Goal: Task Accomplishment & Management: Manage account settings

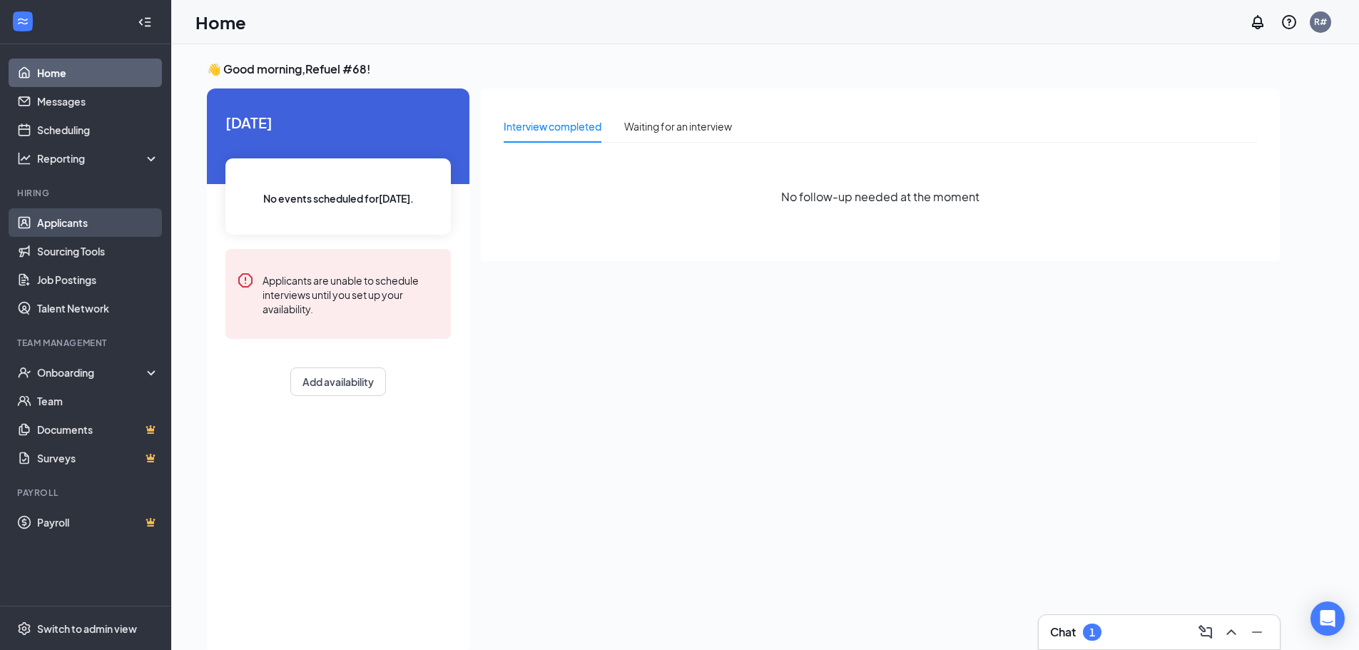
click at [51, 226] on link "Applicants" at bounding box center [98, 222] width 122 height 29
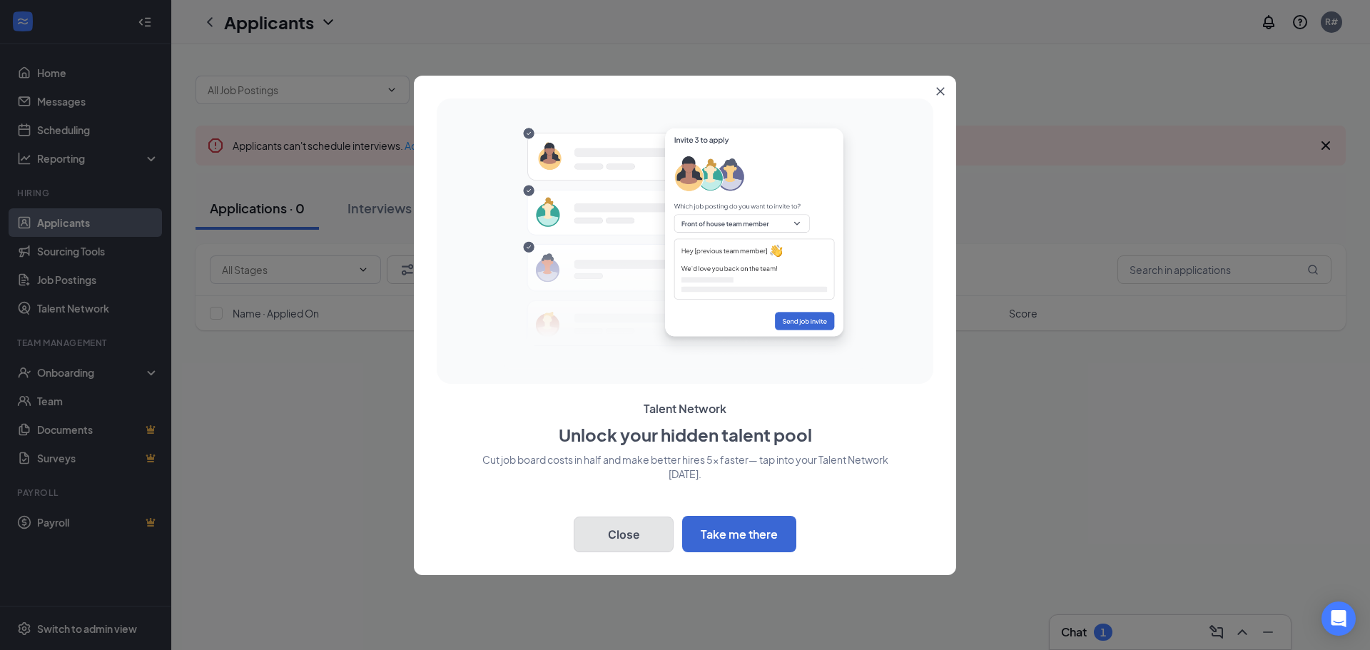
click at [650, 522] on button "Close" at bounding box center [624, 534] width 100 height 36
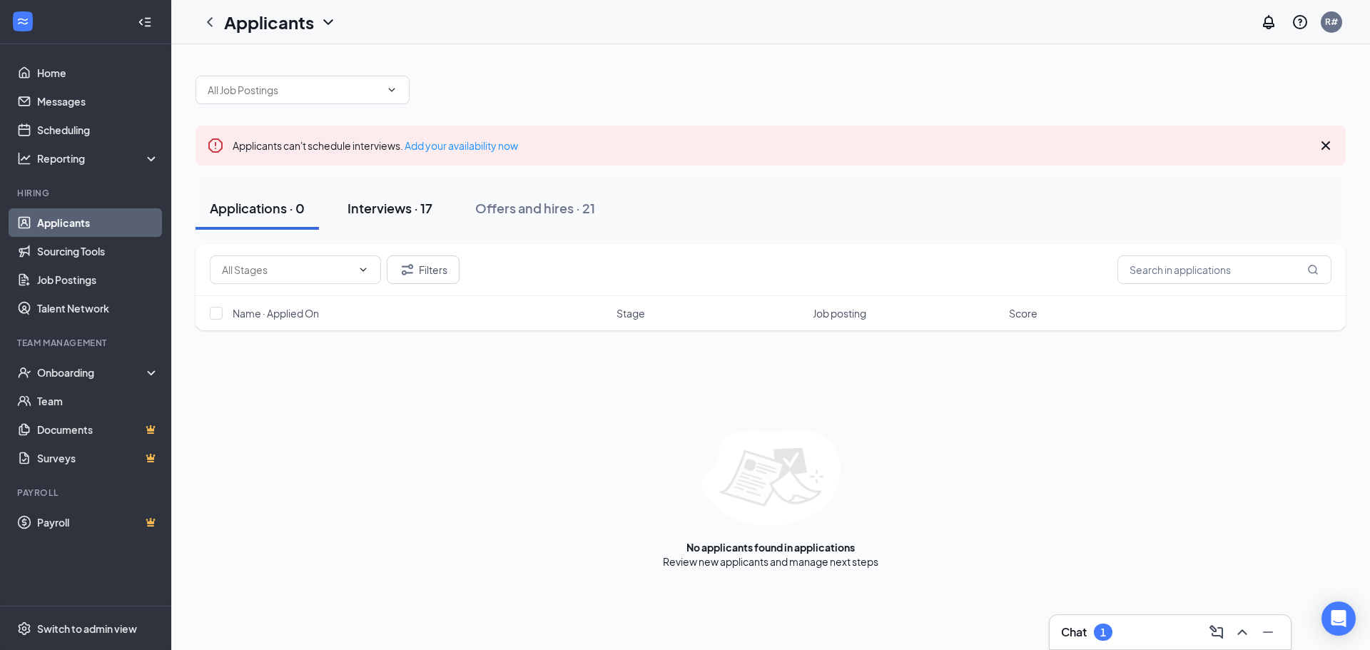
click at [385, 216] on div "Interviews · 17" at bounding box center [389, 208] width 85 height 18
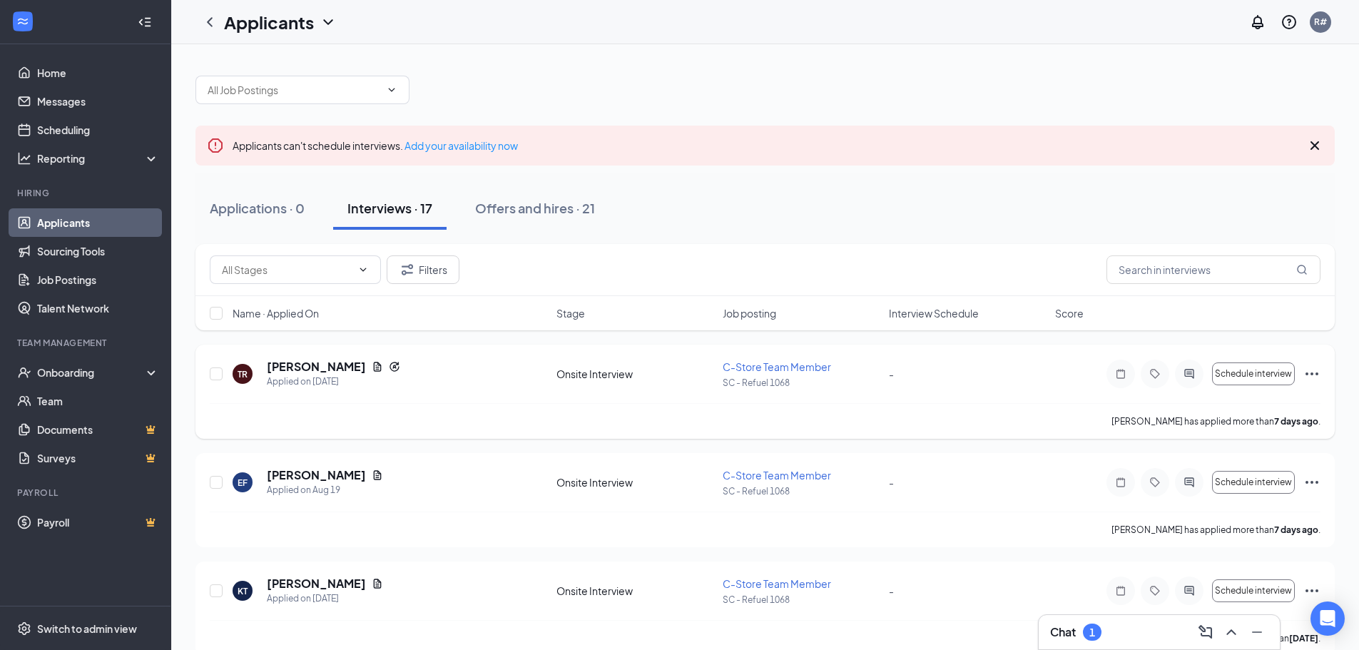
click at [1313, 376] on icon "Ellipses" at bounding box center [1311, 373] width 17 height 17
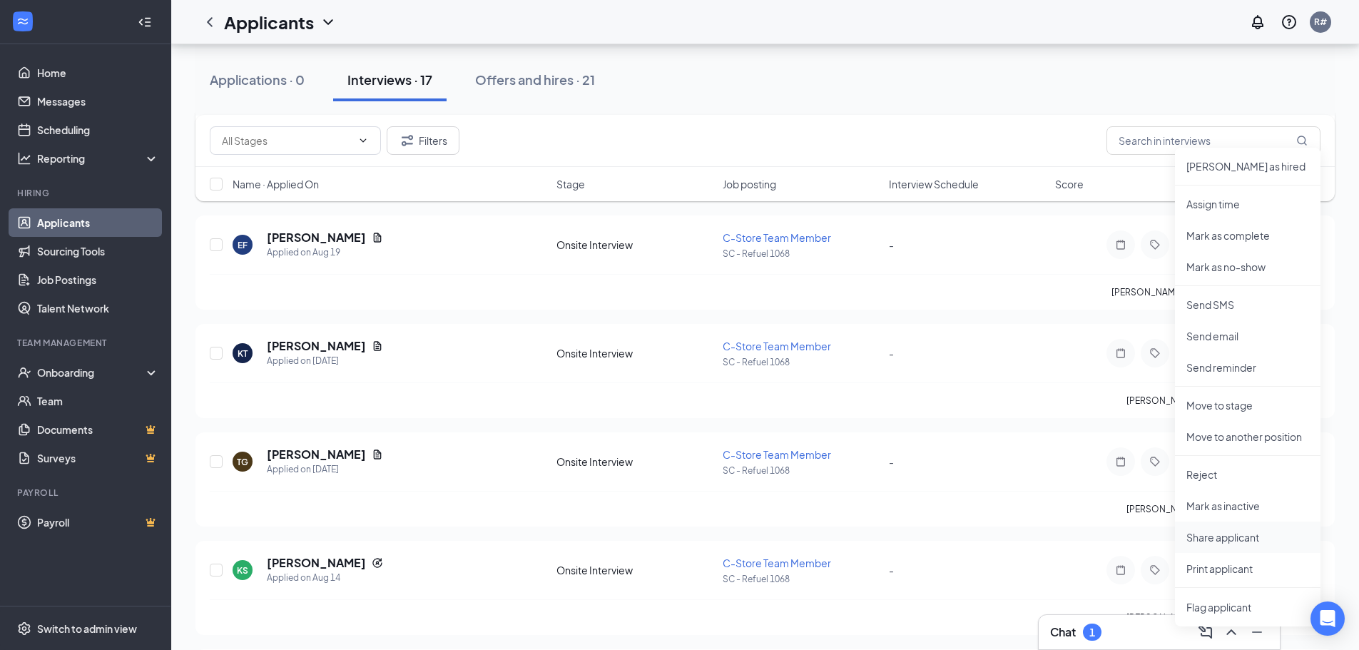
scroll to position [285, 0]
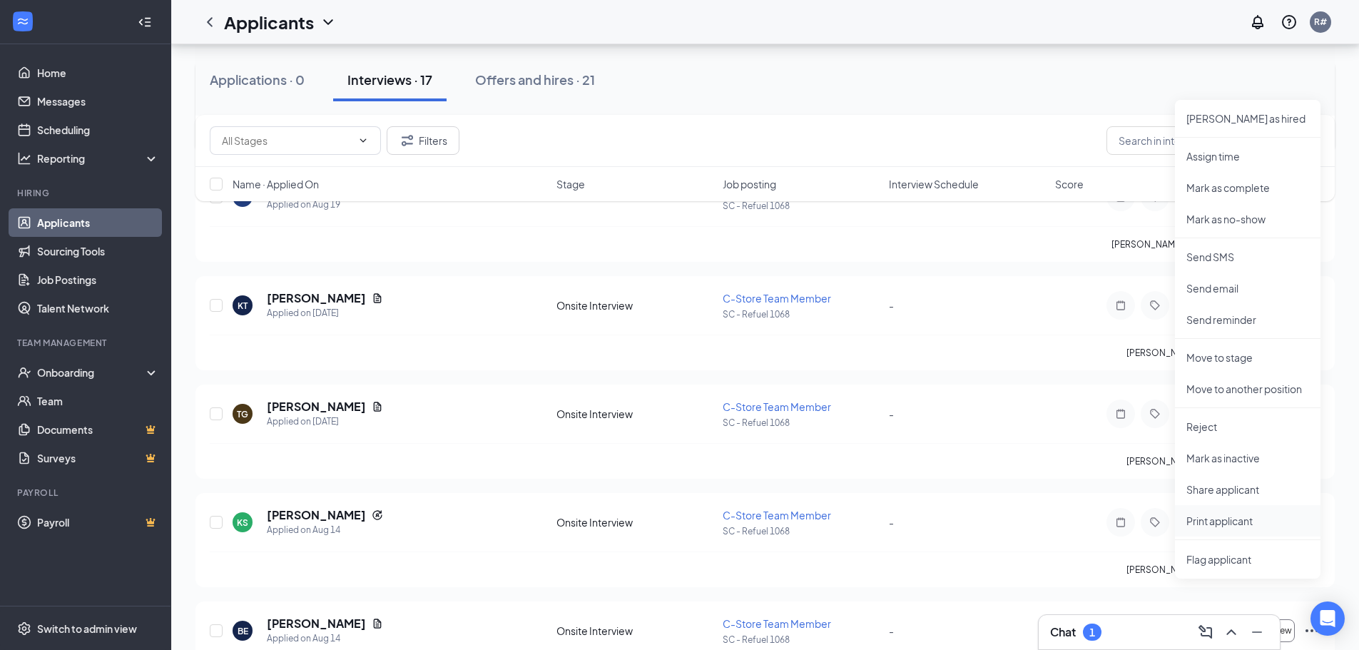
click at [1251, 529] on li "Print applicant" at bounding box center [1248, 520] width 146 height 31
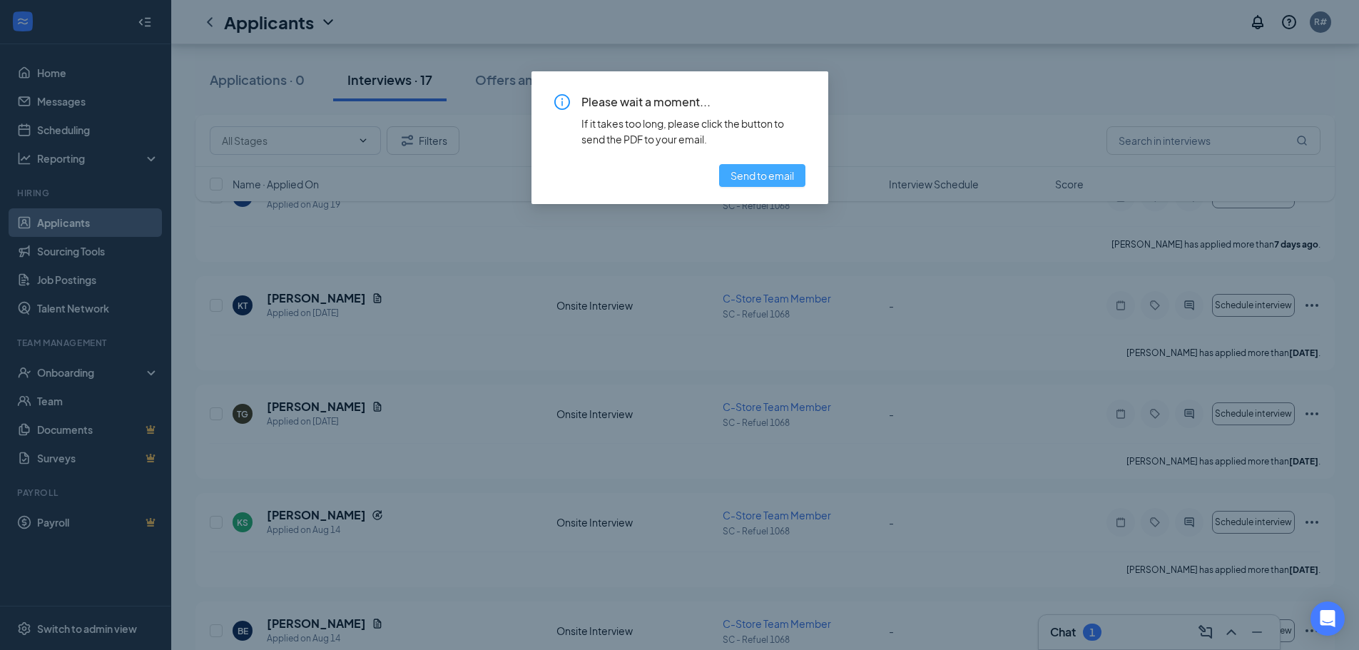
click at [757, 173] on span "Send to email" at bounding box center [762, 176] width 63 height 16
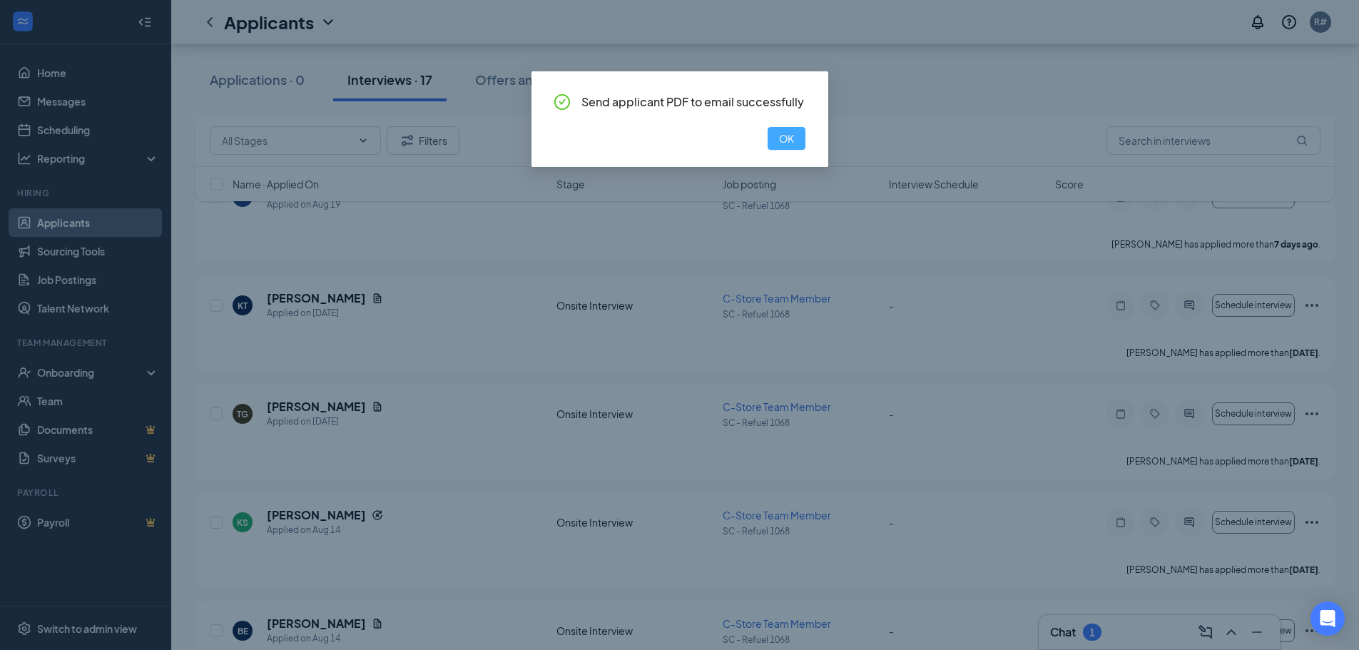
click at [791, 132] on span "OK" at bounding box center [786, 139] width 15 height 16
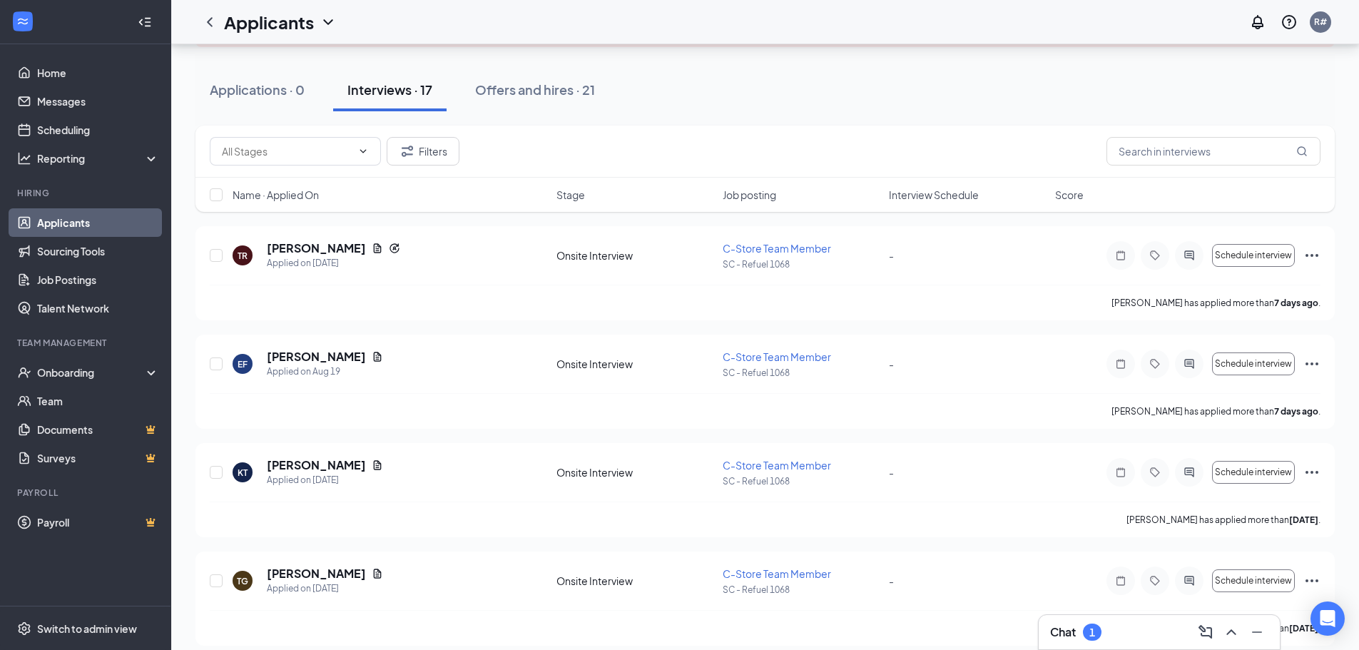
scroll to position [71, 0]
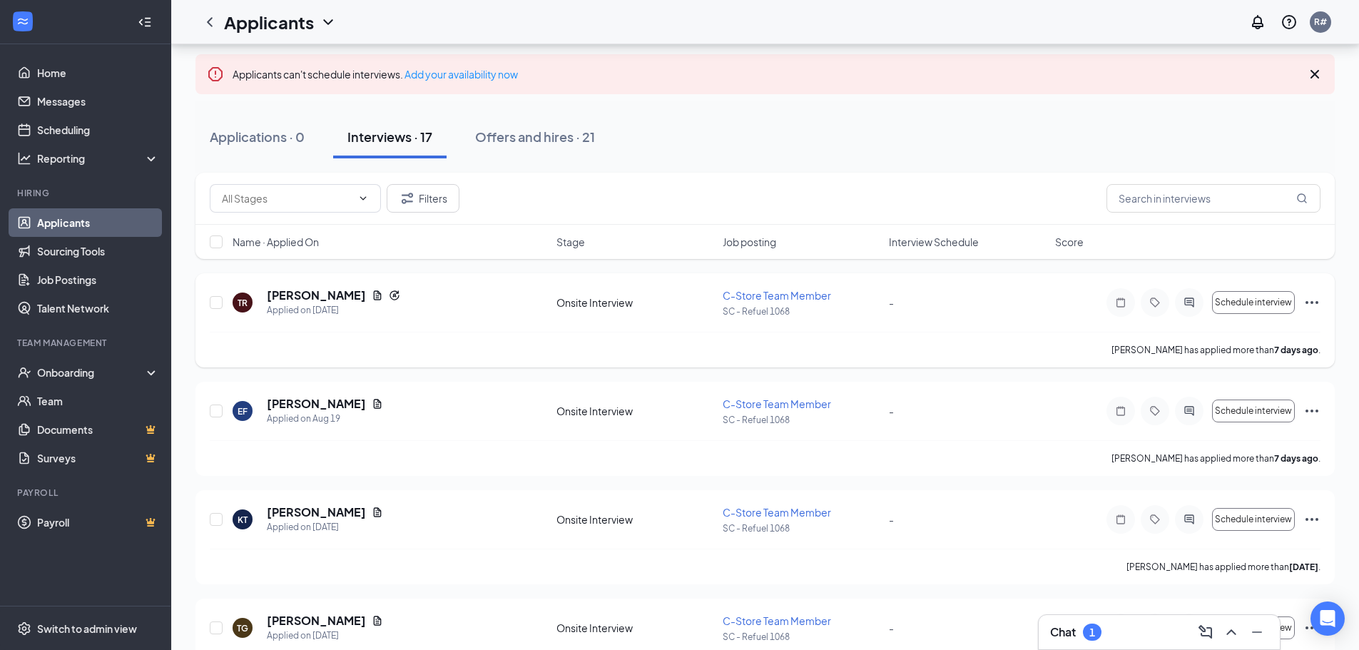
click at [1310, 302] on icon "Ellipses" at bounding box center [1311, 302] width 17 height 17
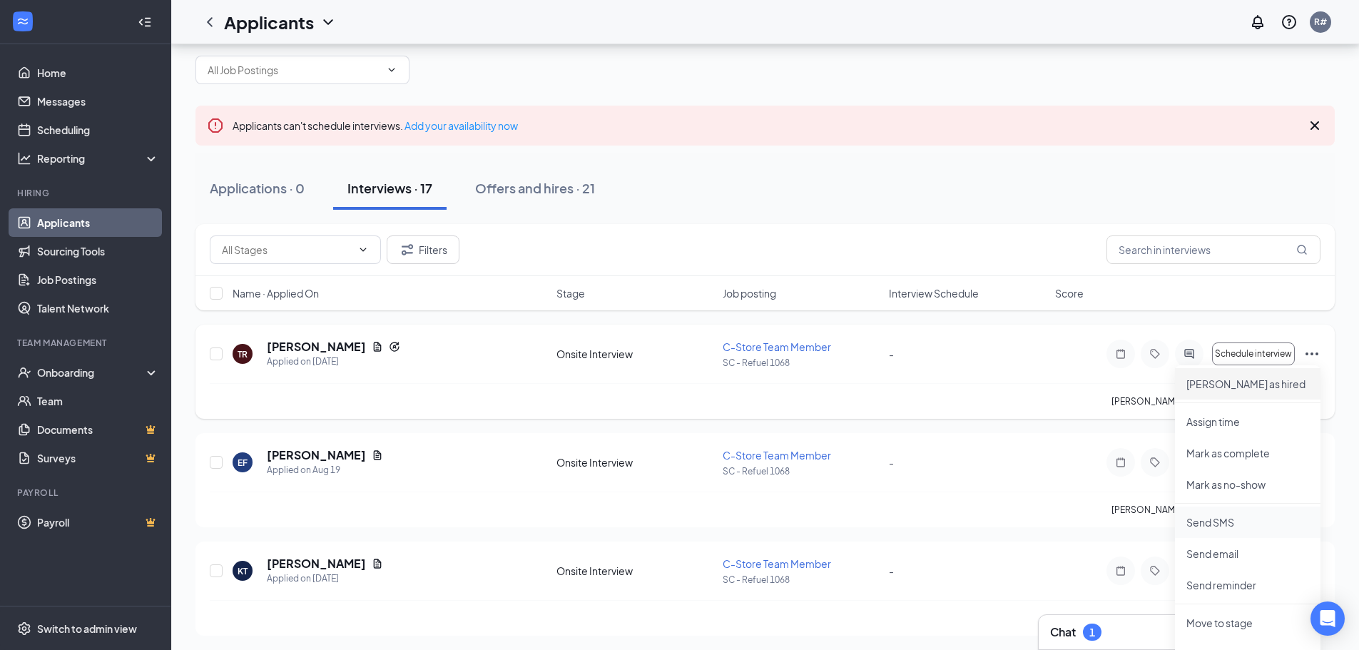
scroll to position [0, 0]
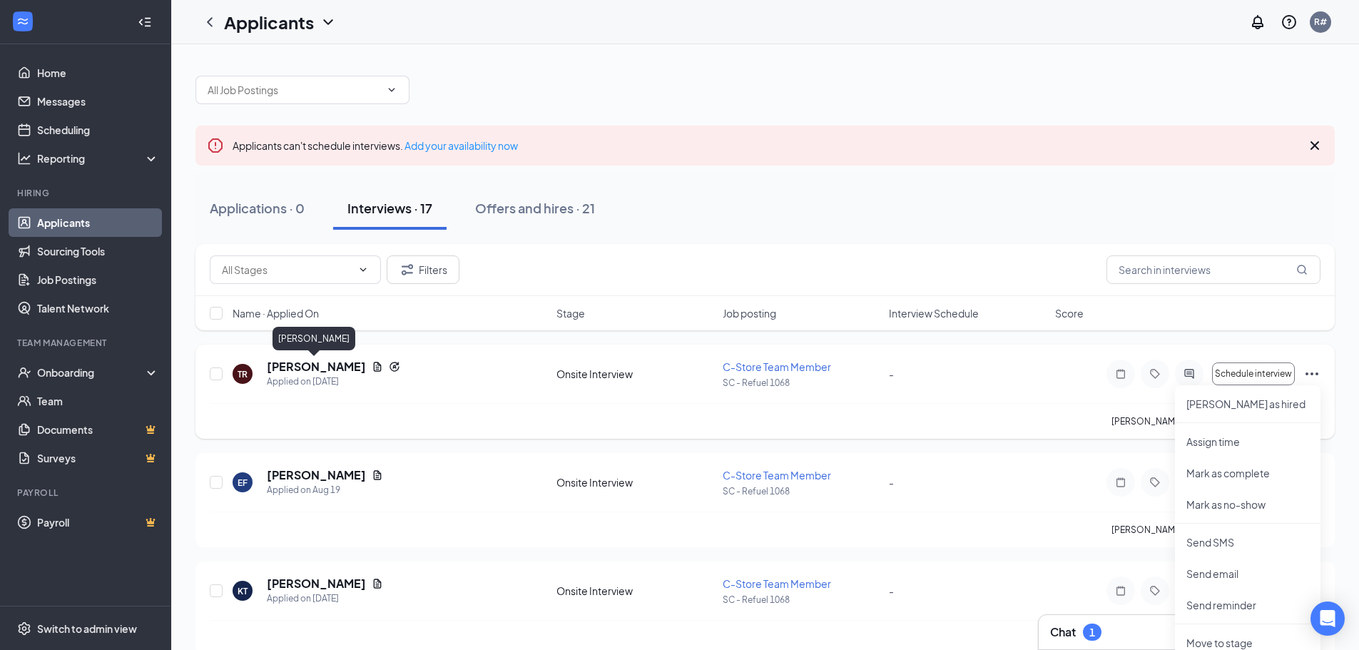
click at [281, 370] on h5 "[PERSON_NAME]" at bounding box center [316, 367] width 99 height 16
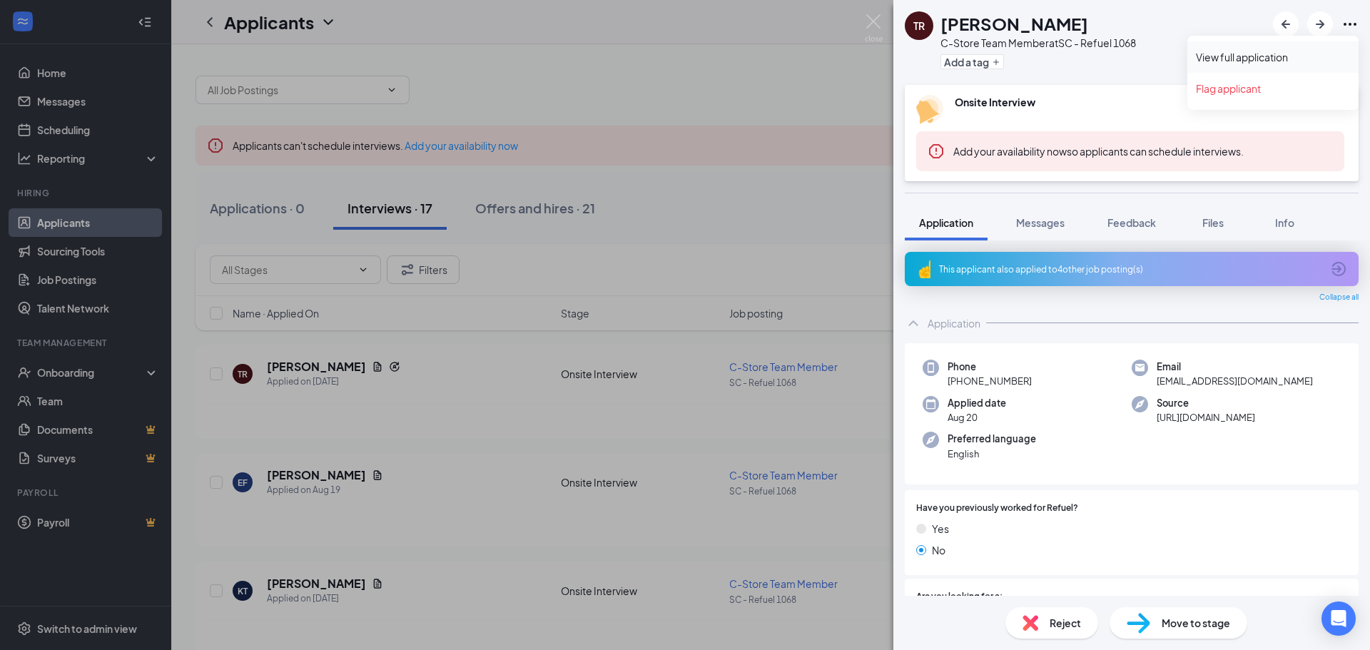
click at [1273, 57] on link "View full application" at bounding box center [1273, 57] width 154 height 14
click at [795, 54] on div "TR Tambra Rankin C-Store Team Member at SC - Refuel 1068 Add a tag Onsite Inter…" at bounding box center [685, 325] width 1370 height 650
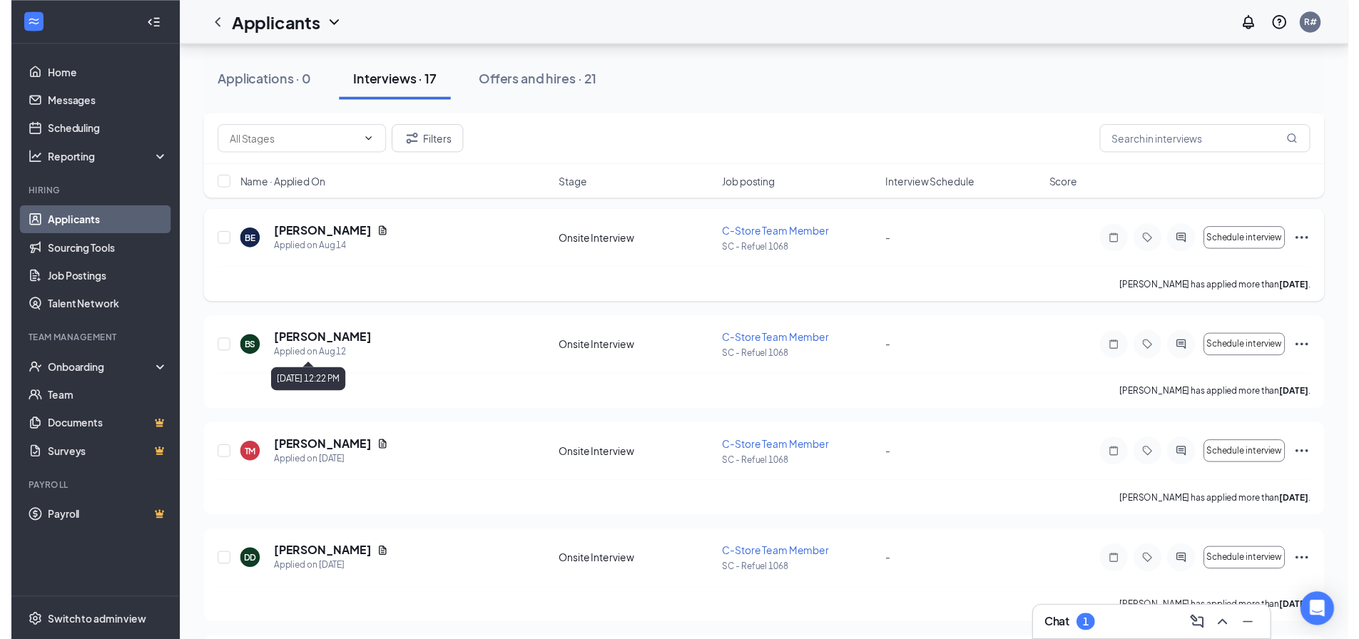
scroll to position [642, 0]
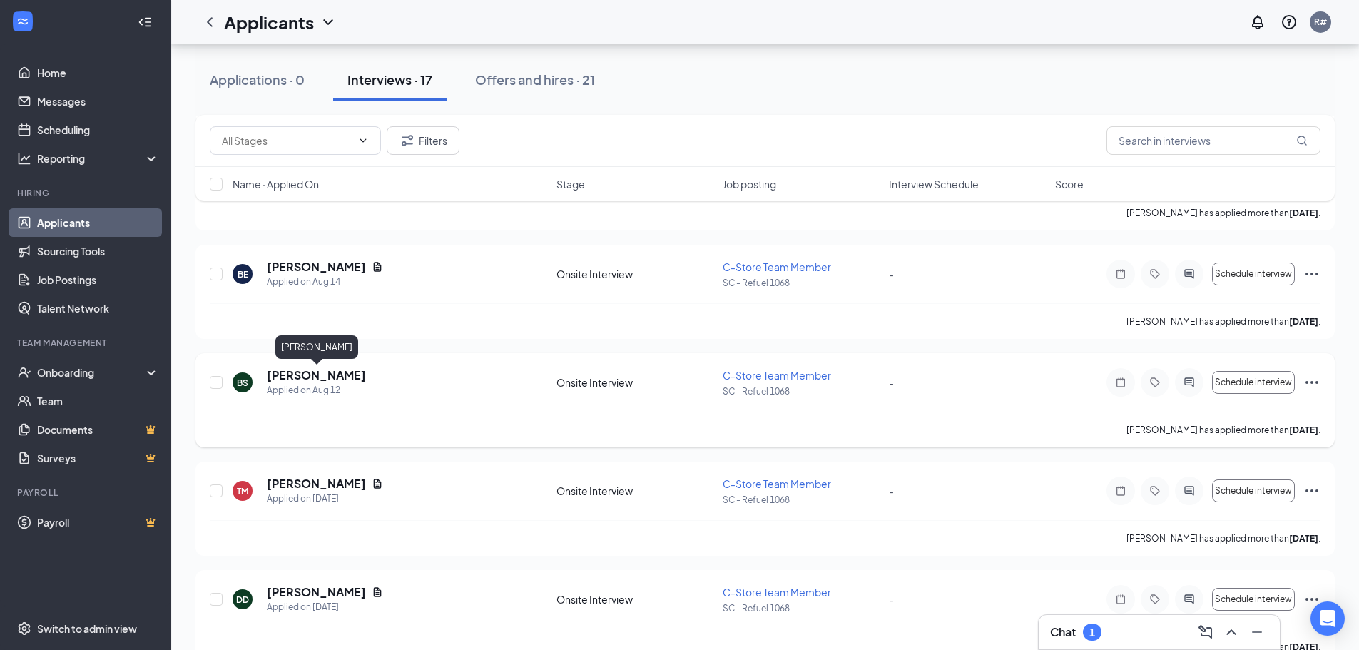
click at [359, 375] on h5 "Bridgett Shoemake" at bounding box center [316, 375] width 99 height 16
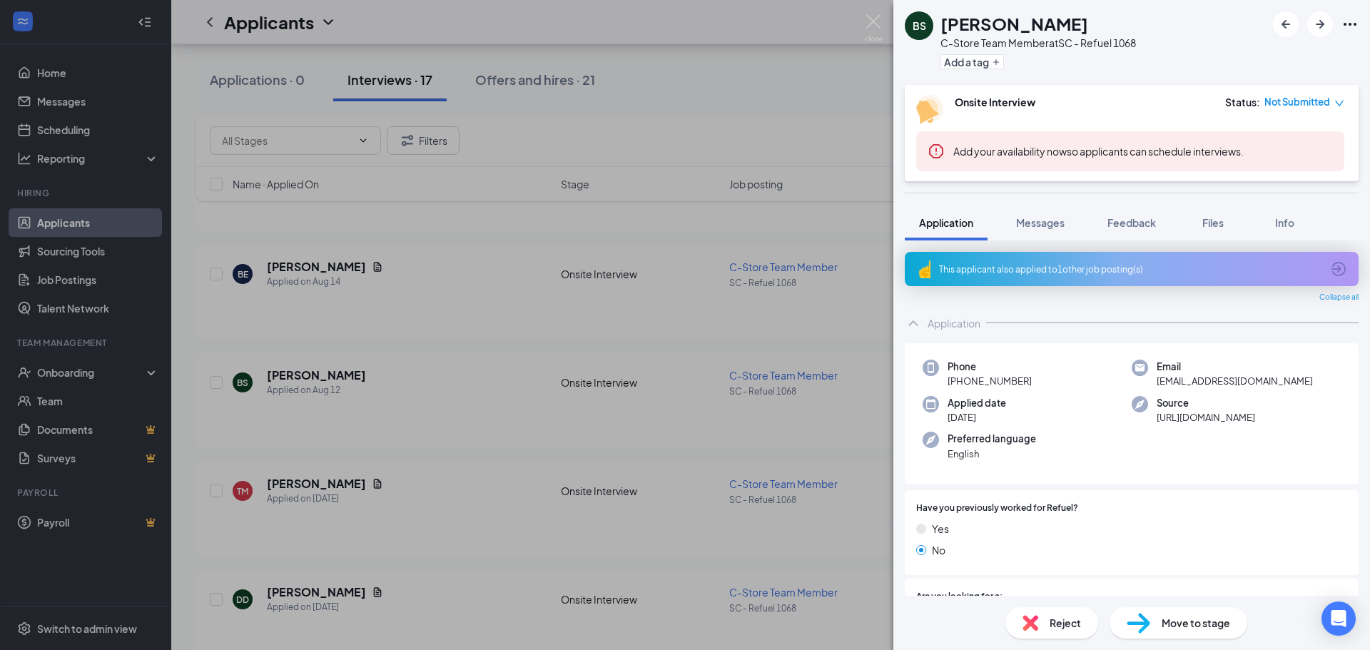
click at [1350, 21] on icon "Ellipses" at bounding box center [1349, 24] width 17 height 17
click at [1243, 59] on link "View full application" at bounding box center [1273, 57] width 154 height 14
click at [509, 226] on div "BS Bridgett Shoemake C-Store Team Member at SC - Refuel 1068 Add a tag Onsite I…" at bounding box center [685, 325] width 1370 height 650
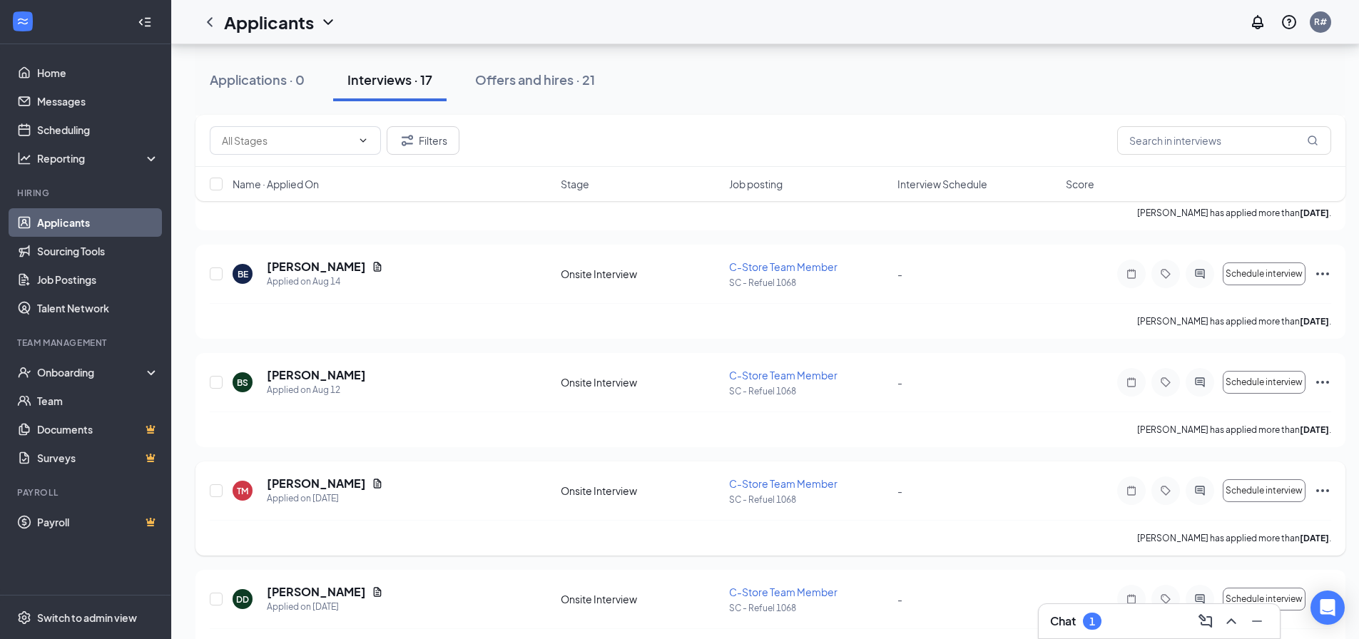
scroll to position [713, 0]
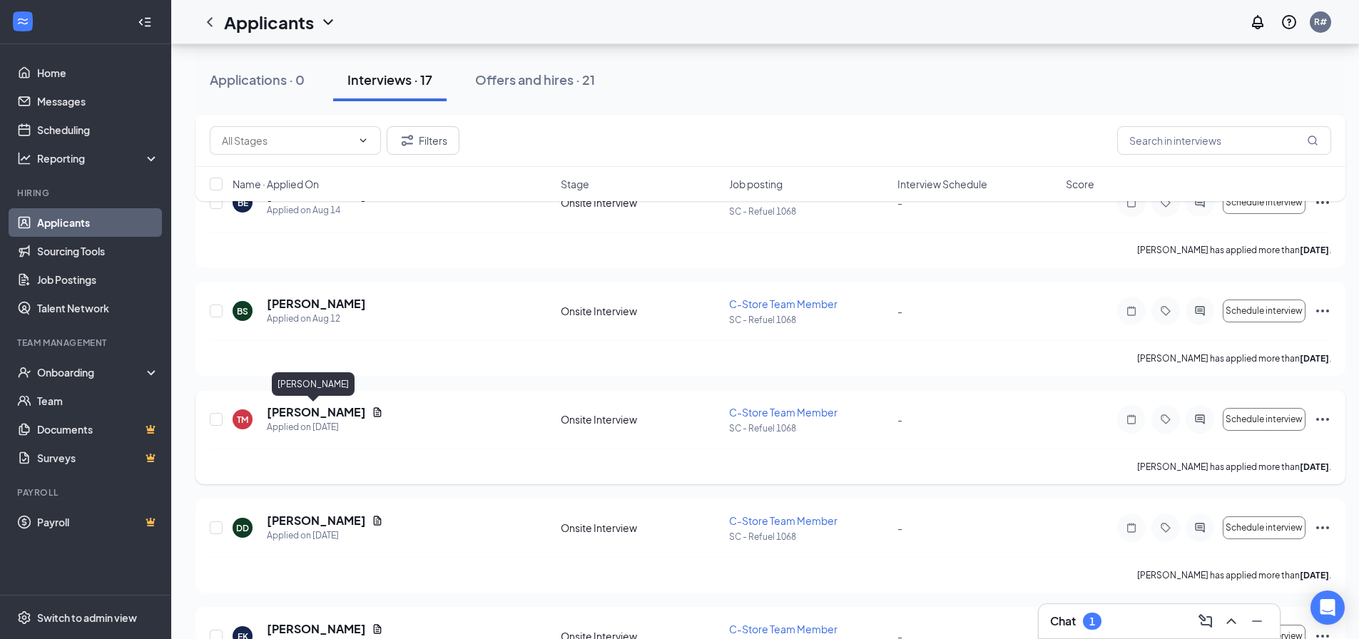
click at [324, 409] on h5 "TyAsia Myers" at bounding box center [316, 412] width 99 height 16
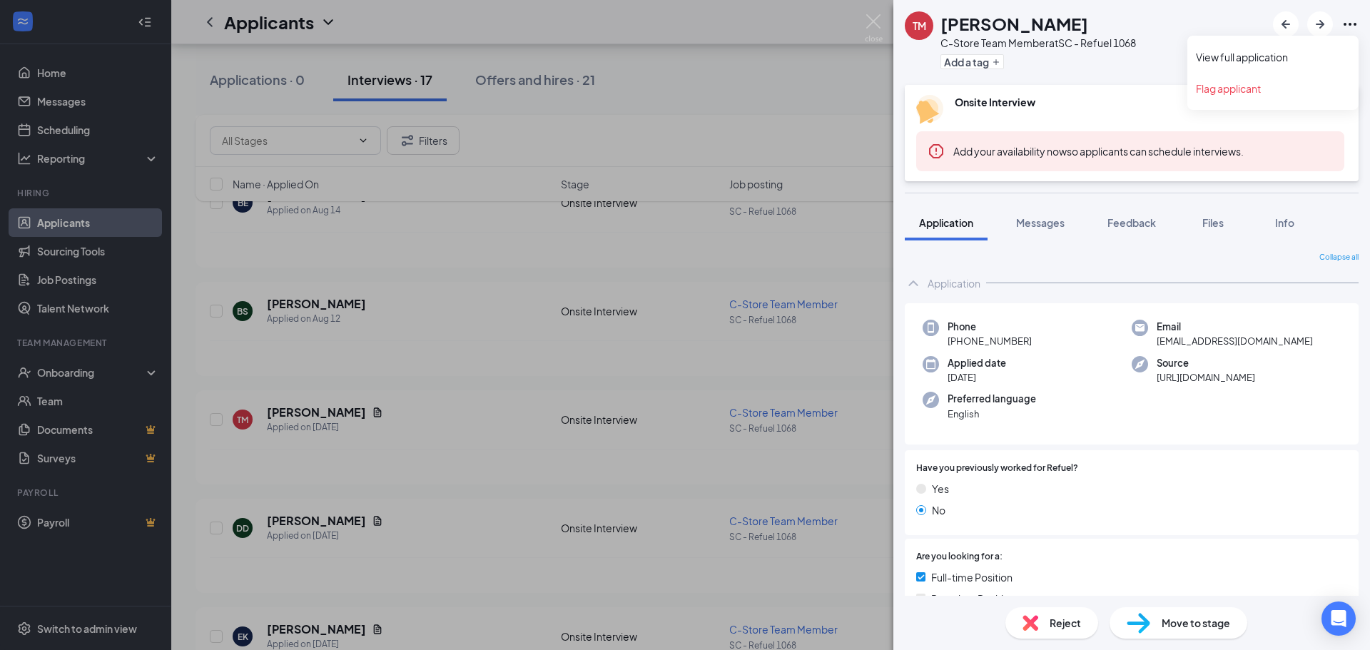
click at [1350, 26] on icon "Ellipses" at bounding box center [1349, 24] width 17 height 17
click at [1276, 54] on link "View full application" at bounding box center [1273, 57] width 154 height 14
drag, startPoint x: 457, startPoint y: 367, endPoint x: 445, endPoint y: 388, distance: 24.3
click at [457, 367] on div "TM TyAsia Myers C-Store Team Member at SC - Refuel 1068 Add a tag Onsite Interv…" at bounding box center [685, 325] width 1370 height 650
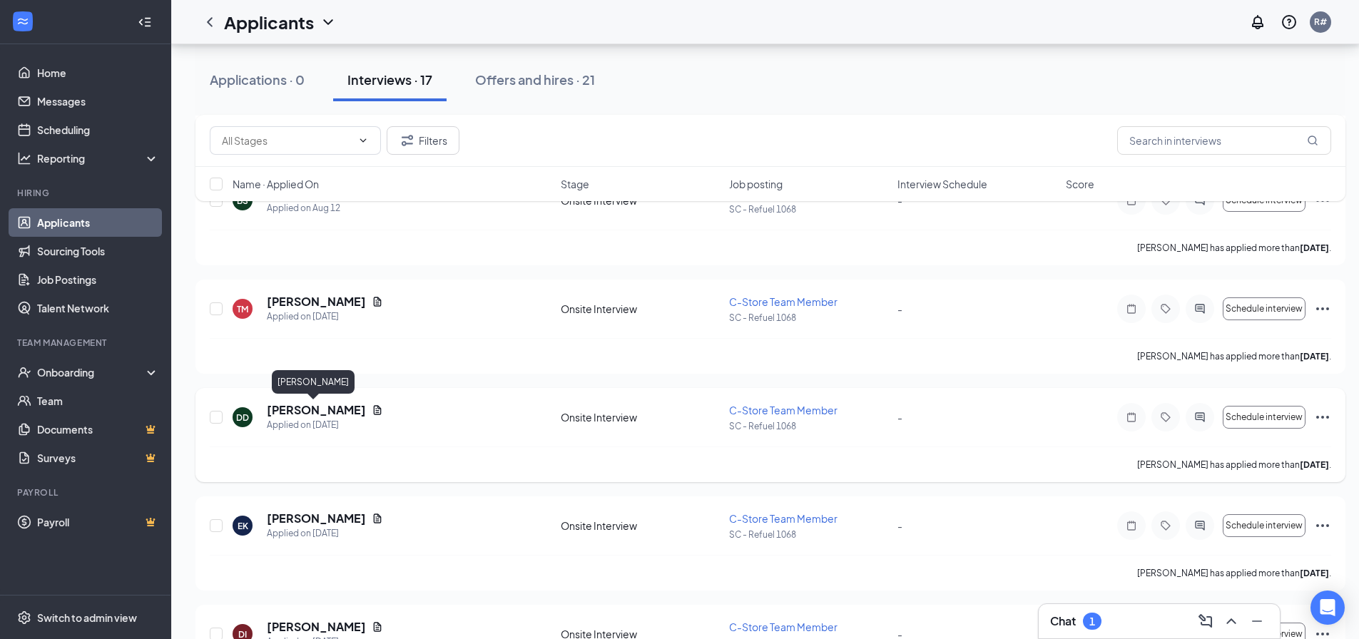
scroll to position [856, 0]
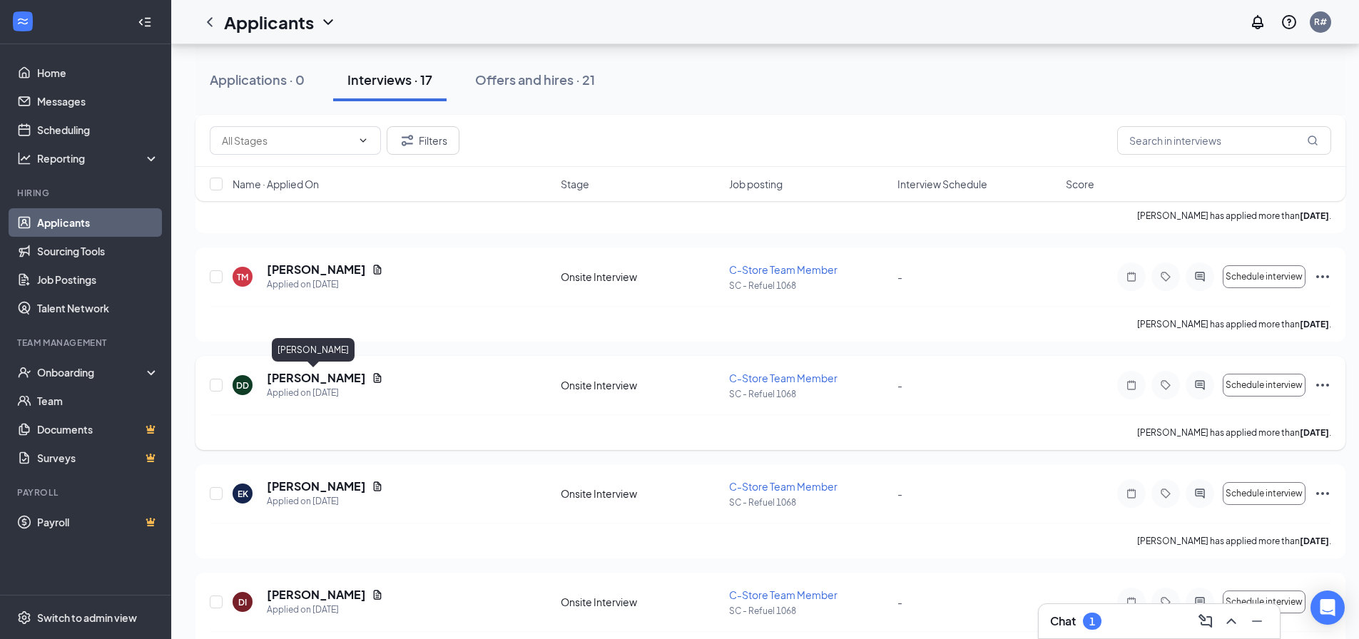
click at [312, 378] on h5 "D’andre Davis" at bounding box center [316, 378] width 99 height 16
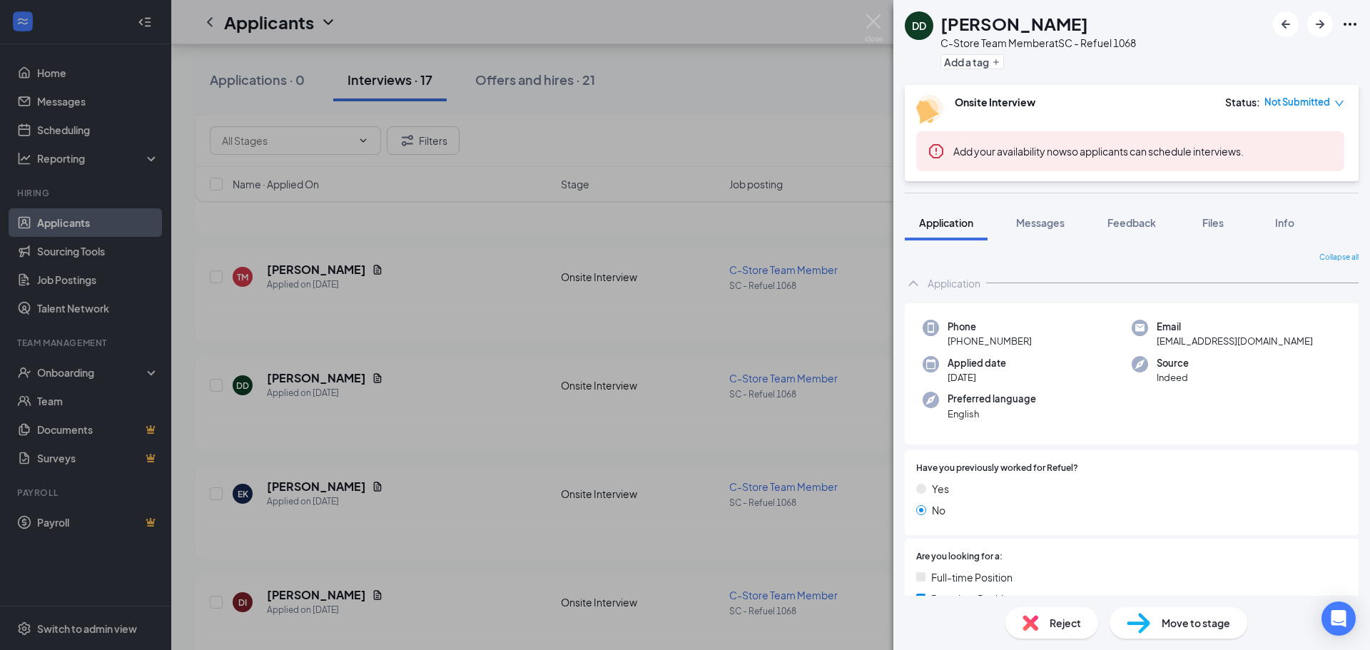
click at [1353, 20] on icon "Ellipses" at bounding box center [1349, 24] width 17 height 17
click at [1281, 53] on link "View full application" at bounding box center [1273, 57] width 154 height 14
click at [462, 454] on div "DD D’andre Davis C-Store Team Member at SC - Refuel 1068 Add a tag Onsite Inter…" at bounding box center [685, 325] width 1370 height 650
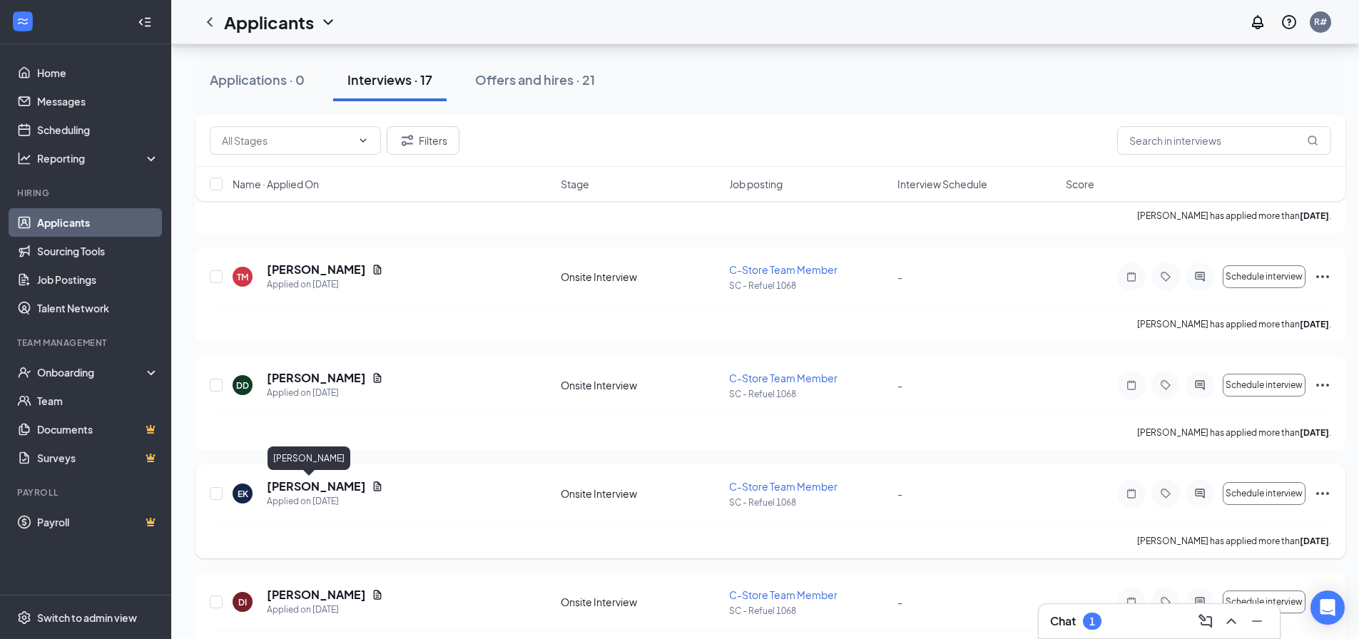
click at [286, 484] on h5 "Eric King" at bounding box center [316, 487] width 99 height 16
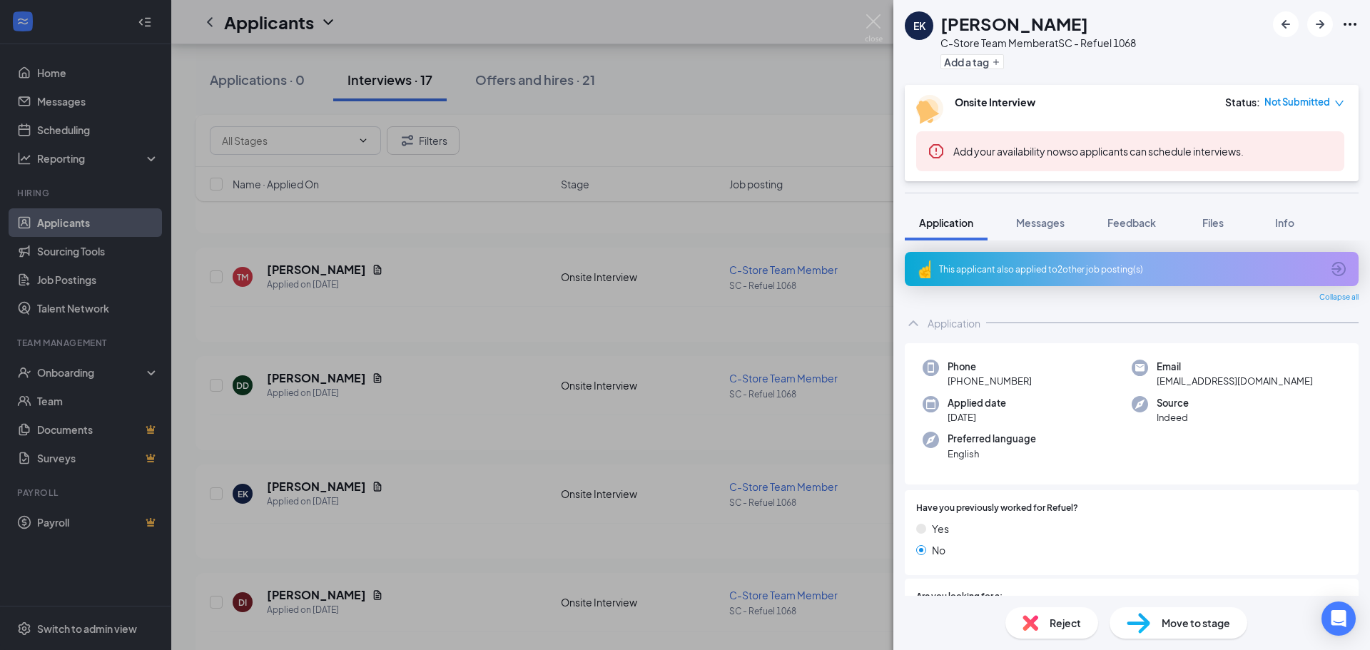
click at [1347, 24] on icon "Ellipses" at bounding box center [1349, 24] width 17 height 17
click at [1296, 61] on div "EK Eric King C-Store Team Member at SC - Refuel 1068 Add a tag" at bounding box center [1131, 42] width 477 height 85
click at [1350, 25] on icon "Ellipses" at bounding box center [1349, 24] width 13 height 3
click at [1304, 60] on link "View full application" at bounding box center [1273, 57] width 154 height 14
click at [500, 407] on div "EK Eric King C-Store Team Member at SC - Refuel 1068 Add a tag Onsite Interview…" at bounding box center [685, 325] width 1370 height 650
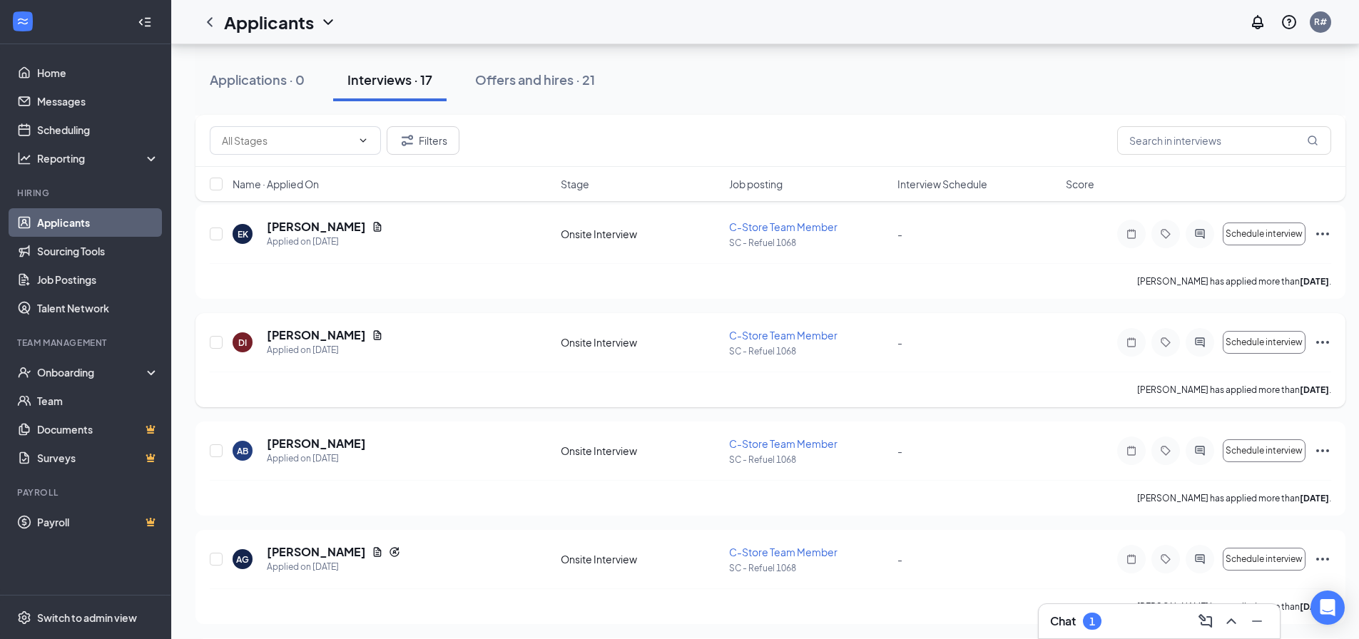
scroll to position [1141, 0]
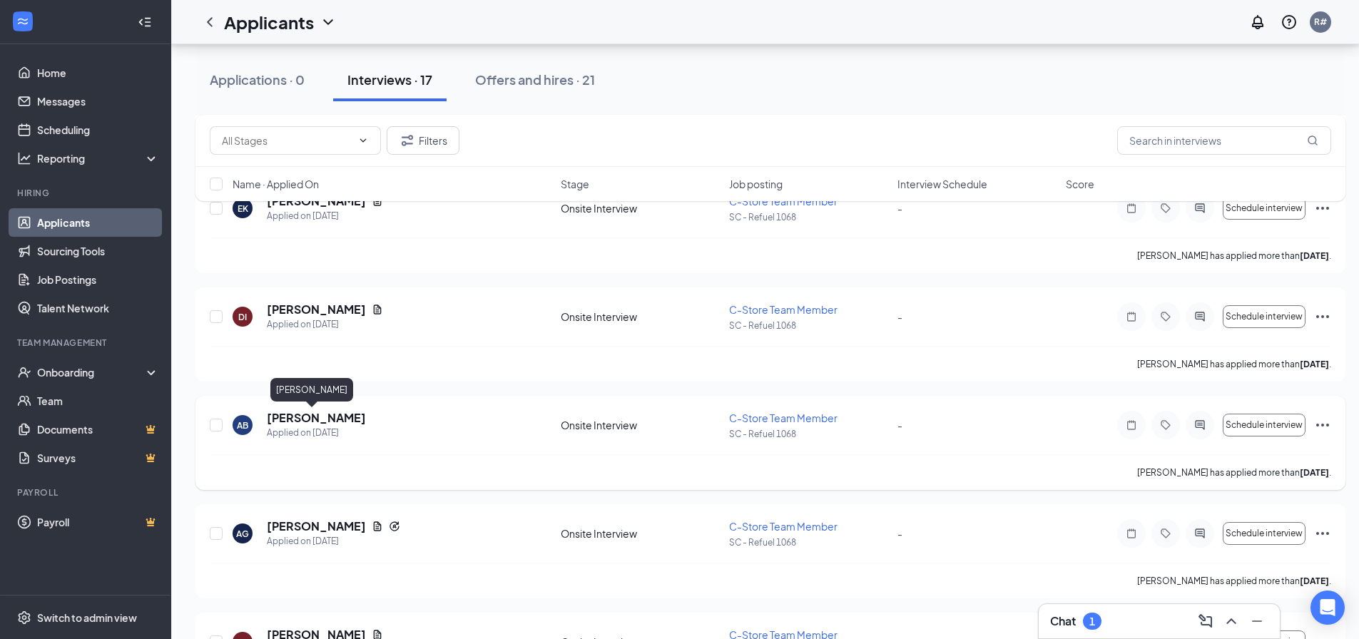
click at [321, 417] on h5 "Anya Brown" at bounding box center [316, 418] width 99 height 16
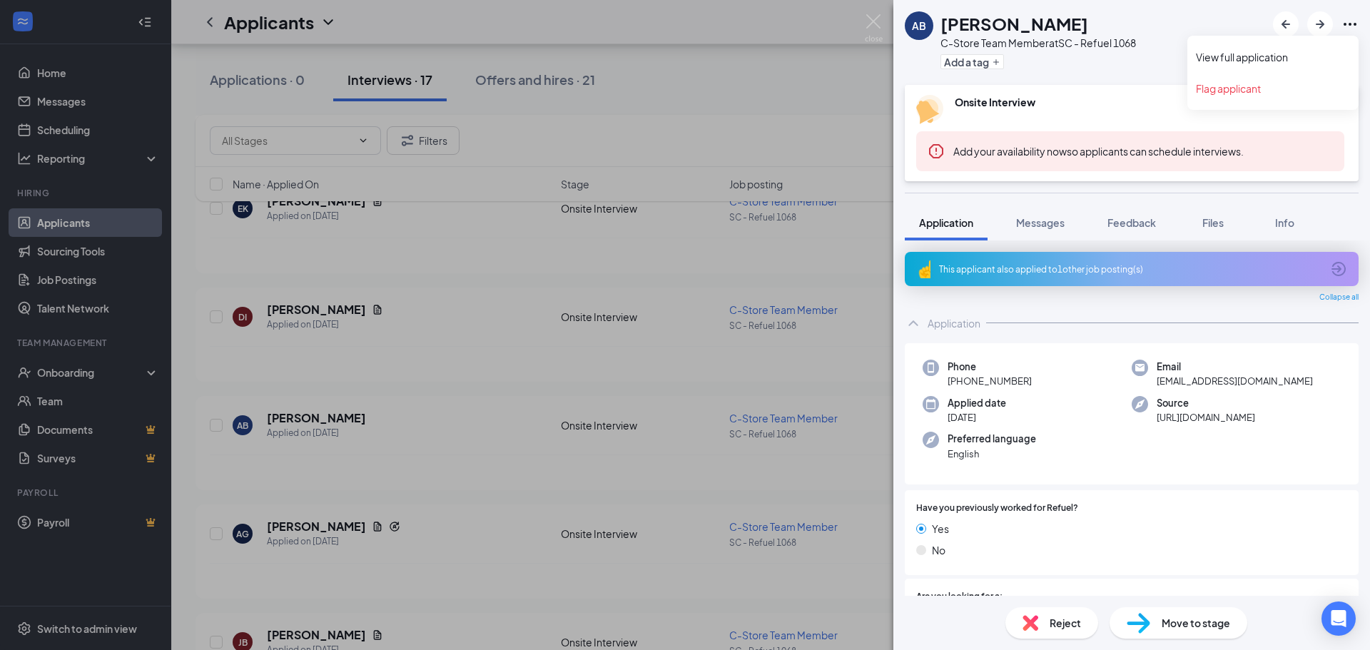
click at [1354, 21] on icon "Ellipses" at bounding box center [1349, 24] width 17 height 17
click at [1261, 58] on link "View full application" at bounding box center [1273, 57] width 154 height 14
click at [472, 478] on div "AB Anya Brown C-Store Team Member at SC - Refuel 1068 Add a tag Onsite Intervie…" at bounding box center [685, 325] width 1370 height 650
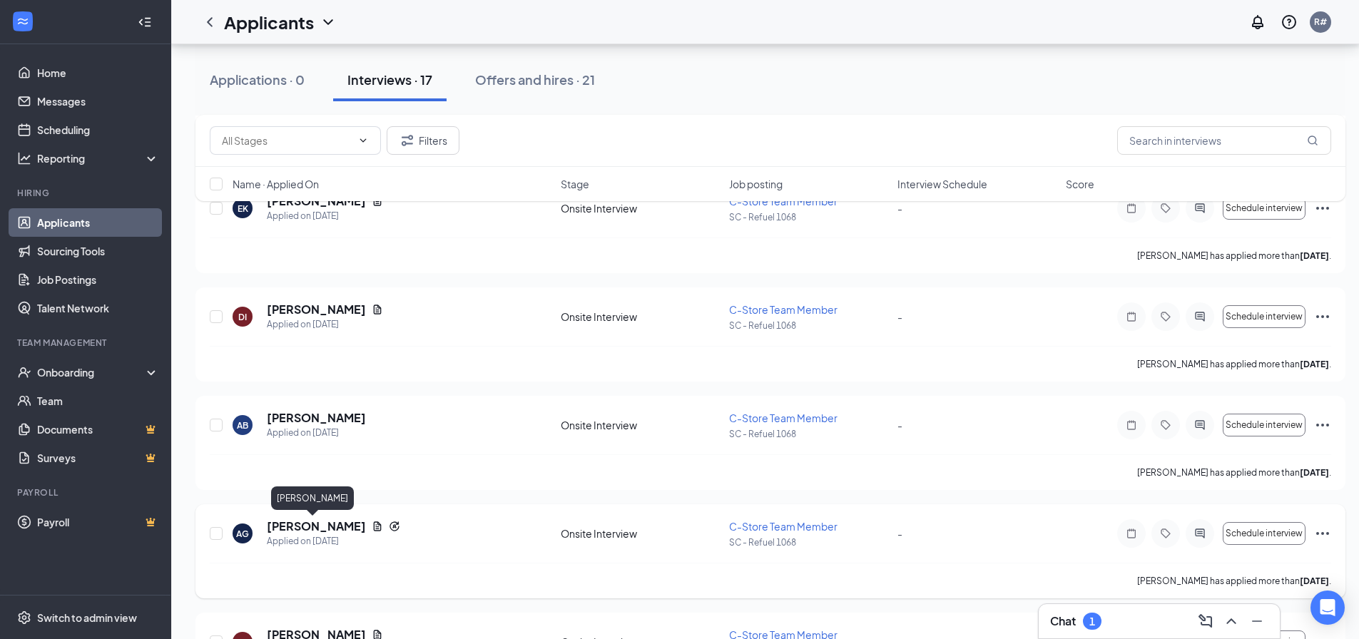
click at [322, 524] on h5 "Asia Gattison" at bounding box center [316, 527] width 99 height 16
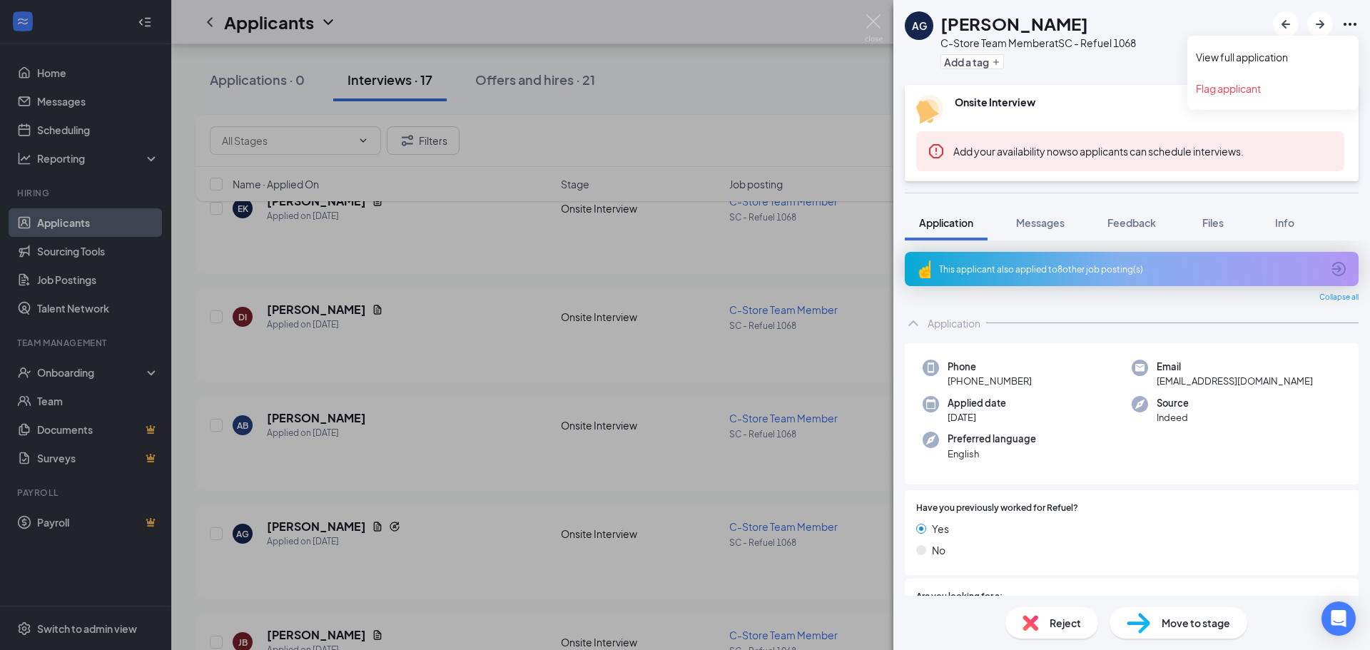
click at [1350, 24] on icon "Ellipses" at bounding box center [1349, 24] width 13 height 3
click at [1257, 56] on link "View full application" at bounding box center [1273, 57] width 154 height 14
click at [698, 78] on div "AG Asia Gattison C-Store Team Member at SC - Refuel 1068 Add a tag Onsite Inter…" at bounding box center [685, 325] width 1370 height 650
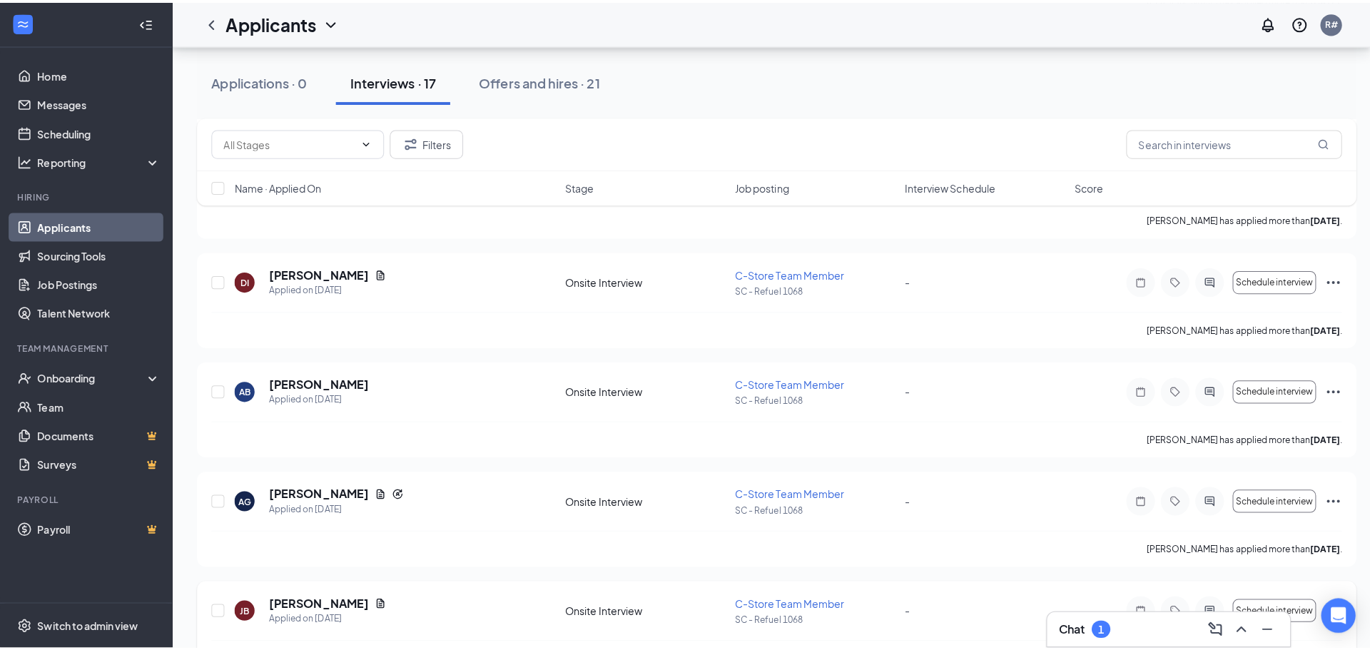
scroll to position [1213, 0]
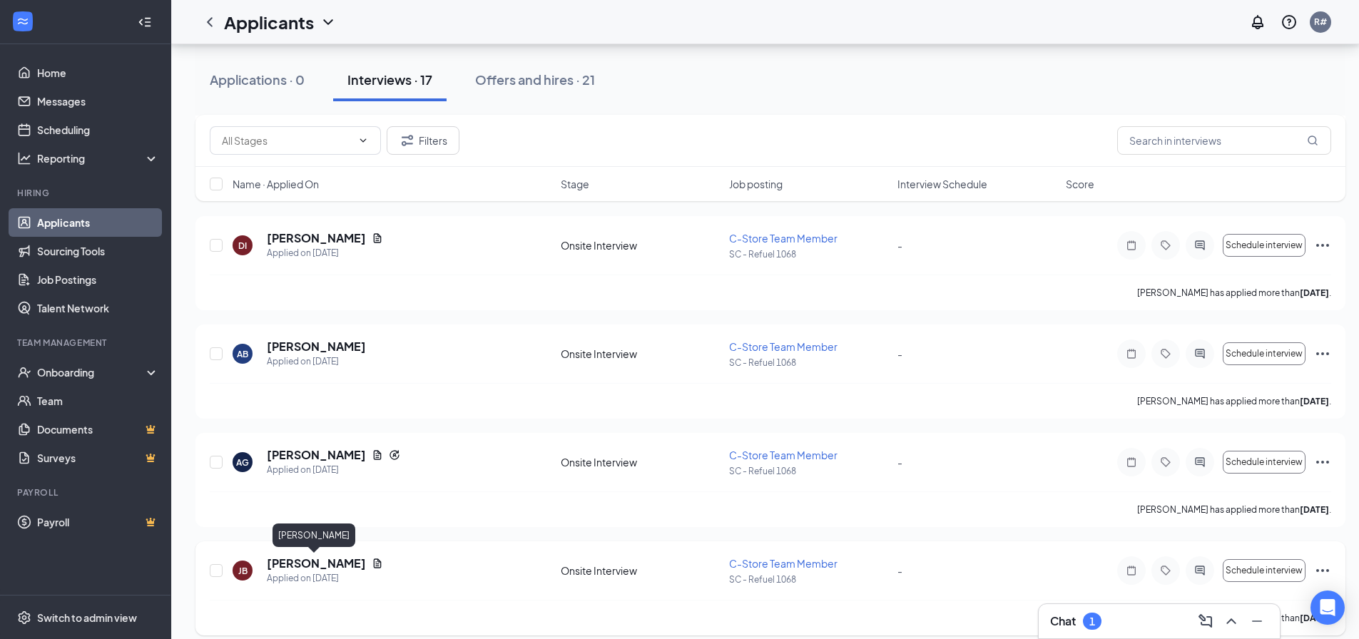
click at [306, 561] on h5 "Jordan Brunson" at bounding box center [316, 564] width 99 height 16
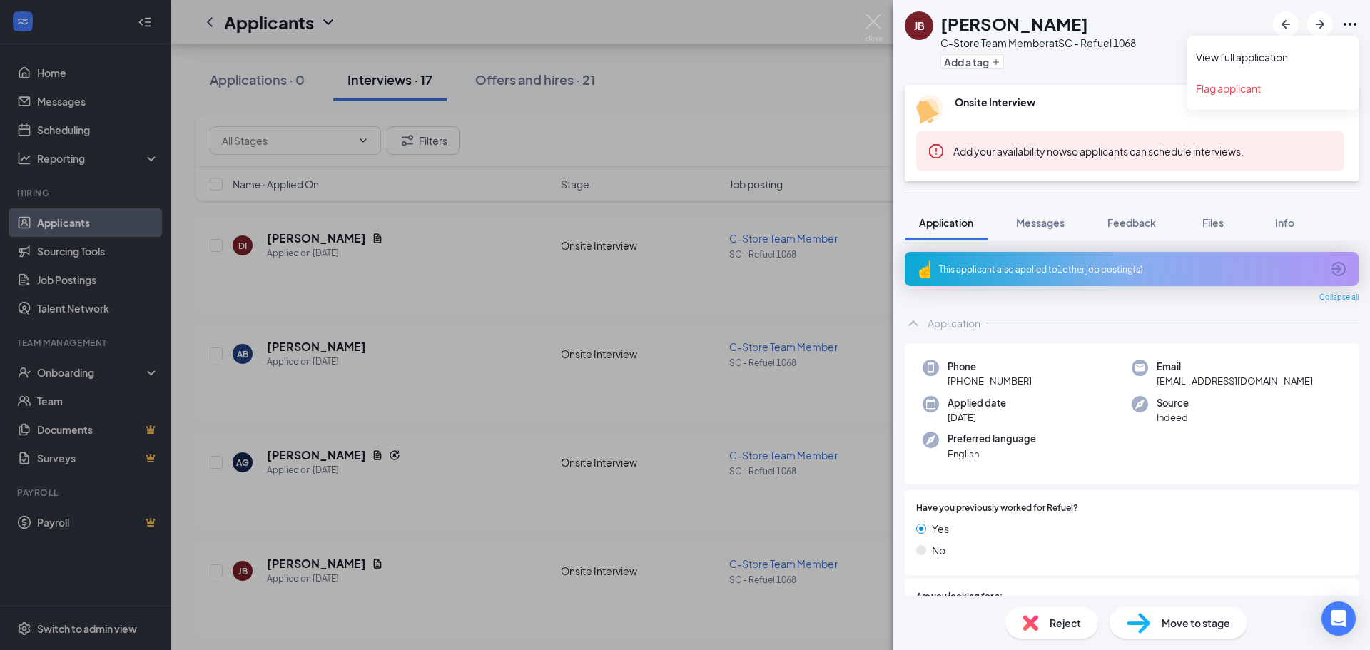
click at [1350, 20] on icon "Ellipses" at bounding box center [1349, 24] width 17 height 17
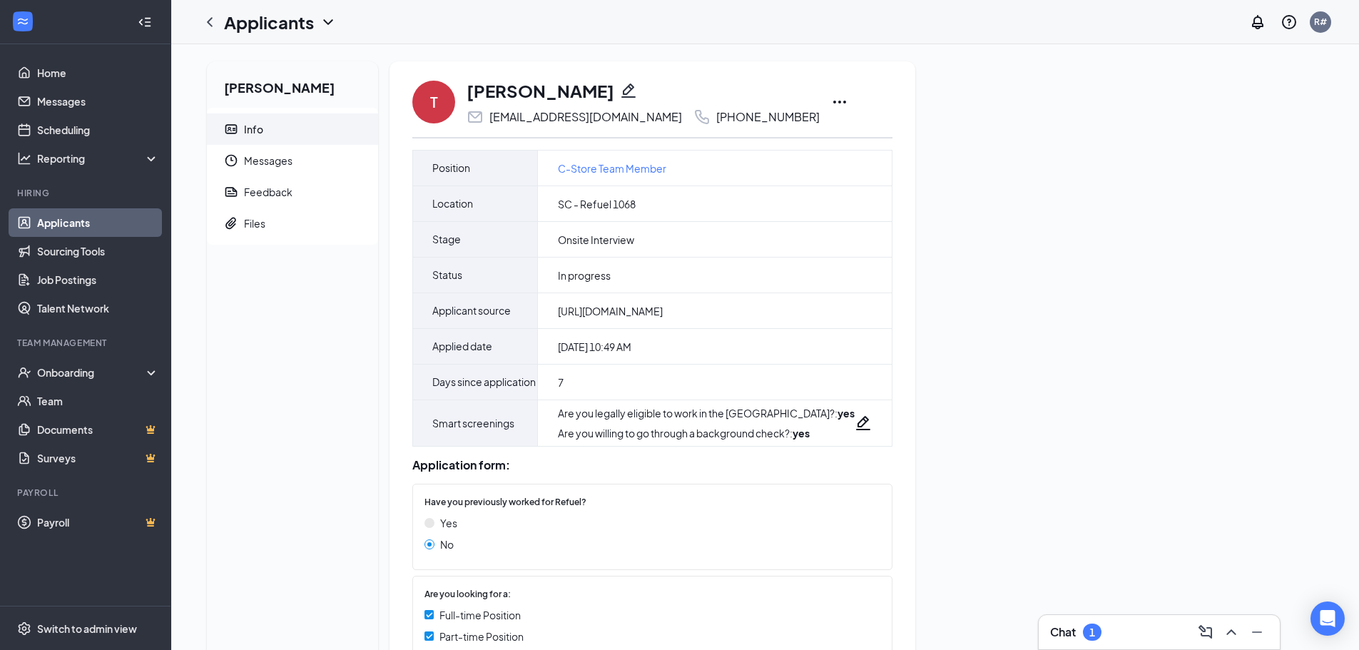
click at [323, 19] on icon "ChevronDown" at bounding box center [328, 22] width 17 height 17
click at [831, 105] on icon "Ellipses" at bounding box center [839, 101] width 17 height 17
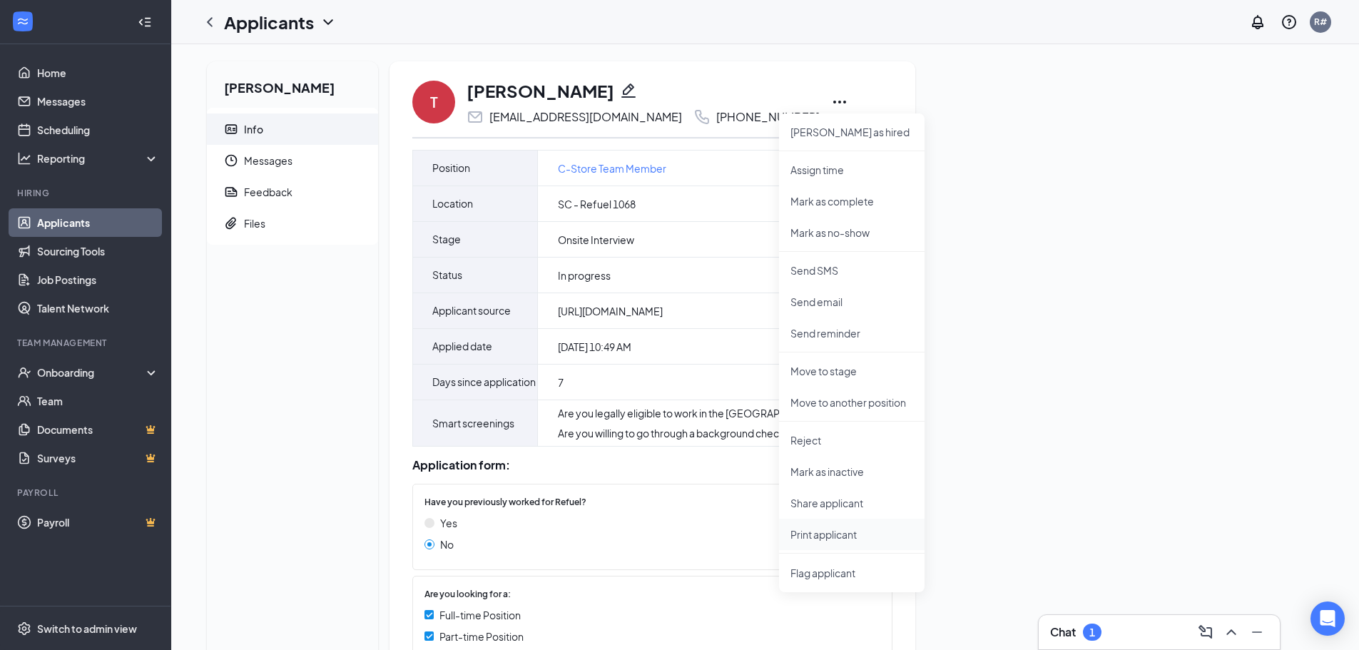
click at [831, 534] on p "Print applicant" at bounding box center [851, 534] width 123 height 14
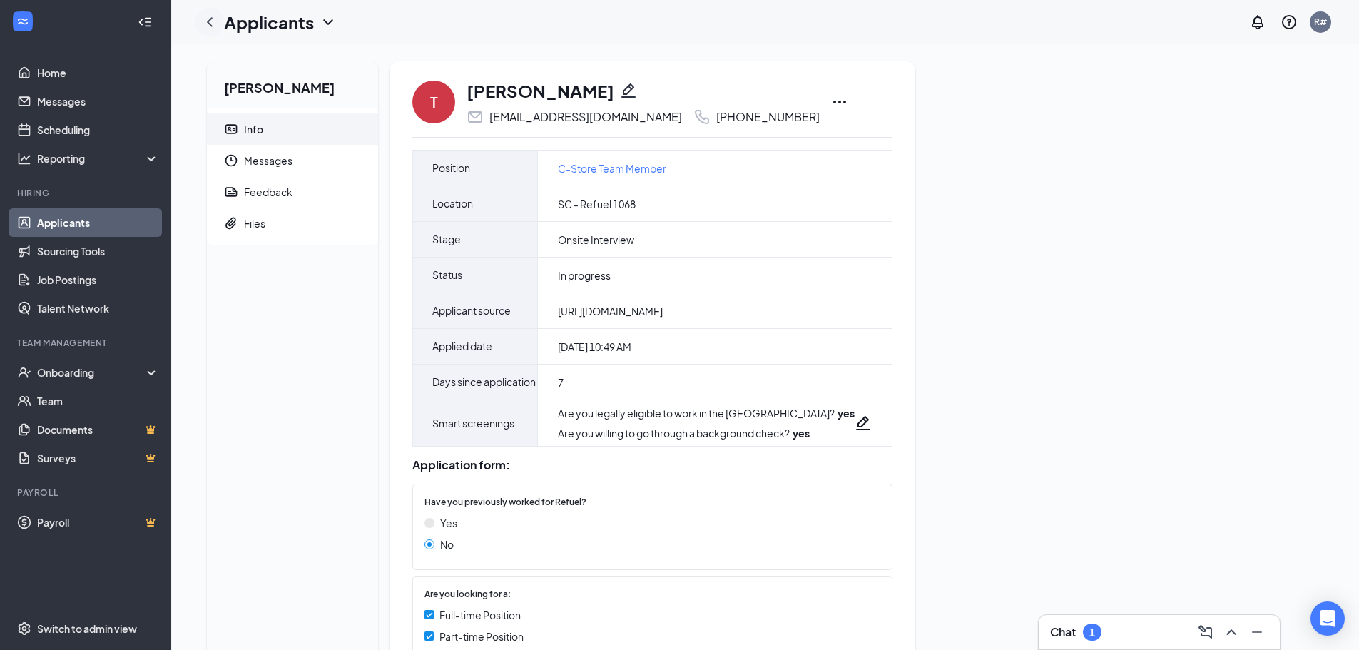
click at [208, 19] on icon "ChevronLeft" at bounding box center [209, 22] width 17 height 17
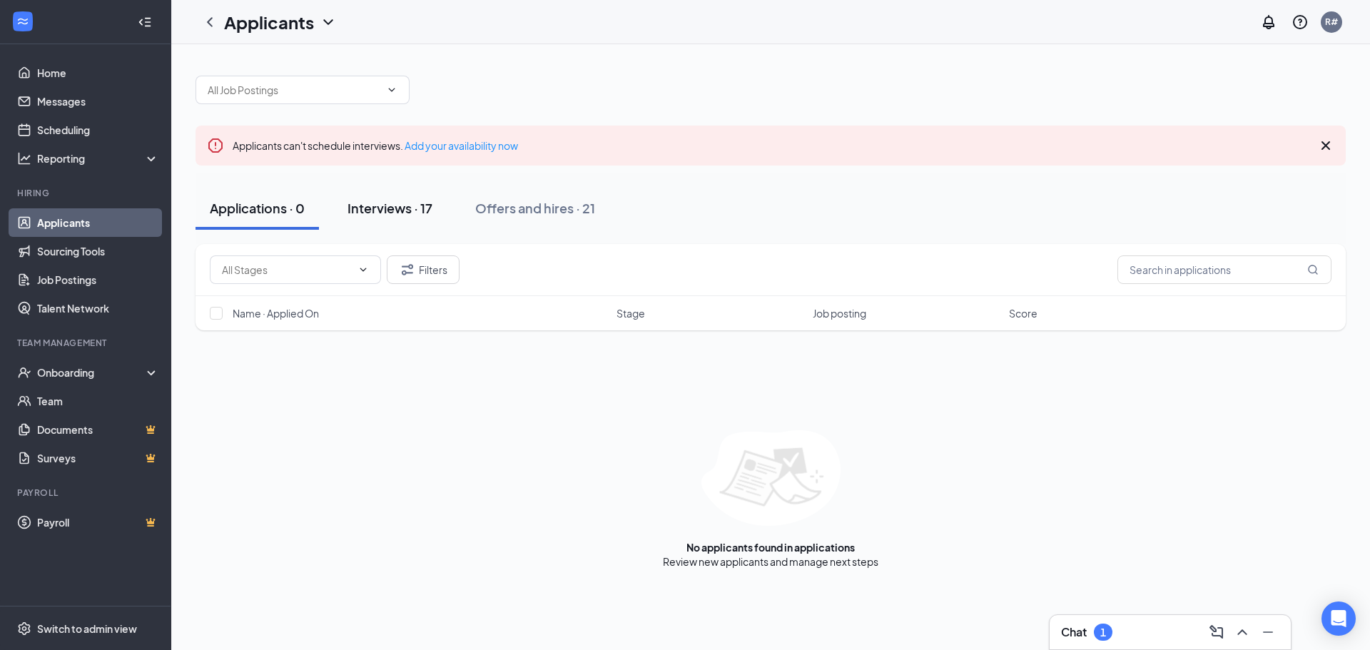
click at [399, 198] on button "Interviews · 17" at bounding box center [389, 208] width 113 height 43
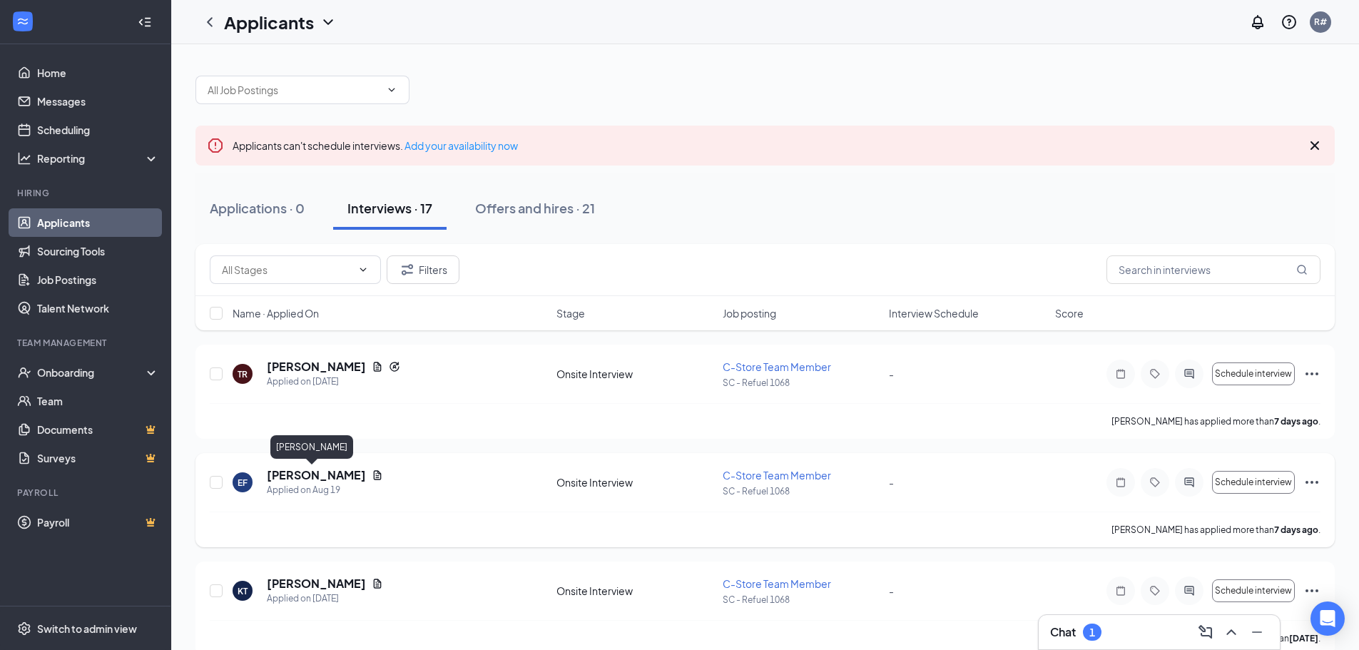
click at [310, 481] on h5 "[PERSON_NAME]" at bounding box center [316, 475] width 99 height 16
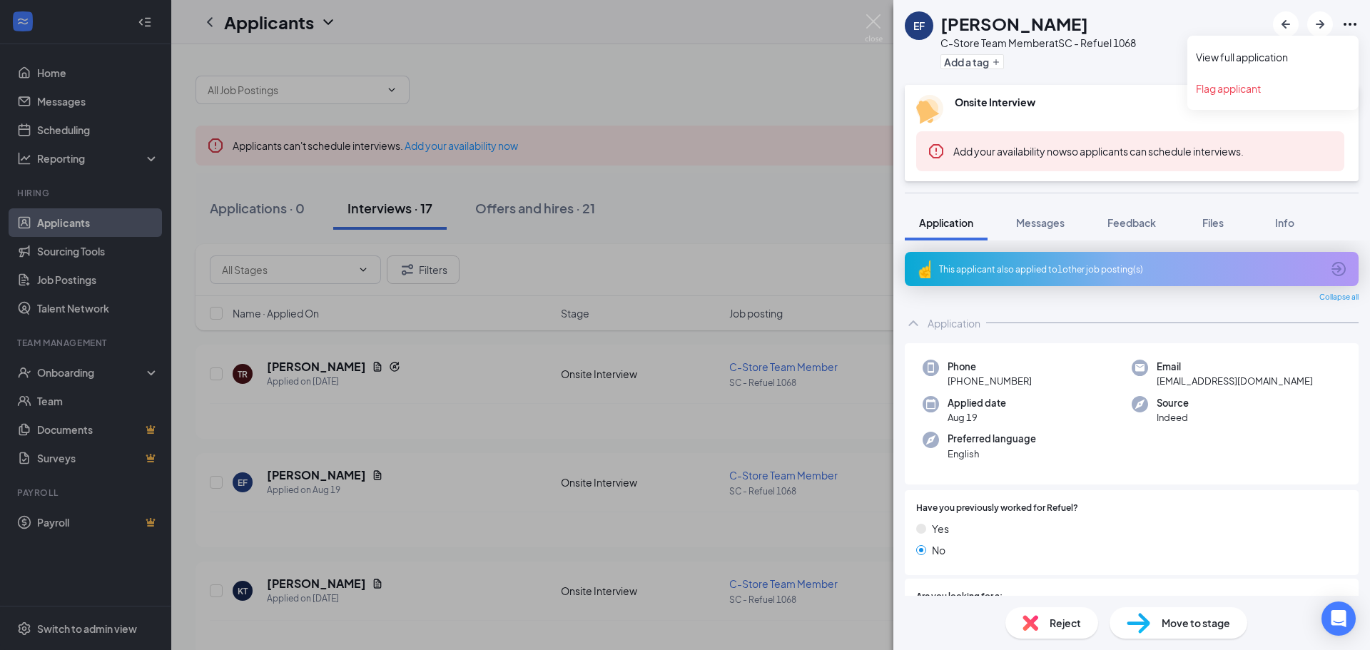
click at [1352, 24] on icon "Ellipses" at bounding box center [1349, 24] width 17 height 17
click at [1354, 24] on icon "Ellipses" at bounding box center [1349, 24] width 13 height 3
click at [1259, 53] on link "View full application" at bounding box center [1273, 57] width 154 height 14
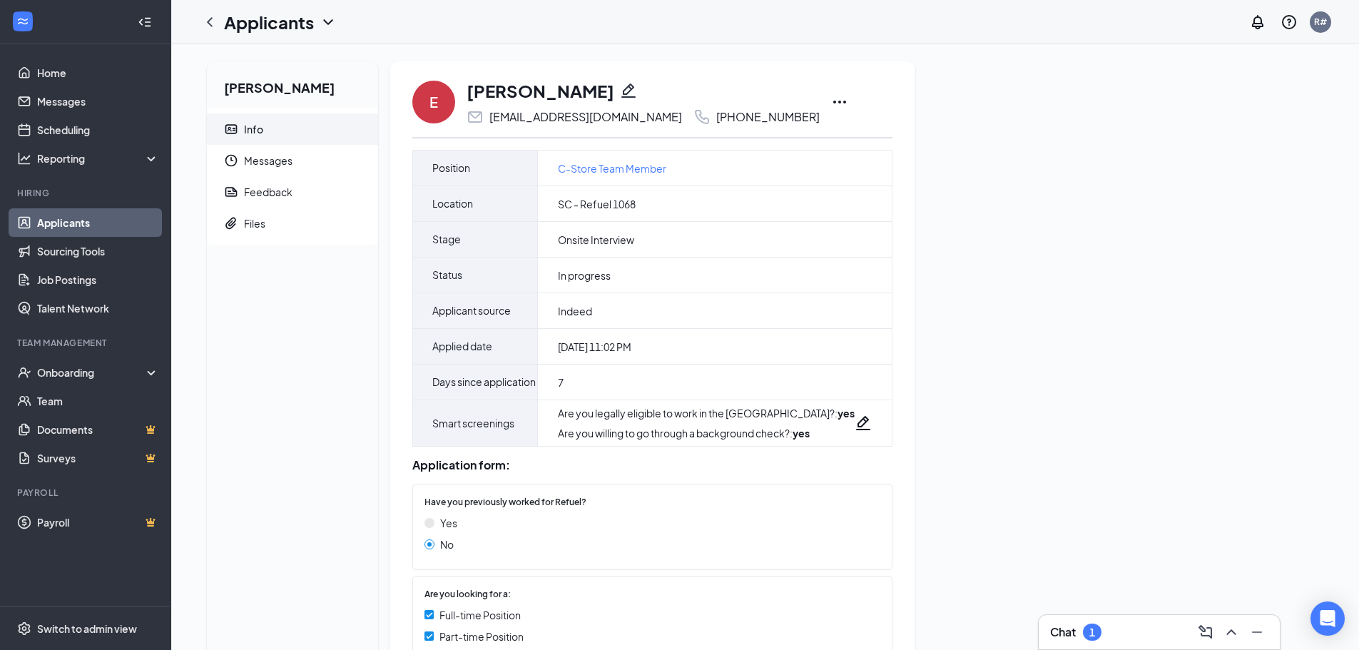
click at [831, 101] on icon "Ellipses" at bounding box center [839, 101] width 17 height 17
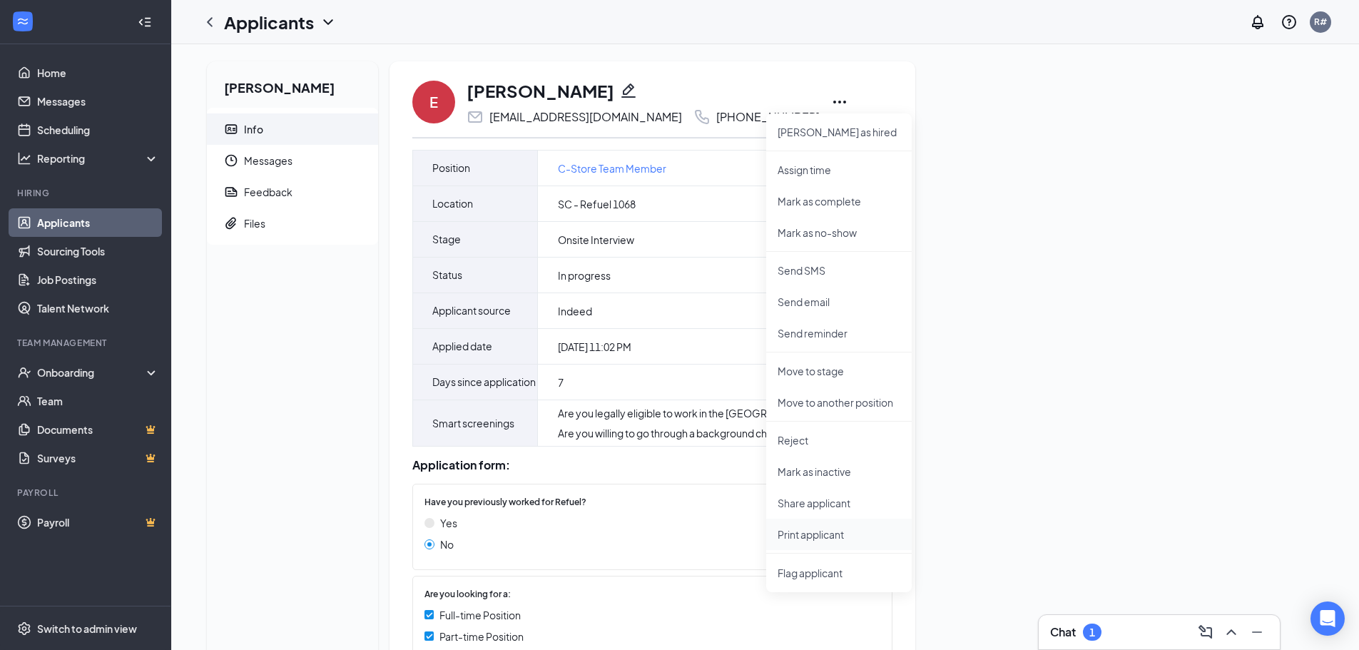
click at [822, 531] on p "Print applicant" at bounding box center [839, 534] width 123 height 14
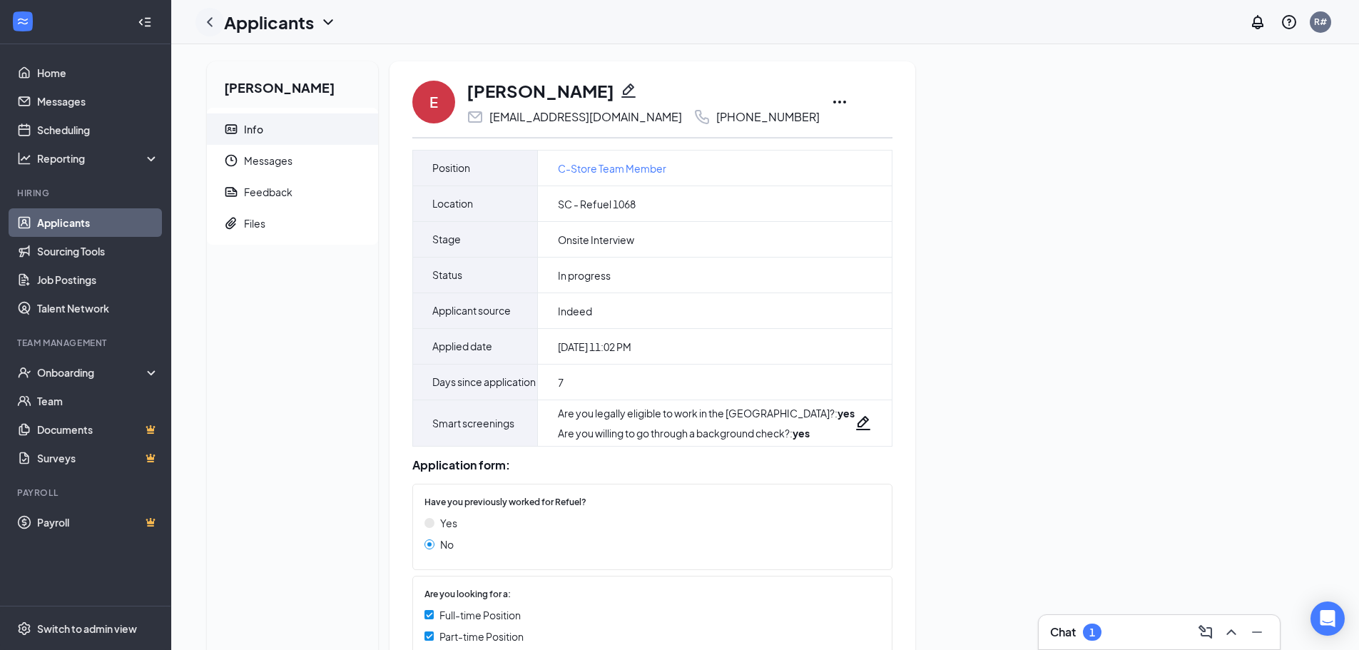
click at [208, 23] on icon "ChevronLeft" at bounding box center [210, 21] width 6 height 9
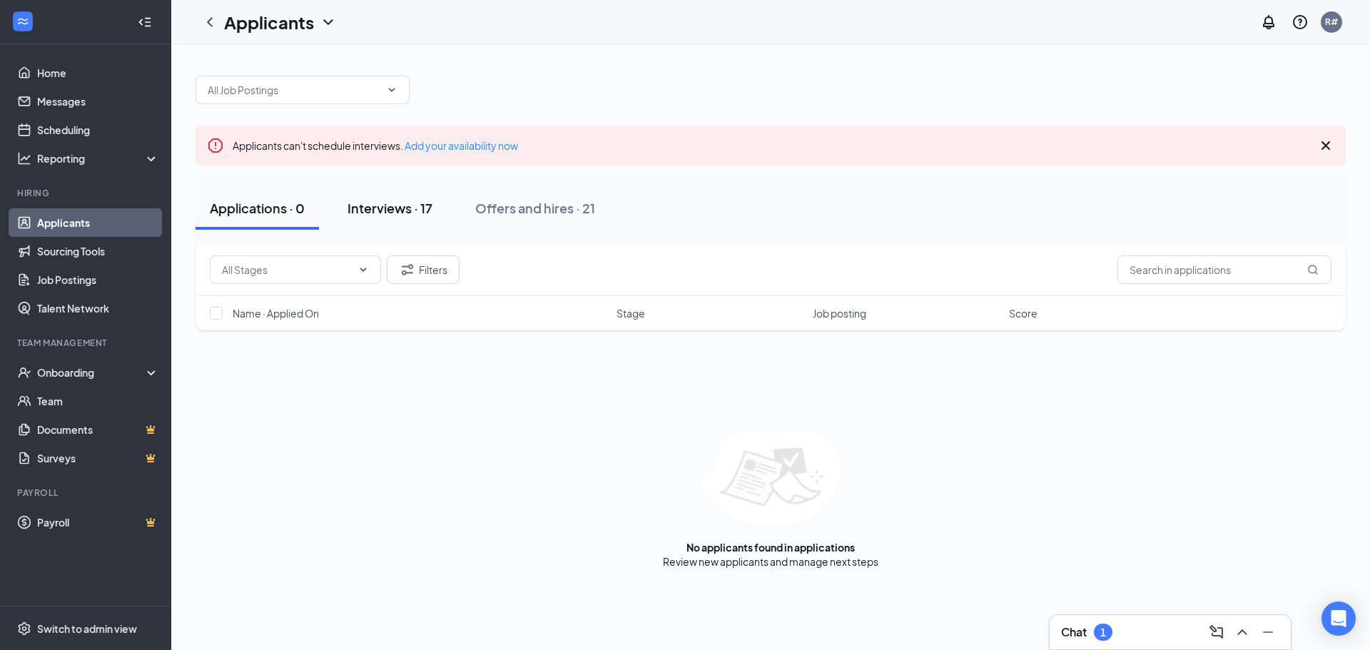
click at [368, 210] on div "Interviews · 17" at bounding box center [389, 208] width 85 height 18
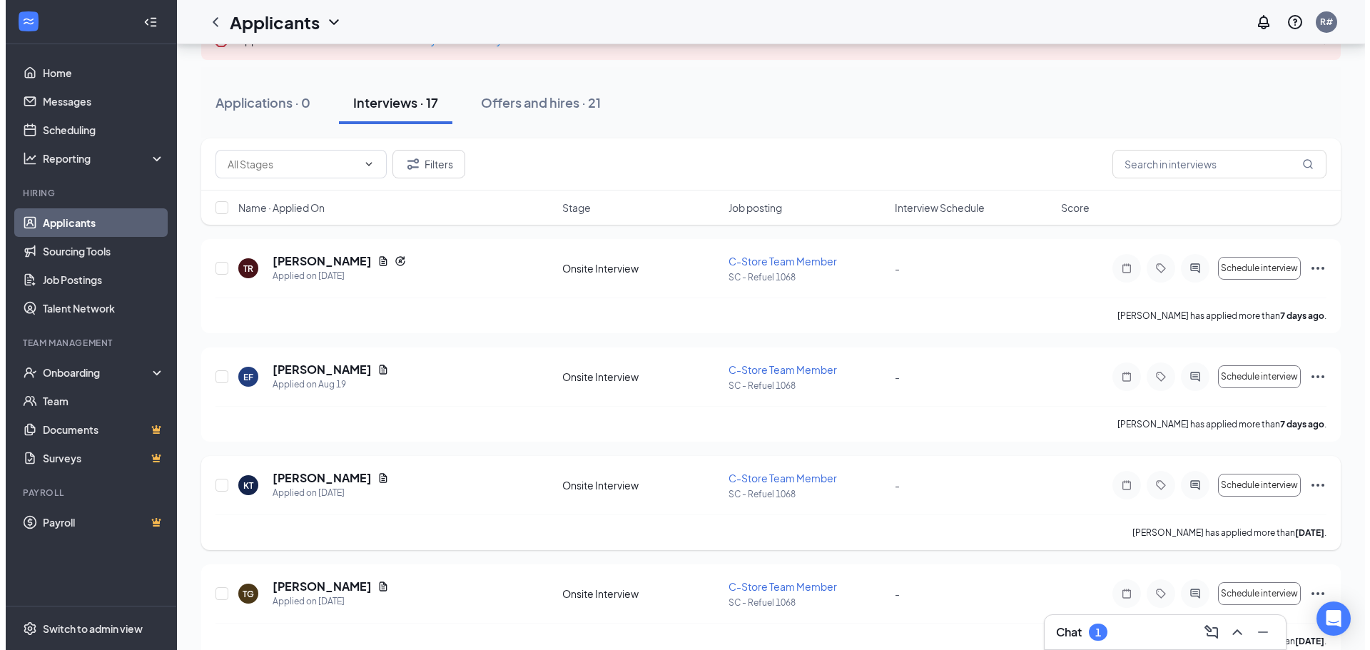
scroll to position [143, 0]
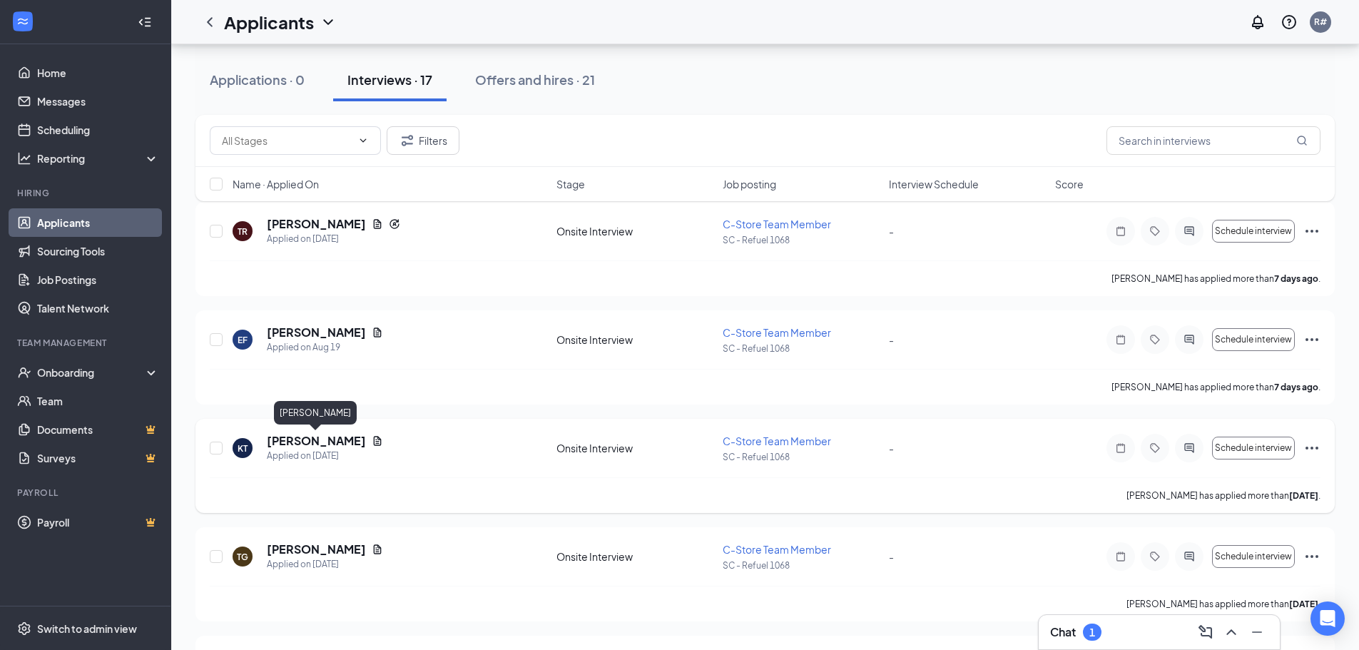
click at [296, 442] on h5 "[PERSON_NAME]" at bounding box center [316, 441] width 99 height 16
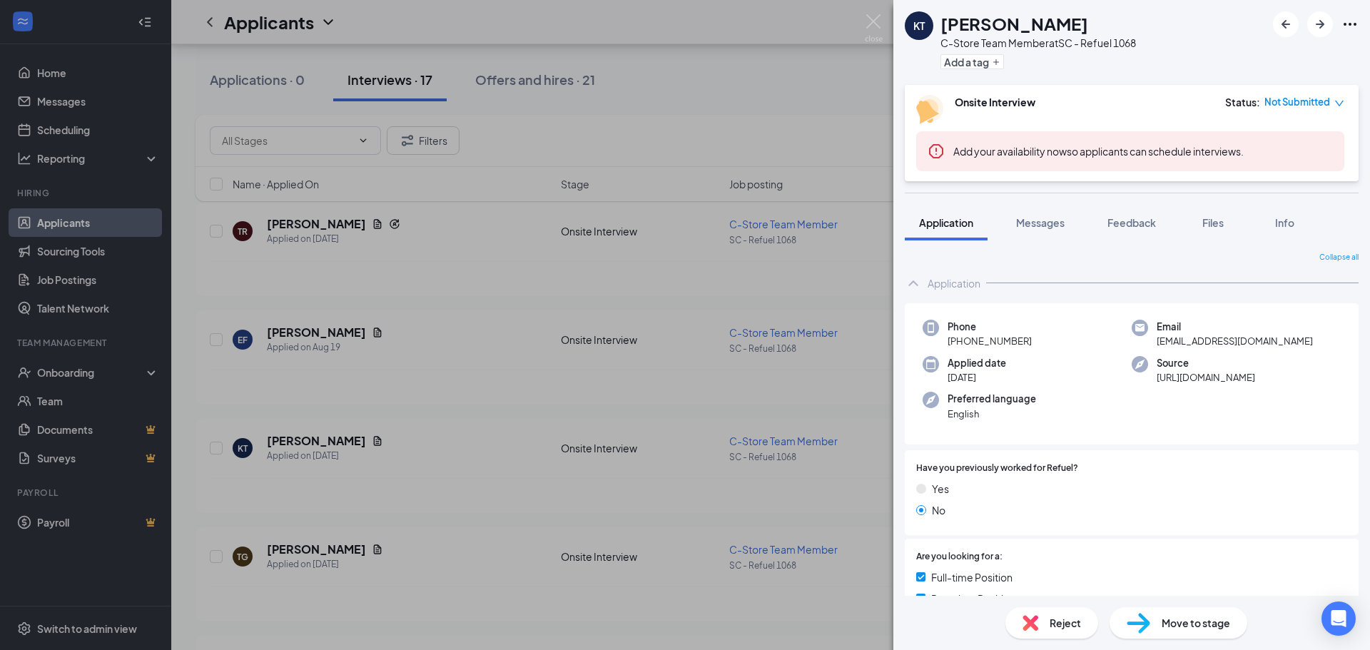
click at [1348, 23] on icon "Ellipses" at bounding box center [1349, 24] width 17 height 17
click at [1239, 59] on link "View full application" at bounding box center [1273, 57] width 154 height 14
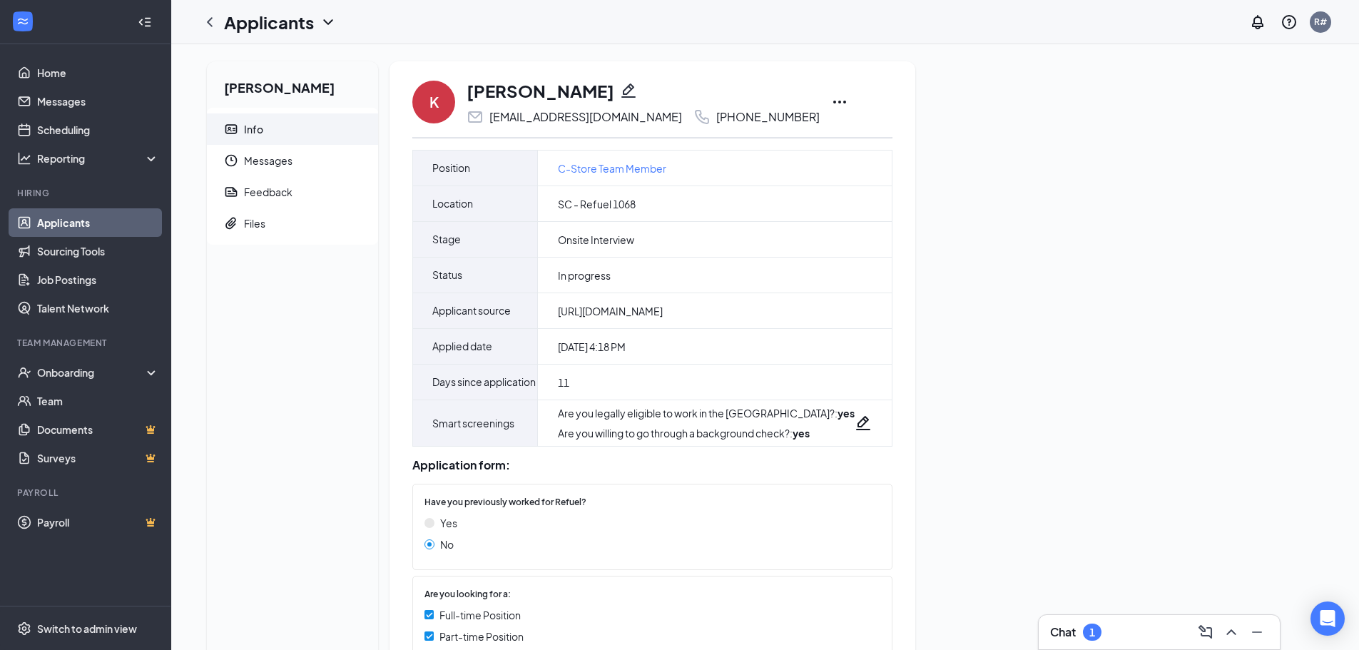
click at [831, 103] on icon "Ellipses" at bounding box center [839, 101] width 17 height 17
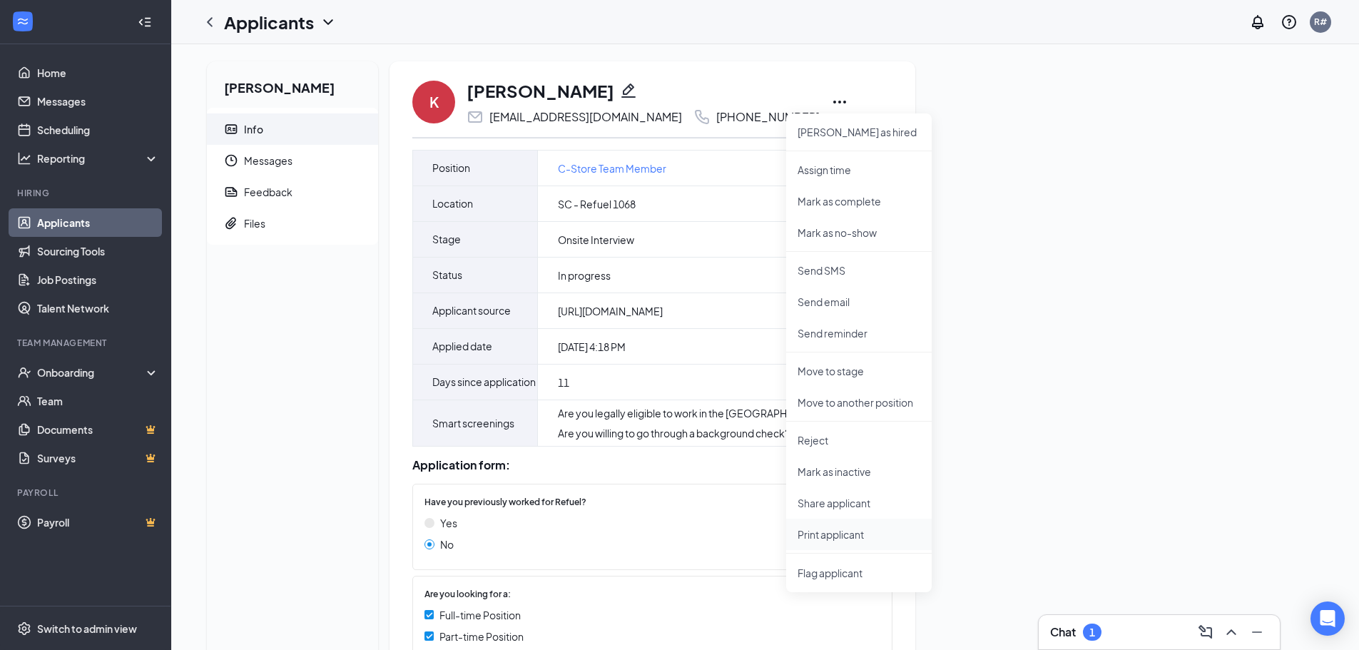
click at [861, 537] on p "Print applicant" at bounding box center [859, 534] width 123 height 14
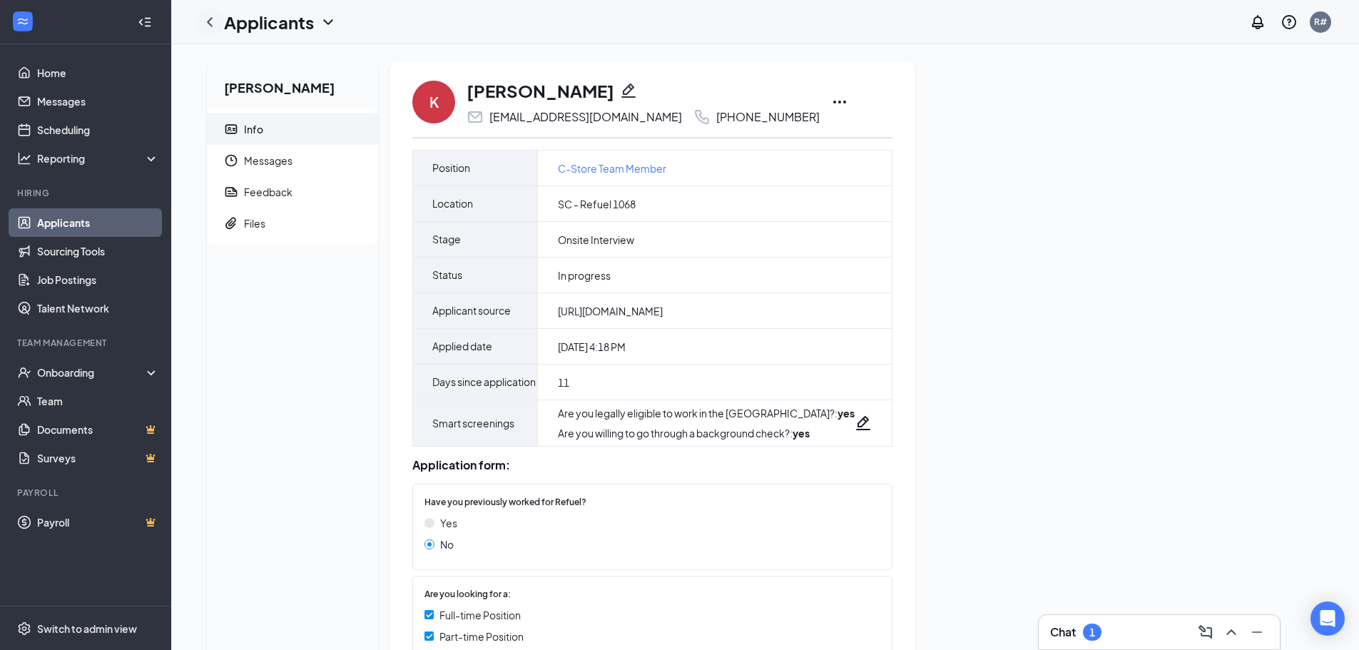
click at [210, 16] on icon "ChevronLeft" at bounding box center [209, 22] width 17 height 17
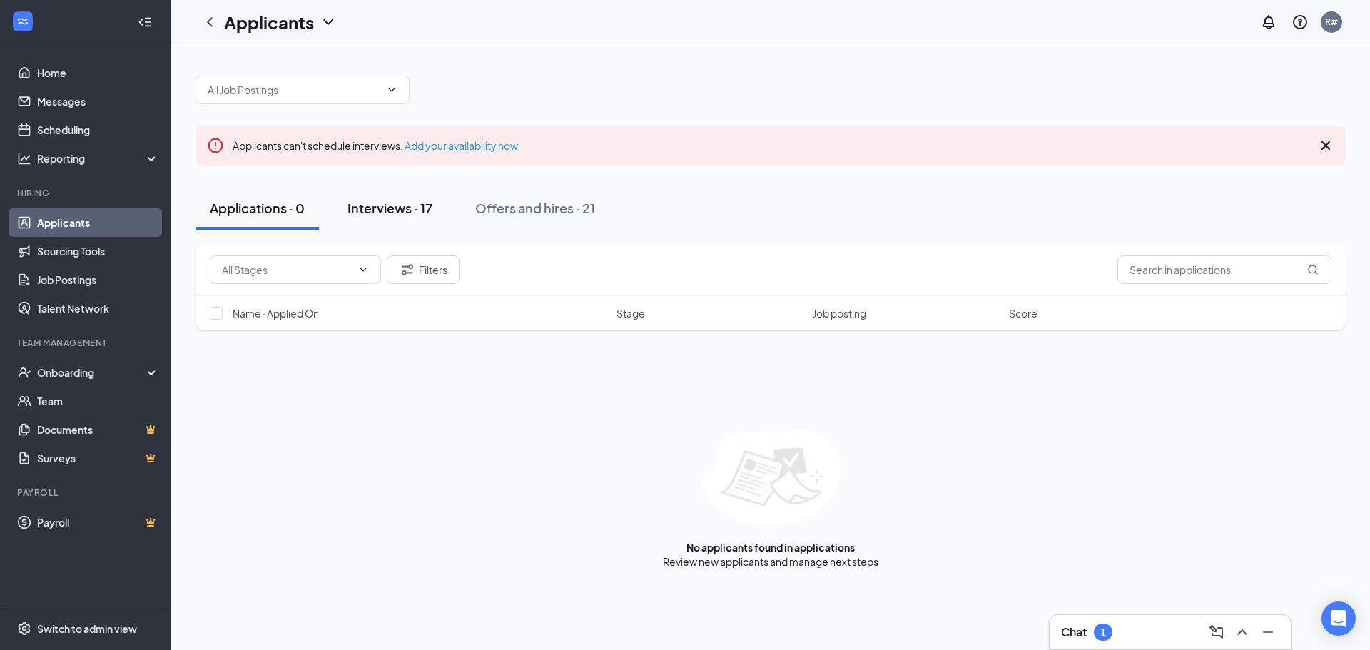
click at [363, 202] on div "Interviews · 17" at bounding box center [389, 208] width 85 height 18
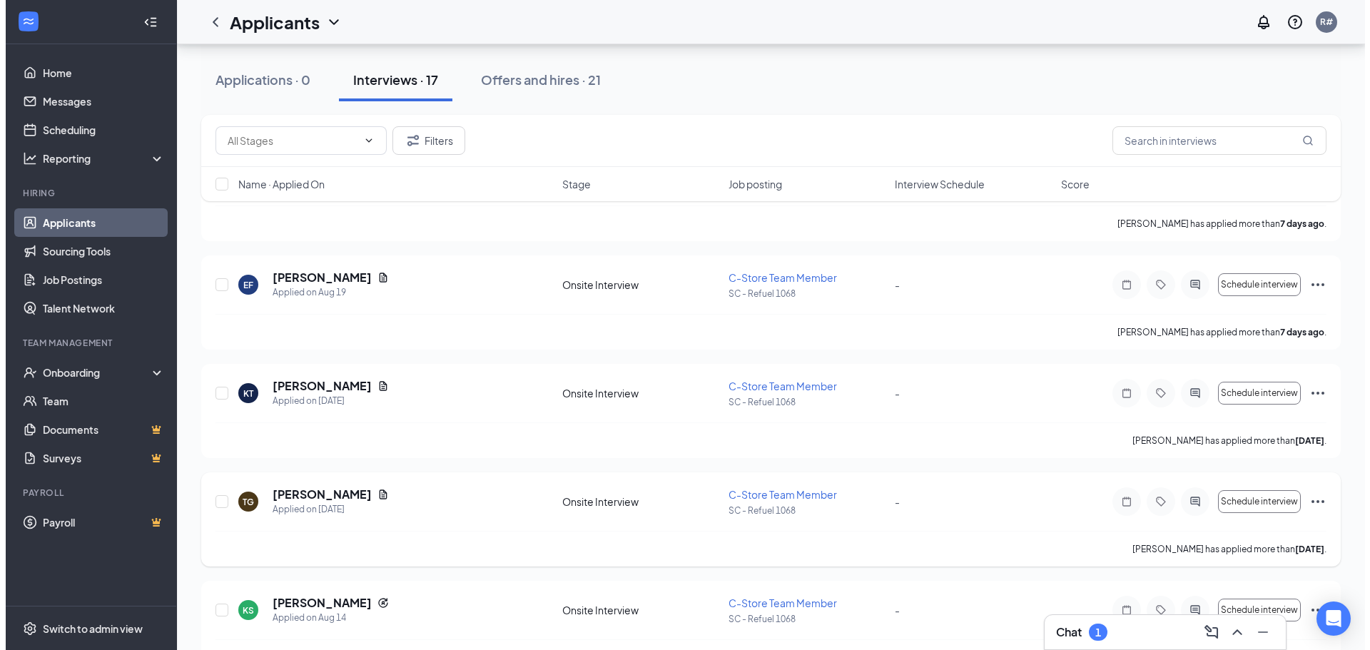
scroll to position [214, 0]
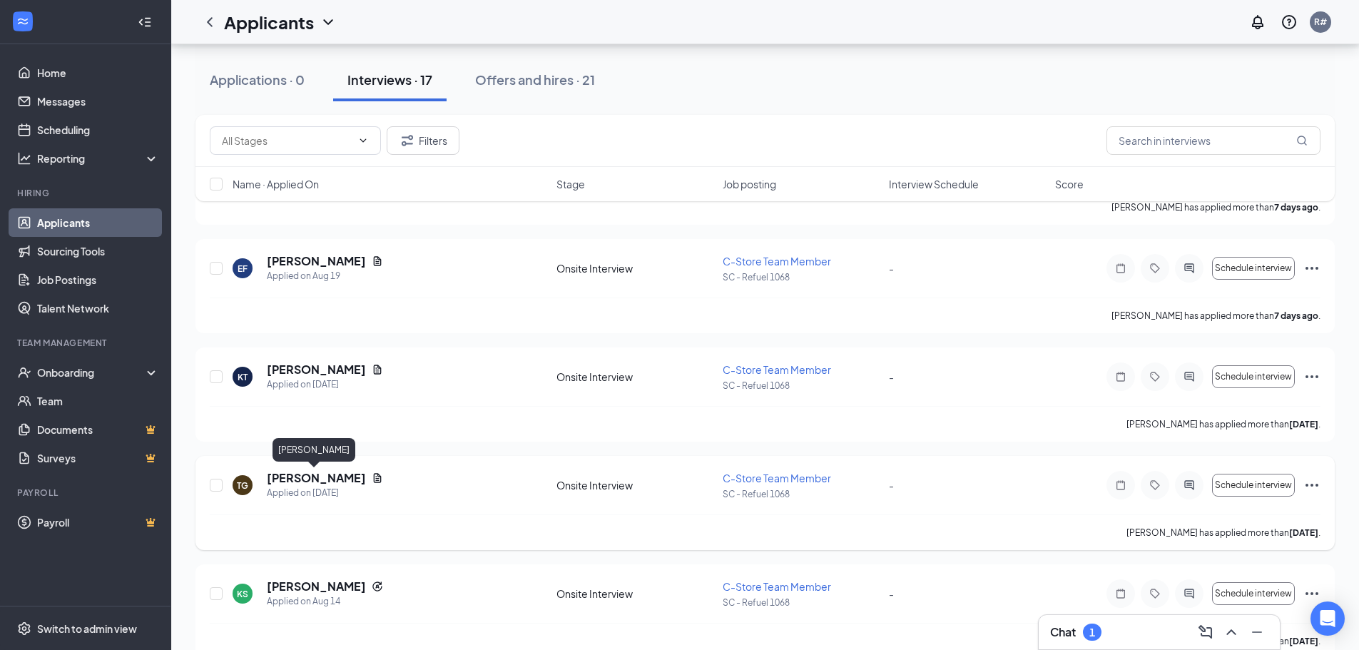
click at [324, 482] on h5 "[PERSON_NAME]" at bounding box center [316, 478] width 99 height 16
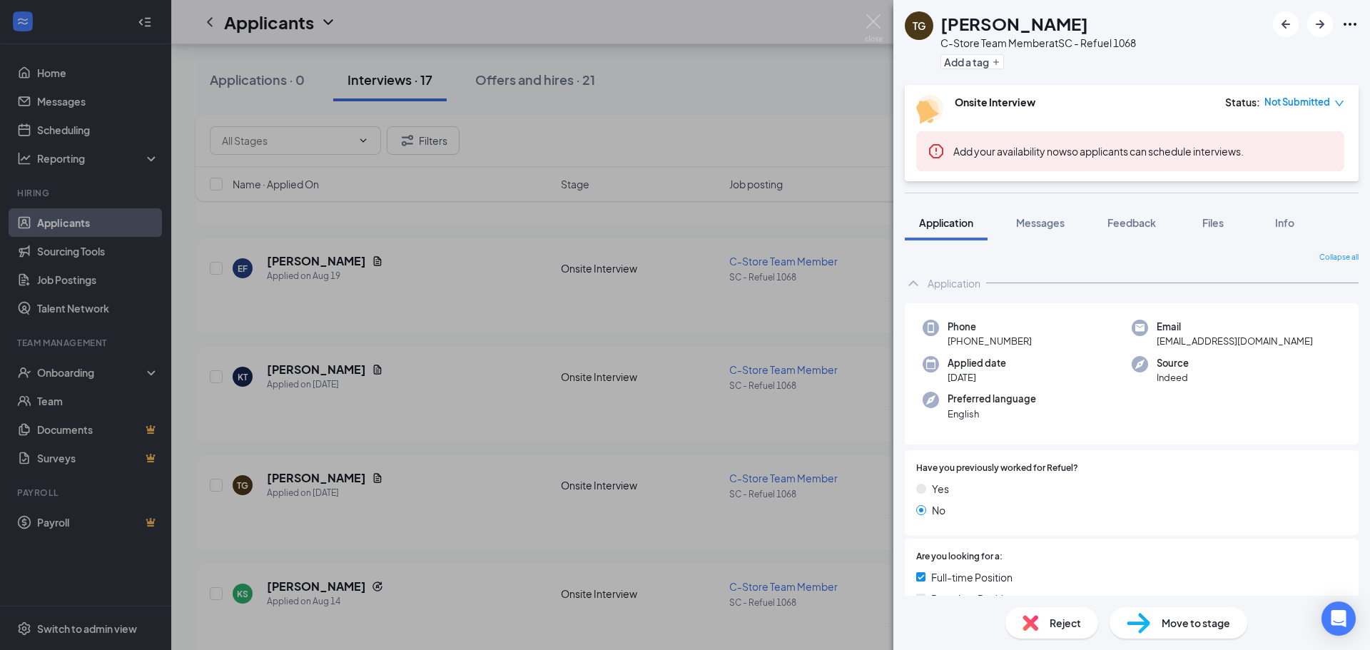
click at [1361, 19] on div "TG Tymira Graham C-Store Team Member at SC - Refuel 1068 Add a tag" at bounding box center [1131, 42] width 477 height 85
click at [1352, 25] on icon "Ellipses" at bounding box center [1349, 24] width 17 height 17
click at [1270, 54] on link "View full application" at bounding box center [1273, 57] width 154 height 14
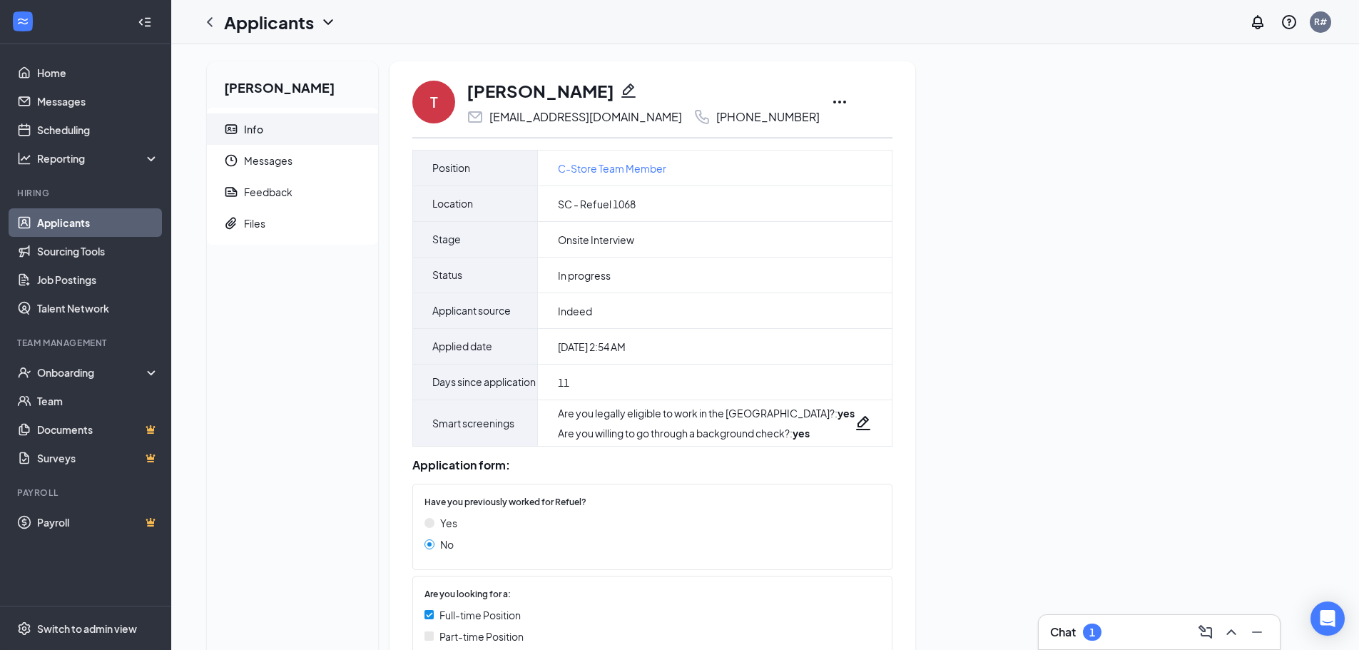
click at [833, 101] on icon "Ellipses" at bounding box center [839, 102] width 13 height 3
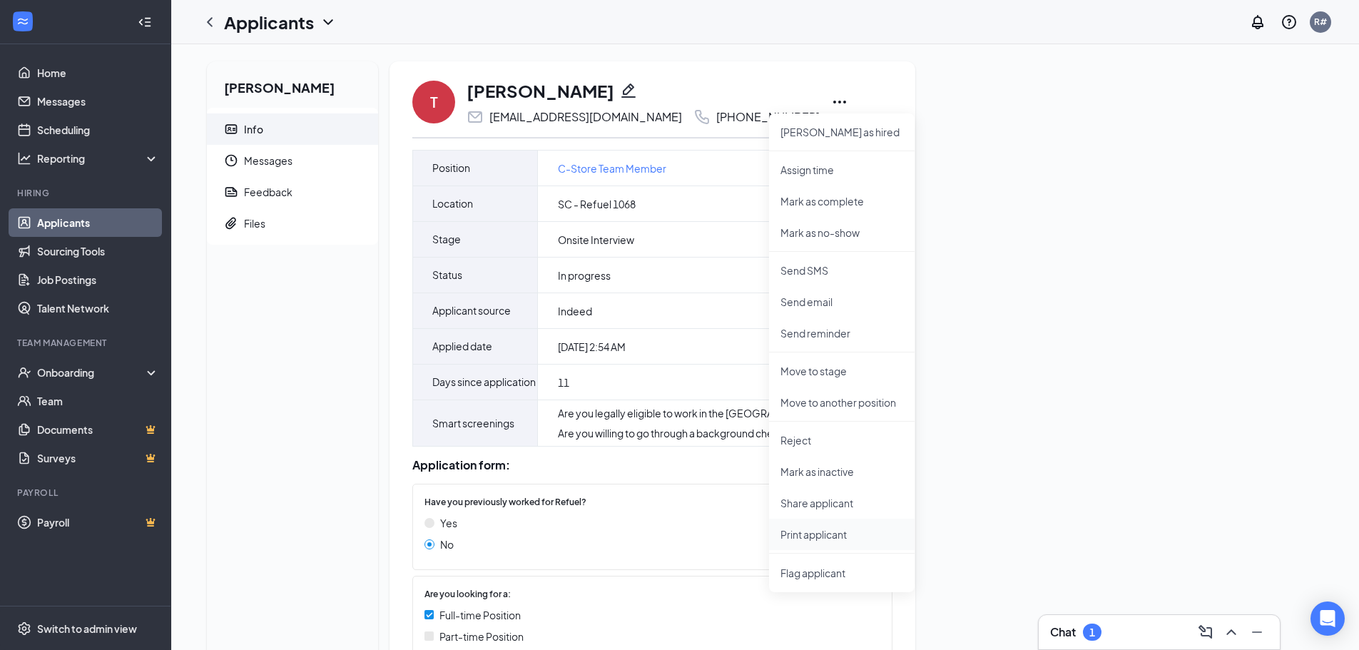
click at [808, 532] on p "Print applicant" at bounding box center [841, 534] width 123 height 14
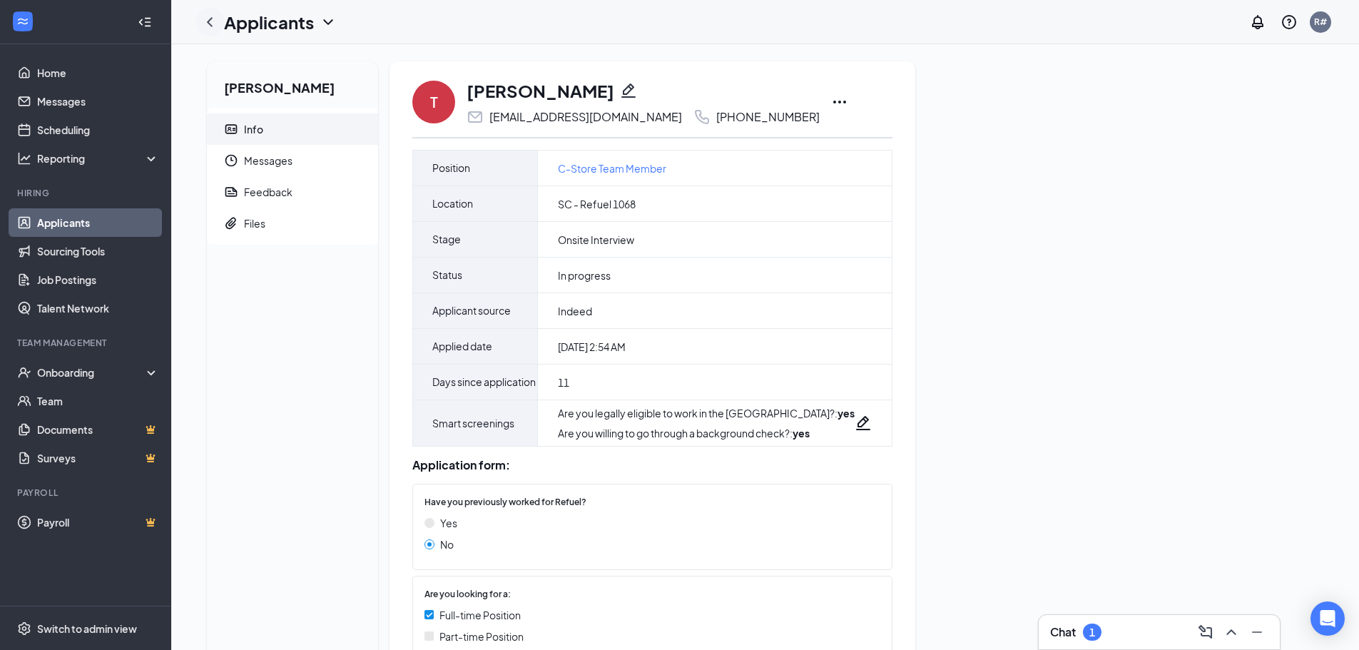
click at [209, 15] on icon "ChevronLeft" at bounding box center [209, 22] width 17 height 17
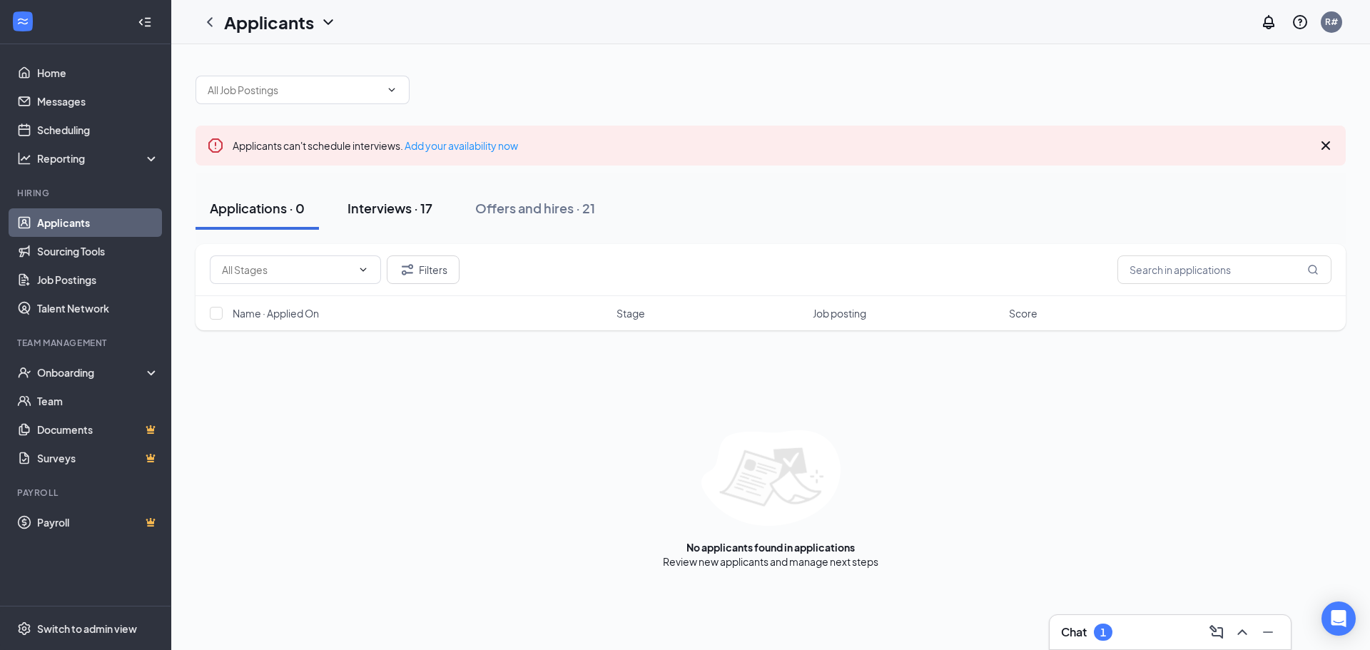
click at [420, 208] on div "Interviews · 17" at bounding box center [389, 208] width 85 height 18
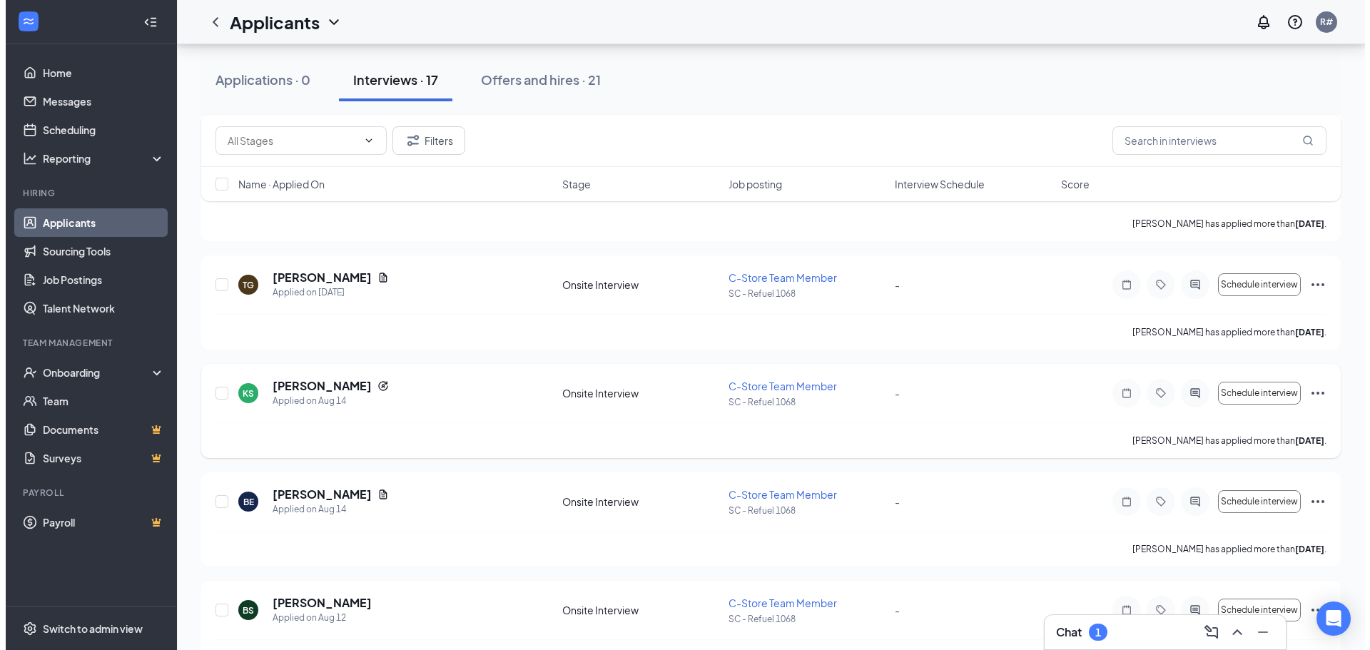
scroll to position [428, 0]
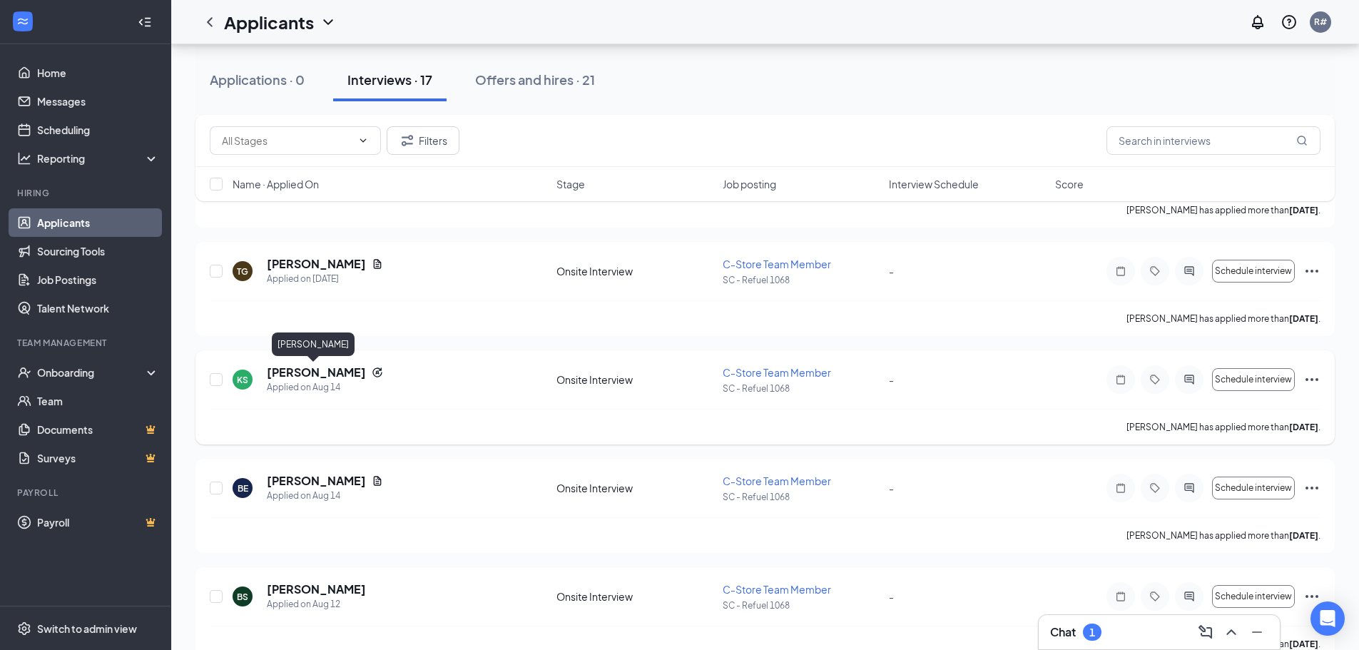
click at [334, 376] on h5 "Kiera Simmons" at bounding box center [316, 373] width 99 height 16
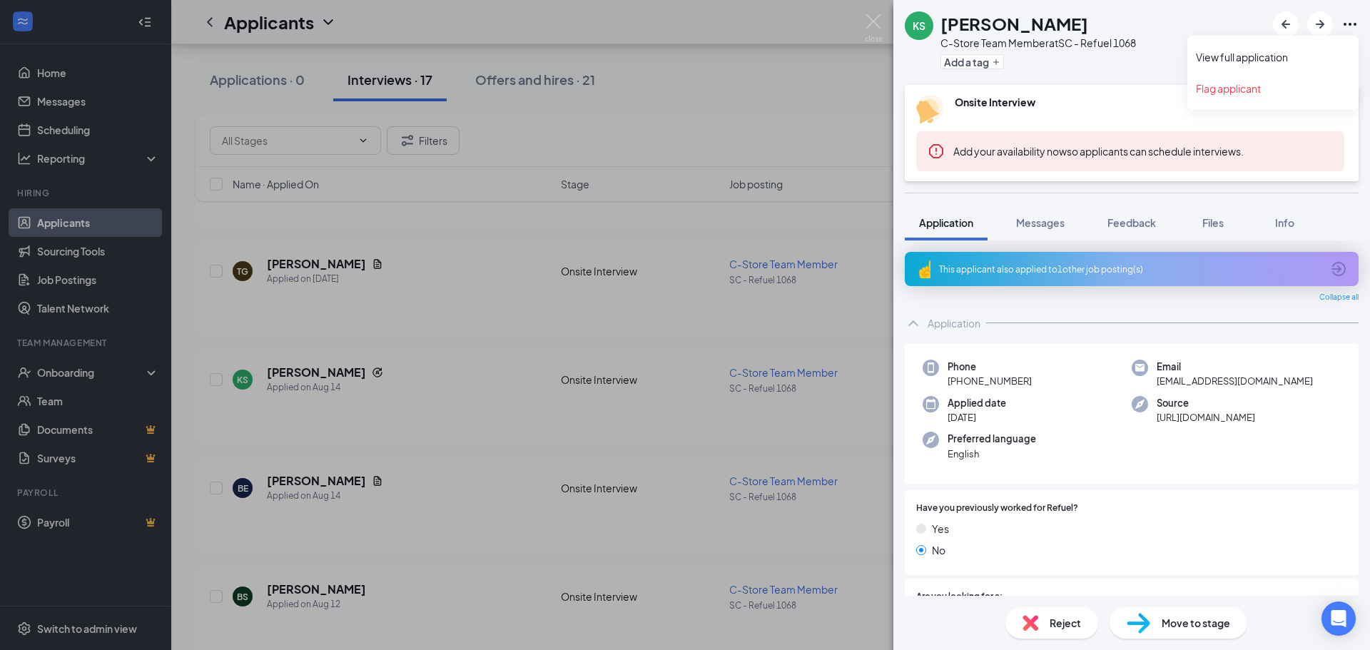
click at [1349, 24] on icon "Ellipses" at bounding box center [1349, 24] width 13 height 3
click at [1278, 59] on link "View full application" at bounding box center [1273, 57] width 154 height 14
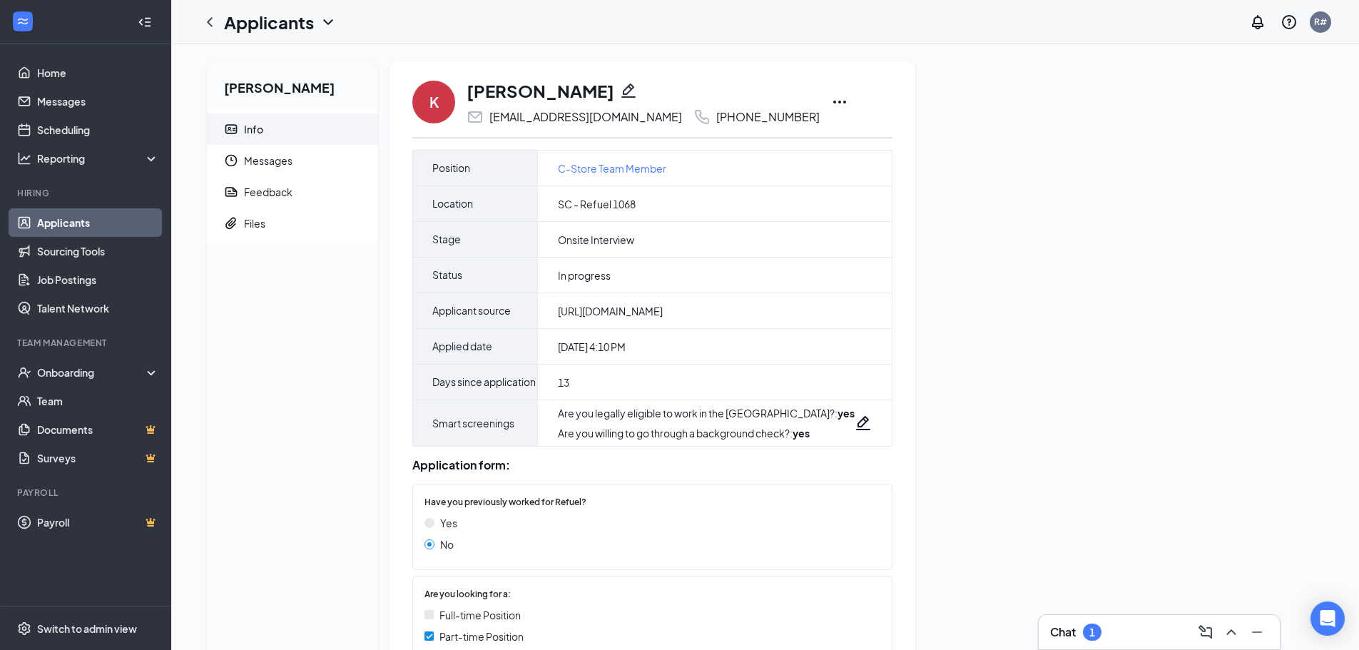
click at [831, 100] on icon "Ellipses" at bounding box center [839, 101] width 17 height 17
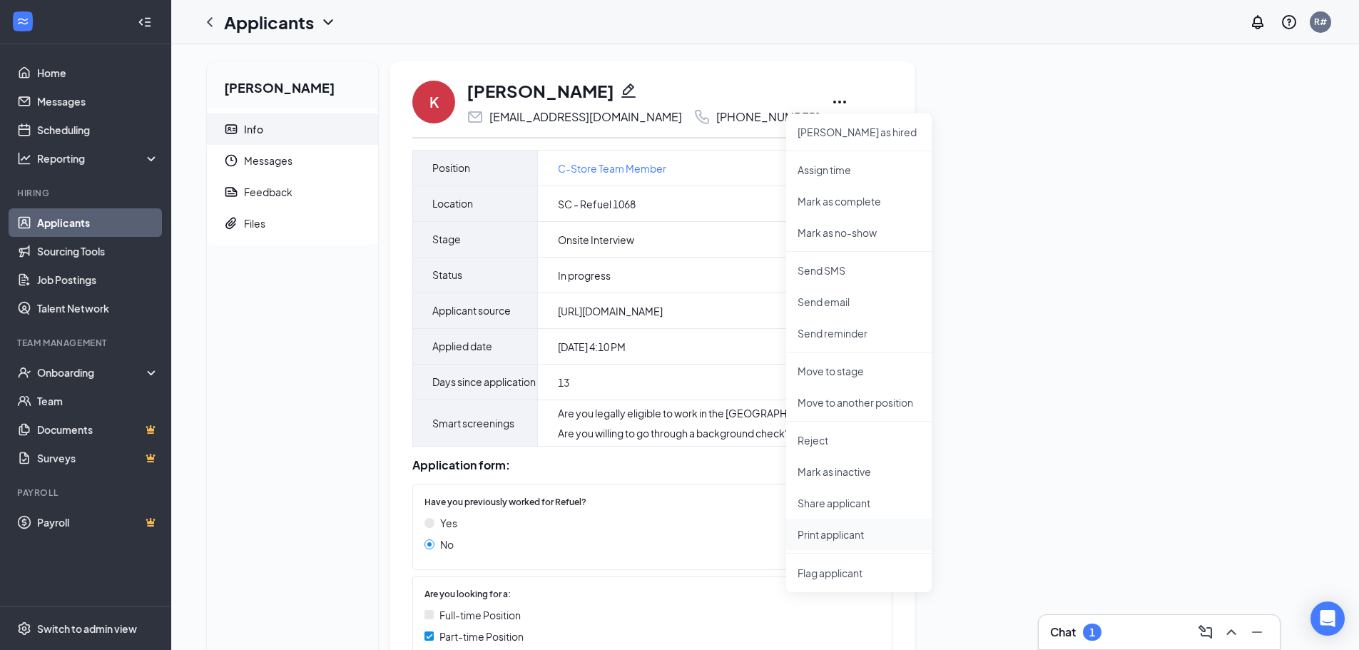
click at [852, 531] on p "Print applicant" at bounding box center [859, 534] width 123 height 14
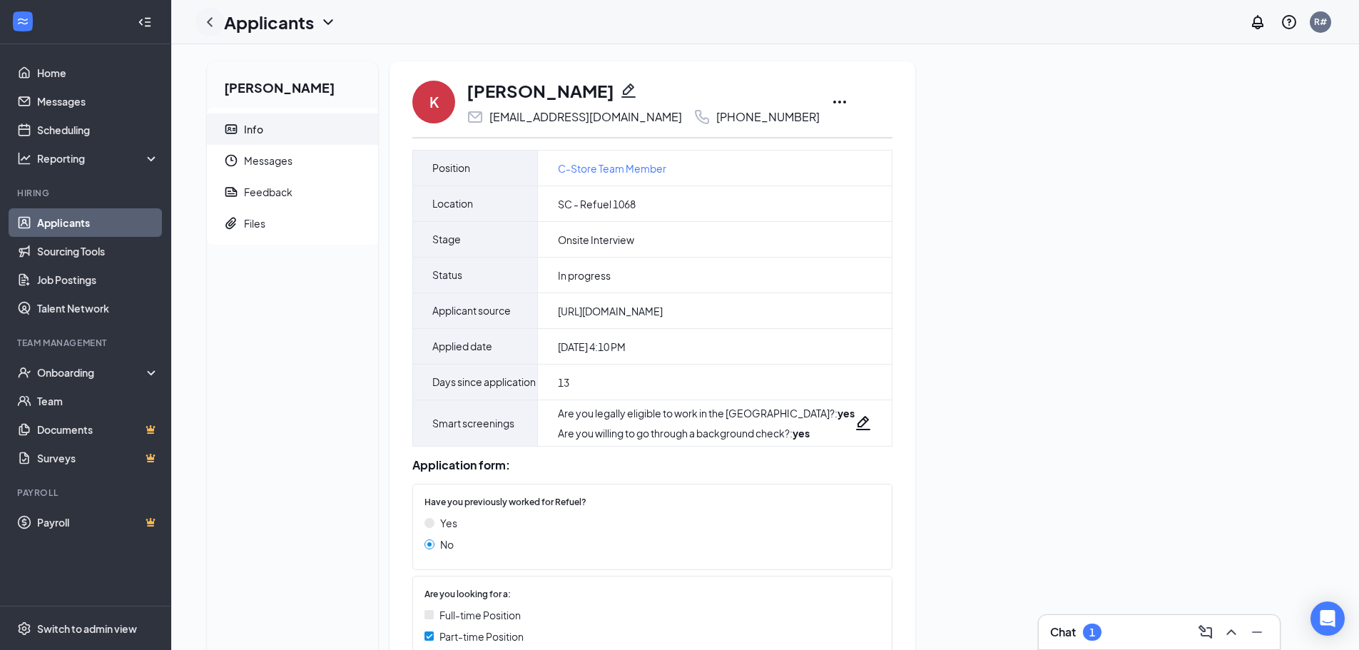
click at [203, 20] on icon "ChevronLeft" at bounding box center [209, 22] width 17 height 17
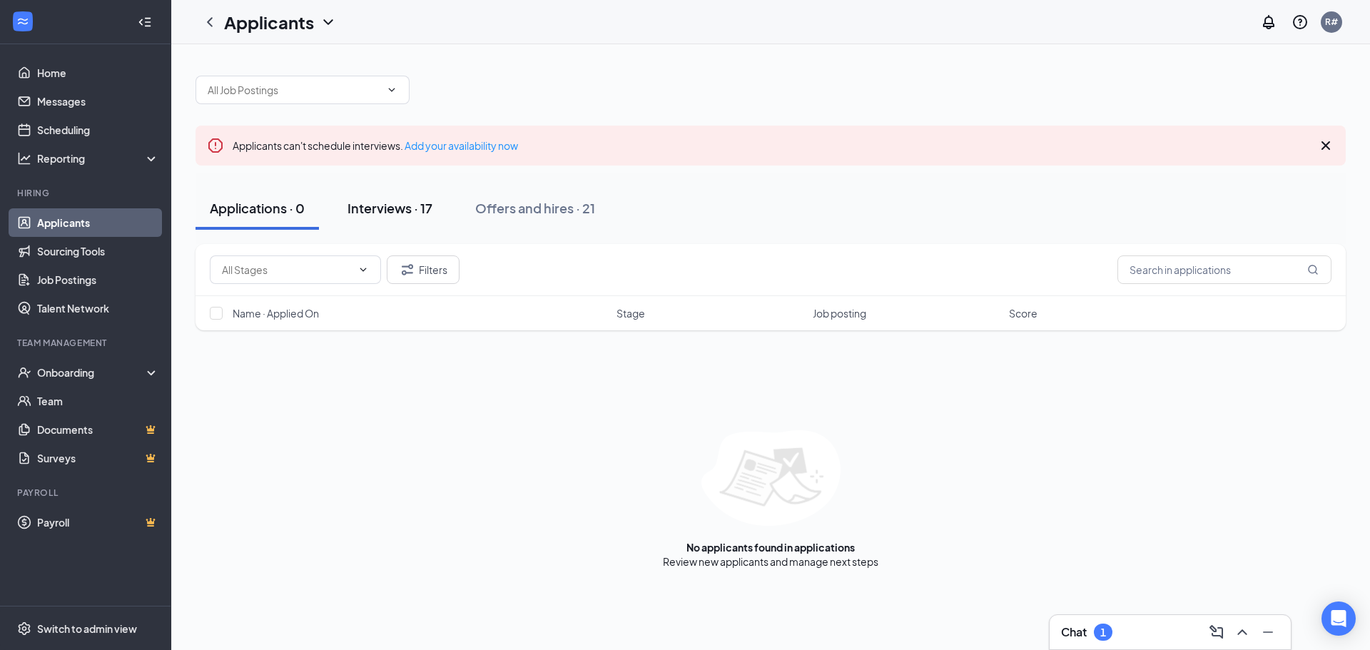
click at [415, 198] on button "Interviews · 17" at bounding box center [389, 208] width 113 height 43
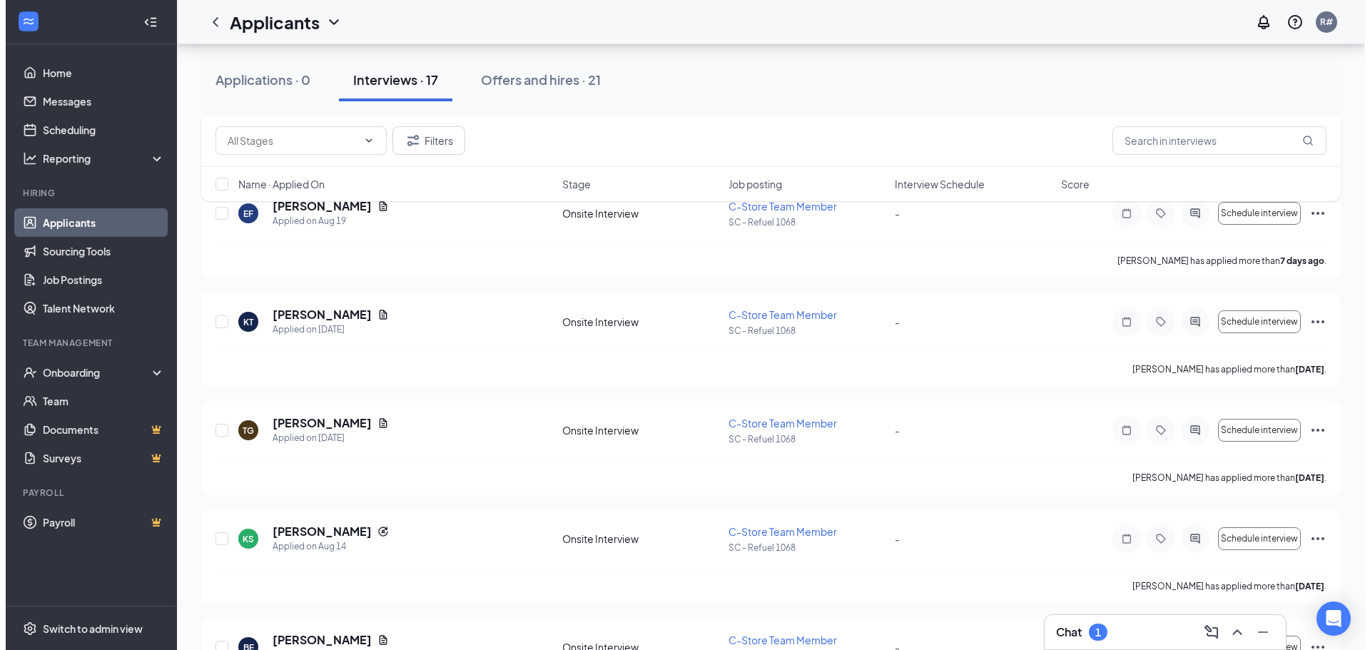
scroll to position [428, 0]
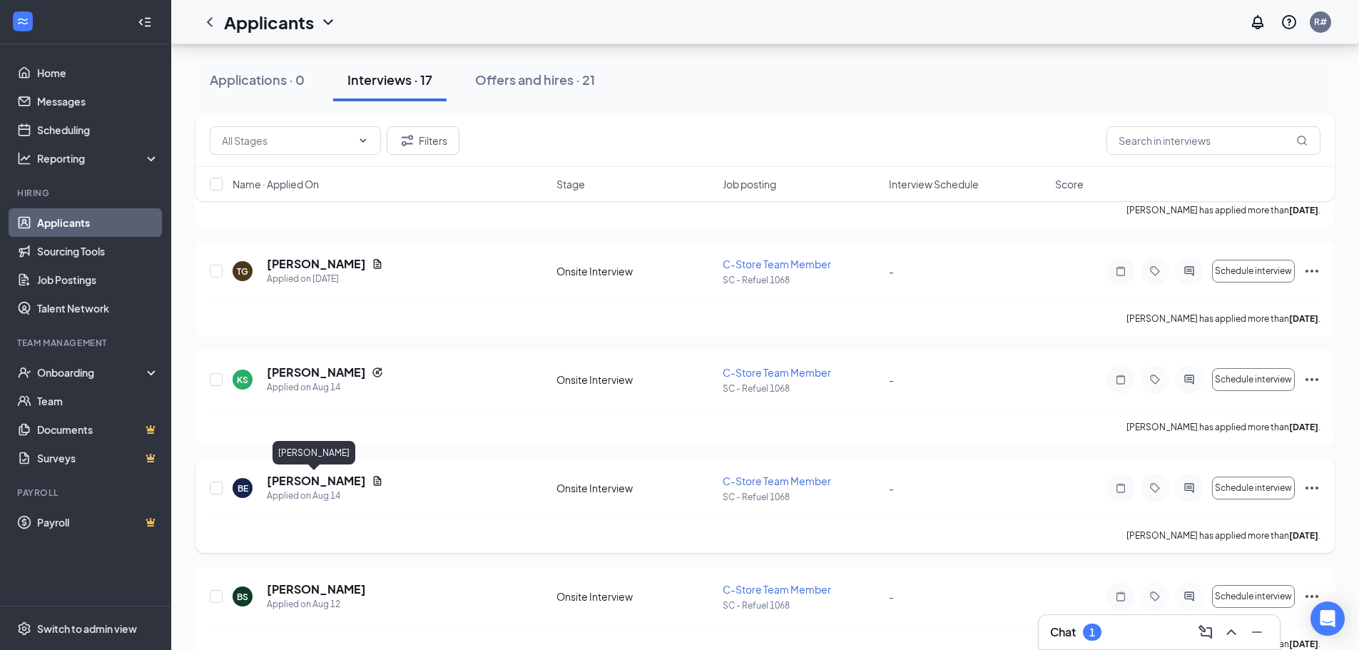
click at [317, 480] on h5 "[PERSON_NAME]" at bounding box center [316, 481] width 99 height 16
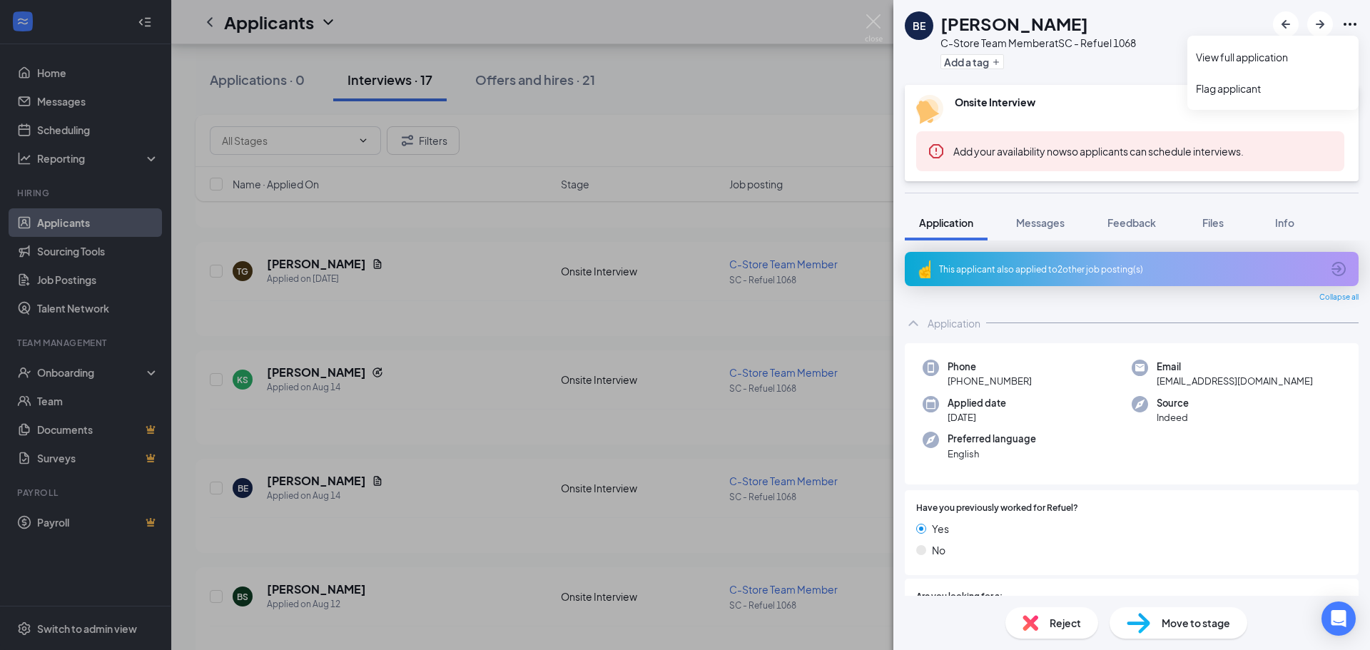
click at [1353, 24] on icon "Ellipses" at bounding box center [1349, 24] width 13 height 3
click at [1260, 58] on link "View full application" at bounding box center [1273, 57] width 154 height 14
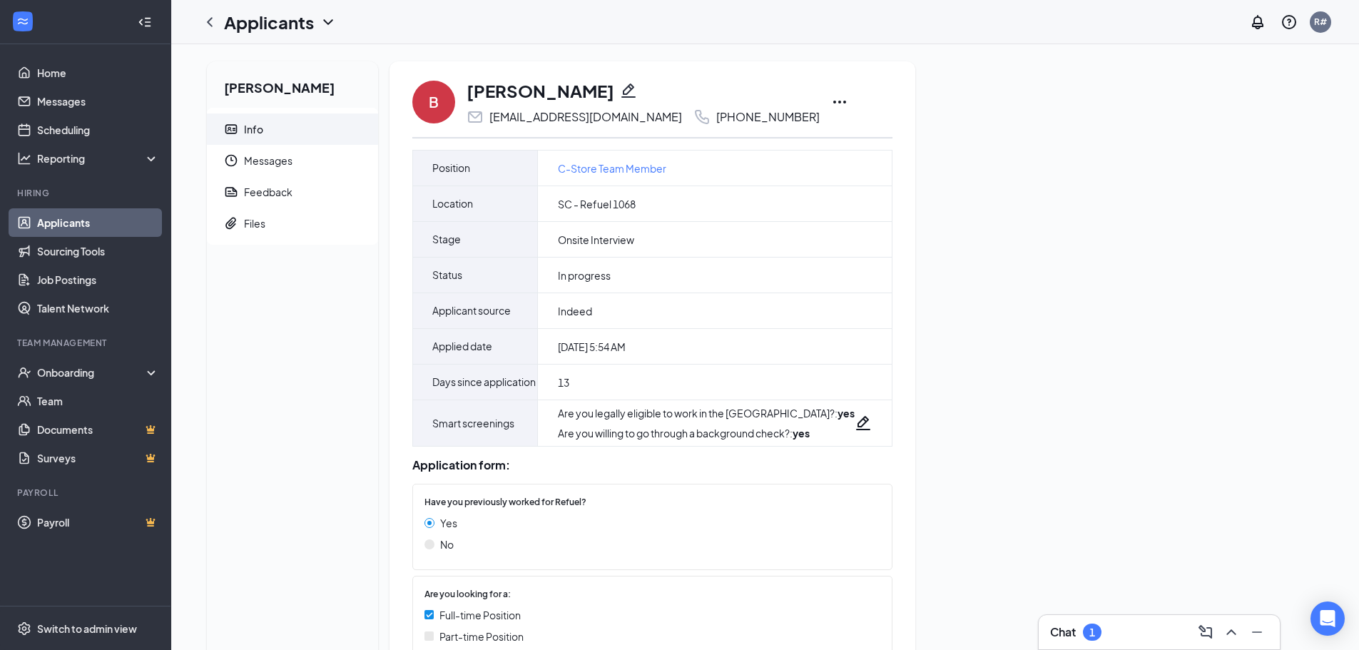
click at [831, 103] on icon "Ellipses" at bounding box center [839, 101] width 17 height 17
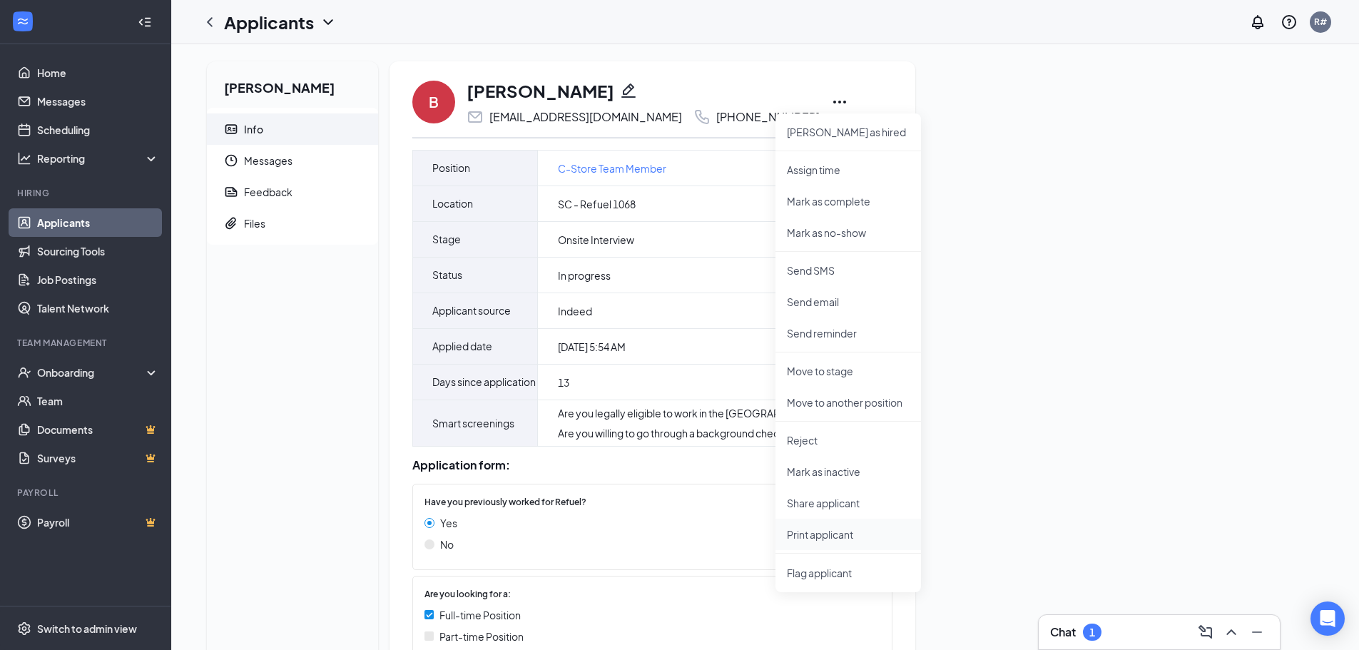
click at [842, 533] on p "Print applicant" at bounding box center [848, 534] width 123 height 14
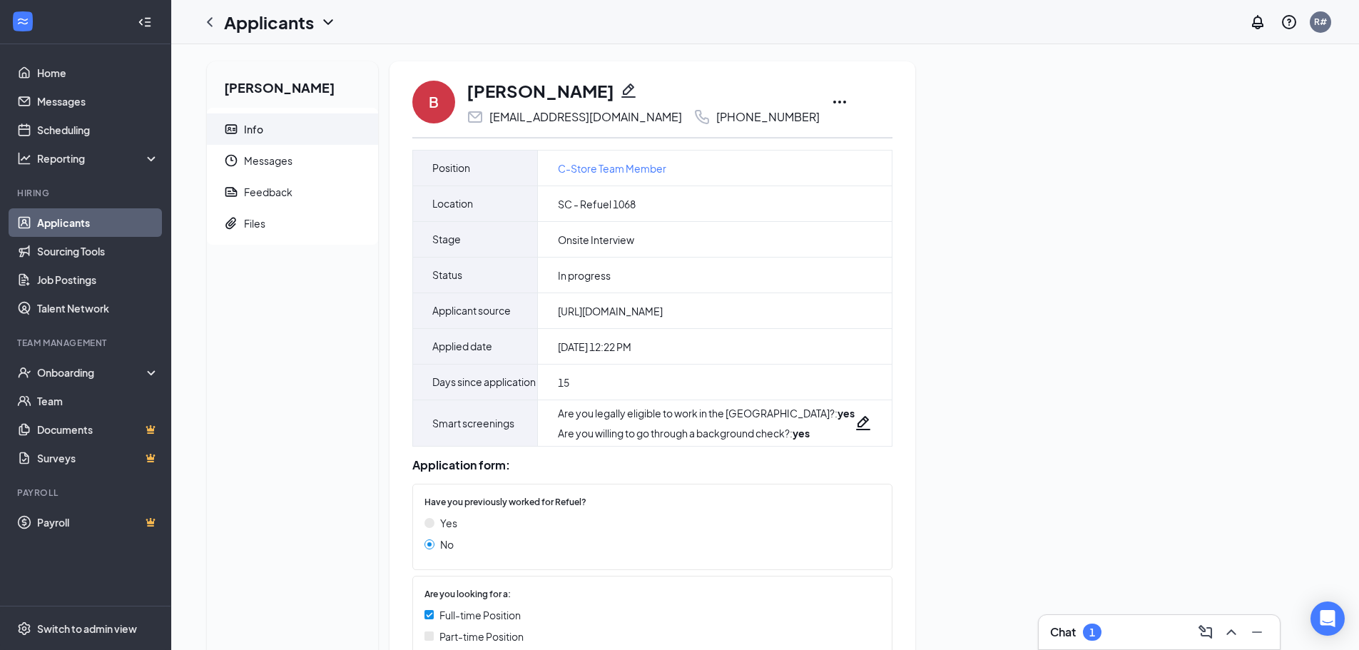
click at [831, 103] on icon "Ellipses" at bounding box center [839, 101] width 17 height 17
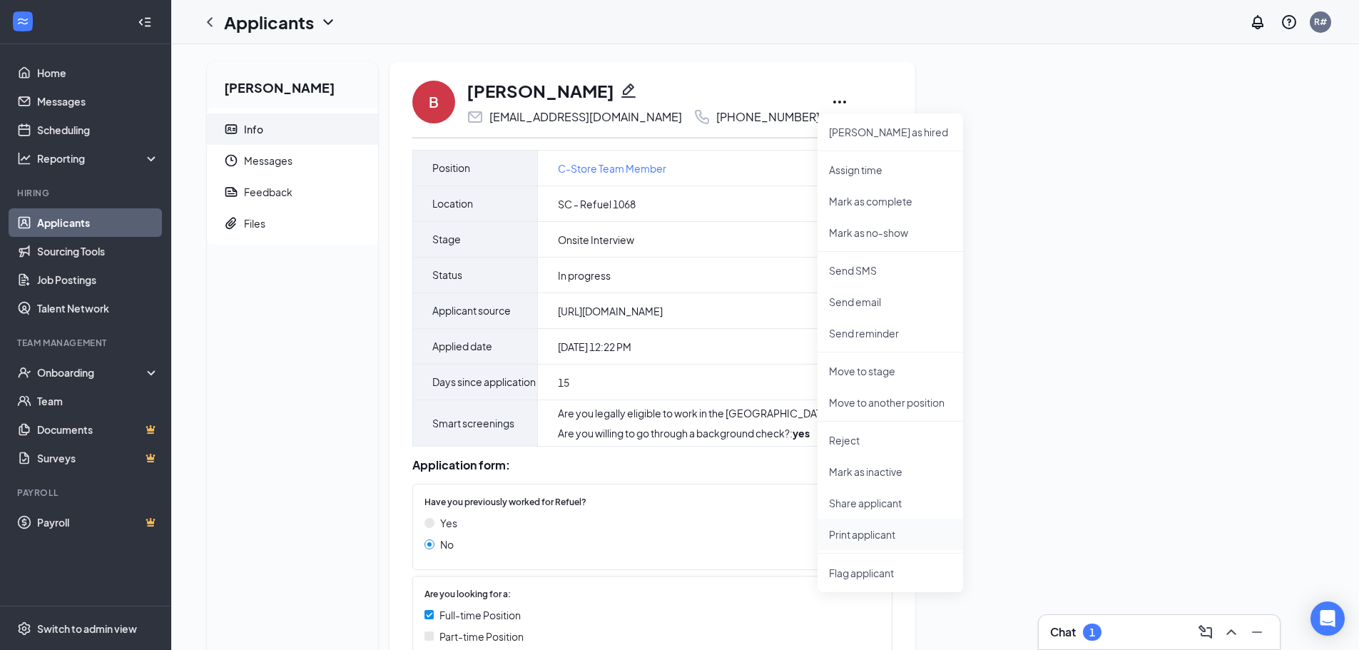
click at [865, 539] on p "Print applicant" at bounding box center [890, 534] width 123 height 14
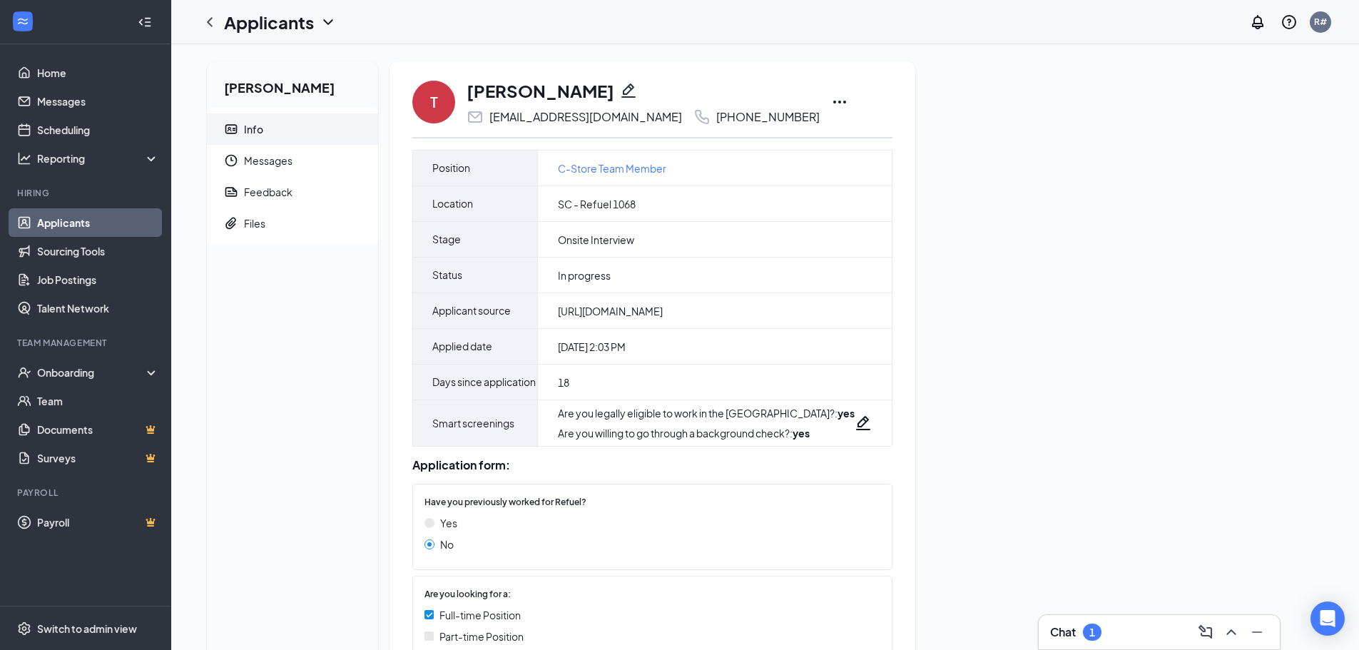
click at [831, 97] on icon "Ellipses" at bounding box center [839, 101] width 17 height 17
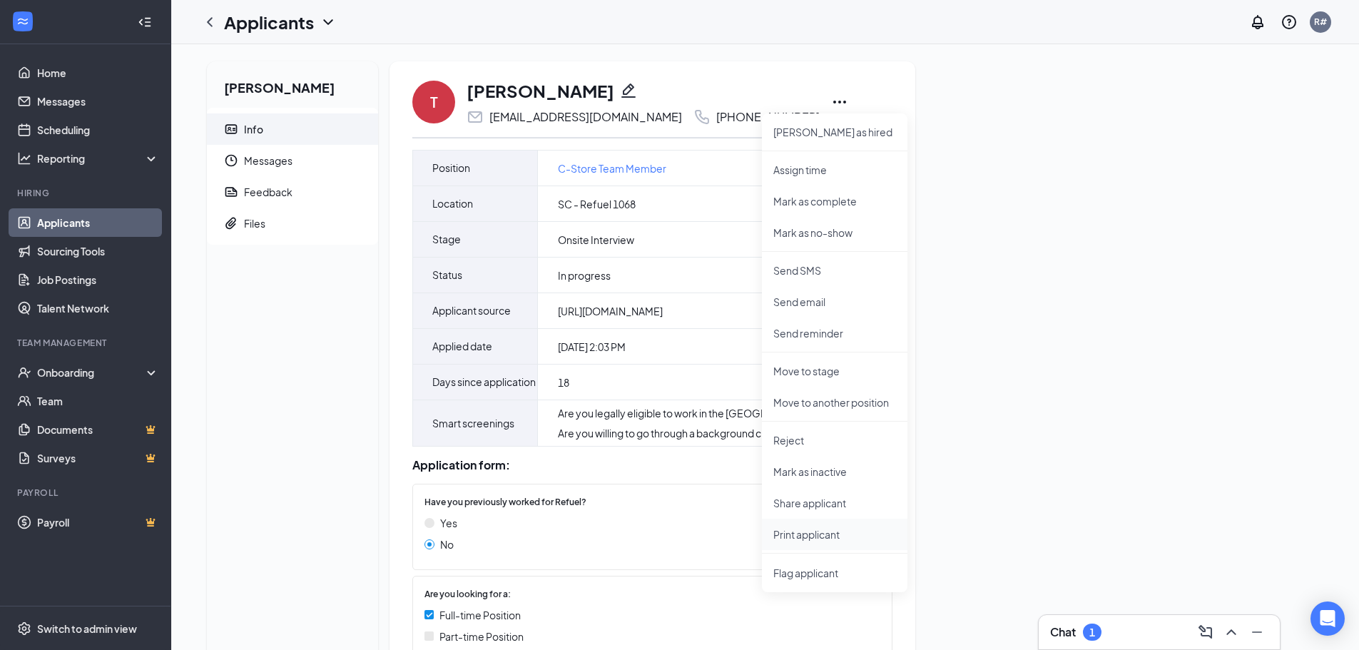
click at [833, 536] on p "Print applicant" at bounding box center [834, 534] width 123 height 14
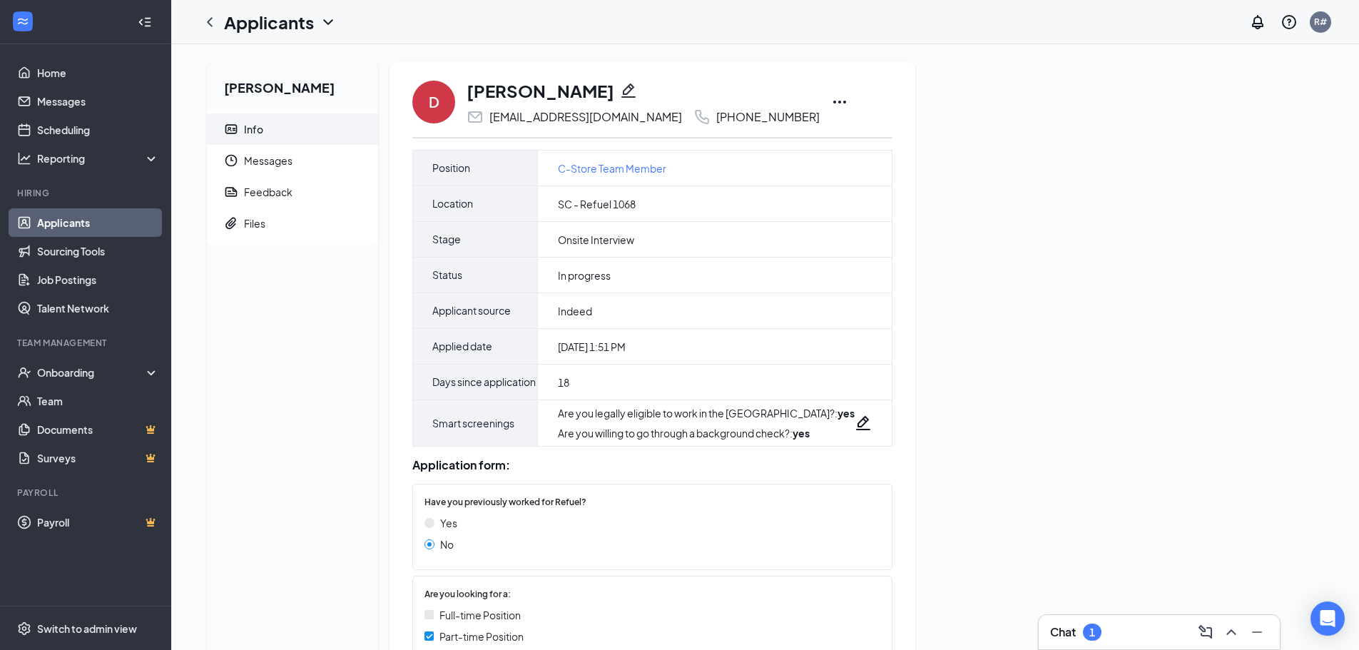
click at [831, 98] on icon "Ellipses" at bounding box center [839, 101] width 17 height 17
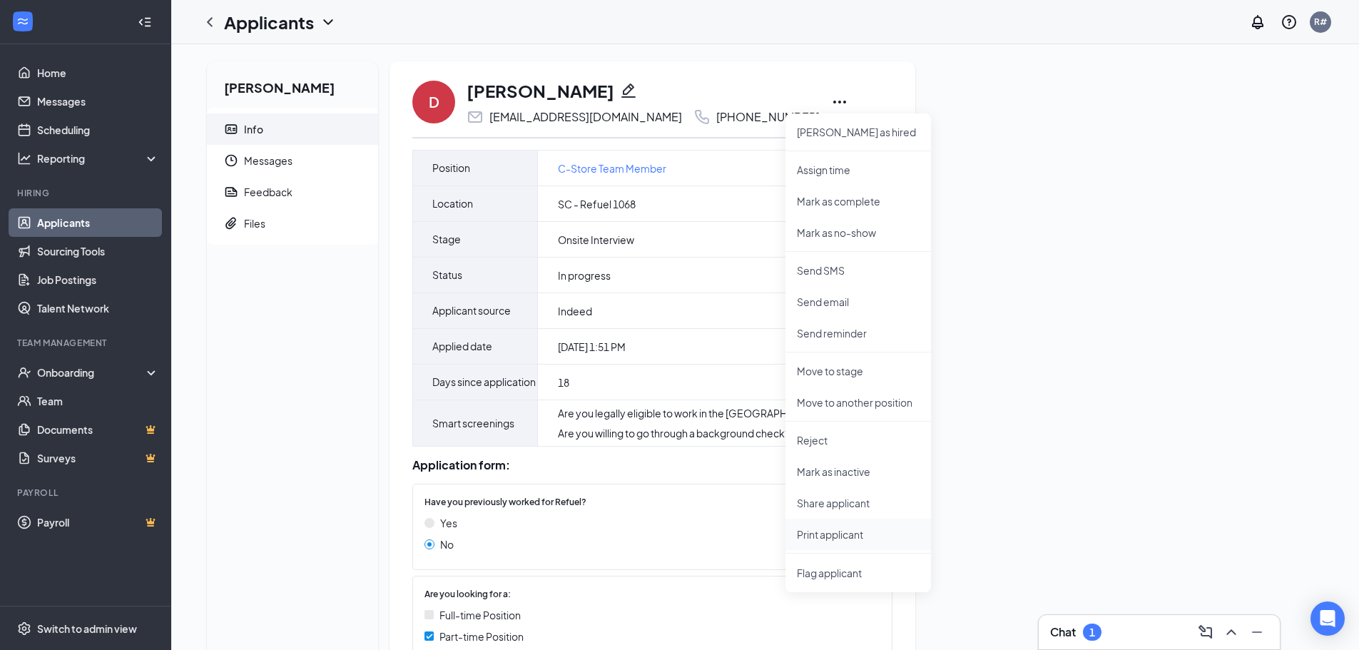
click at [830, 538] on p "Print applicant" at bounding box center [858, 534] width 123 height 14
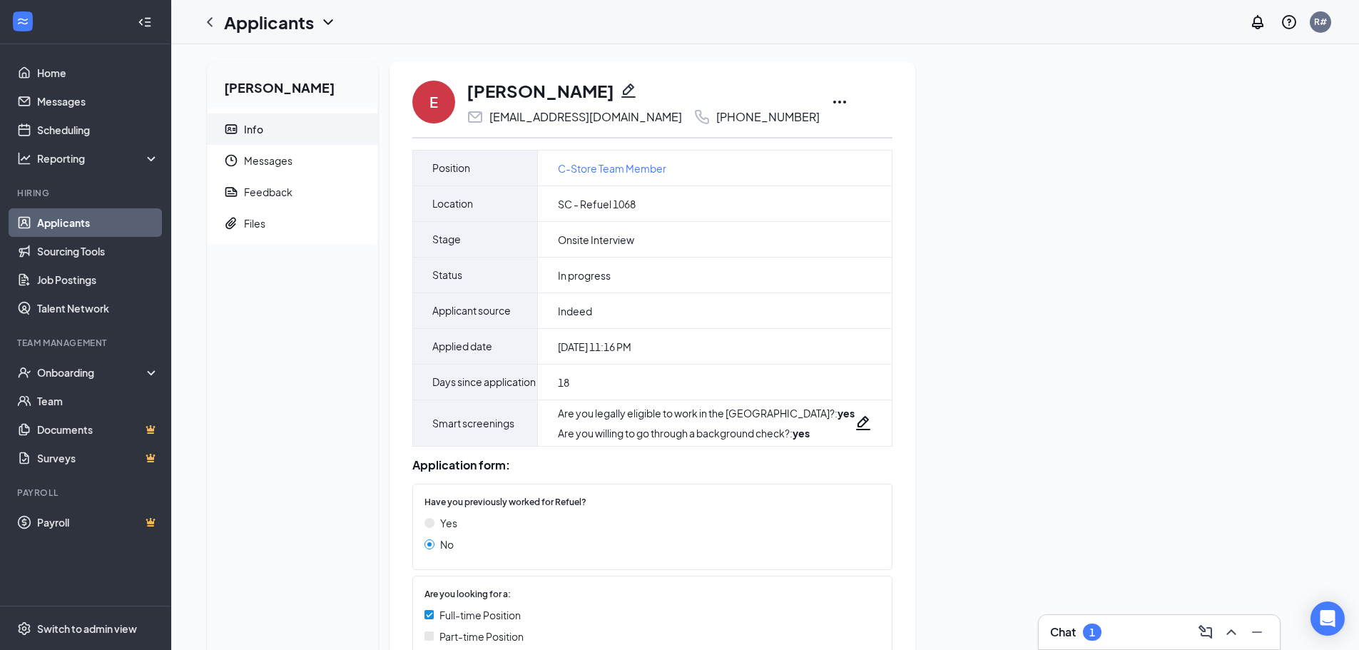
click at [831, 96] on icon "Ellipses" at bounding box center [839, 101] width 17 height 17
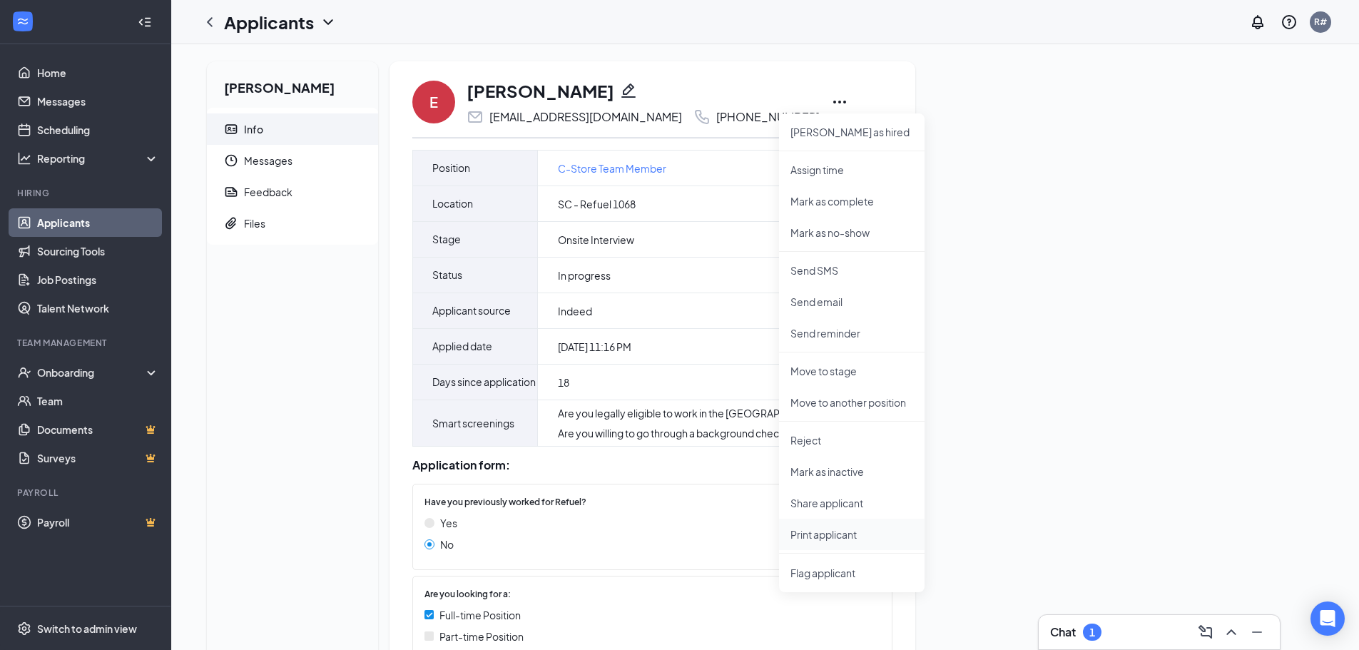
click at [814, 535] on p "Print applicant" at bounding box center [851, 534] width 123 height 14
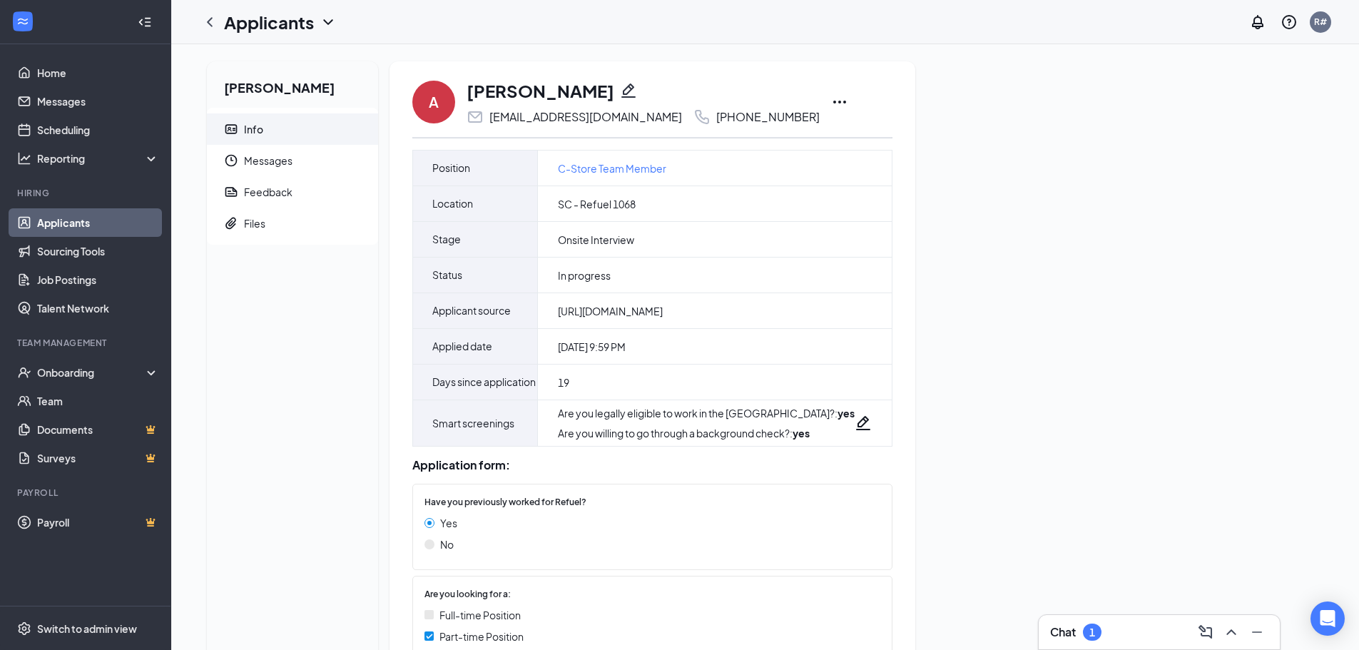
click at [831, 100] on icon "Ellipses" at bounding box center [839, 101] width 17 height 17
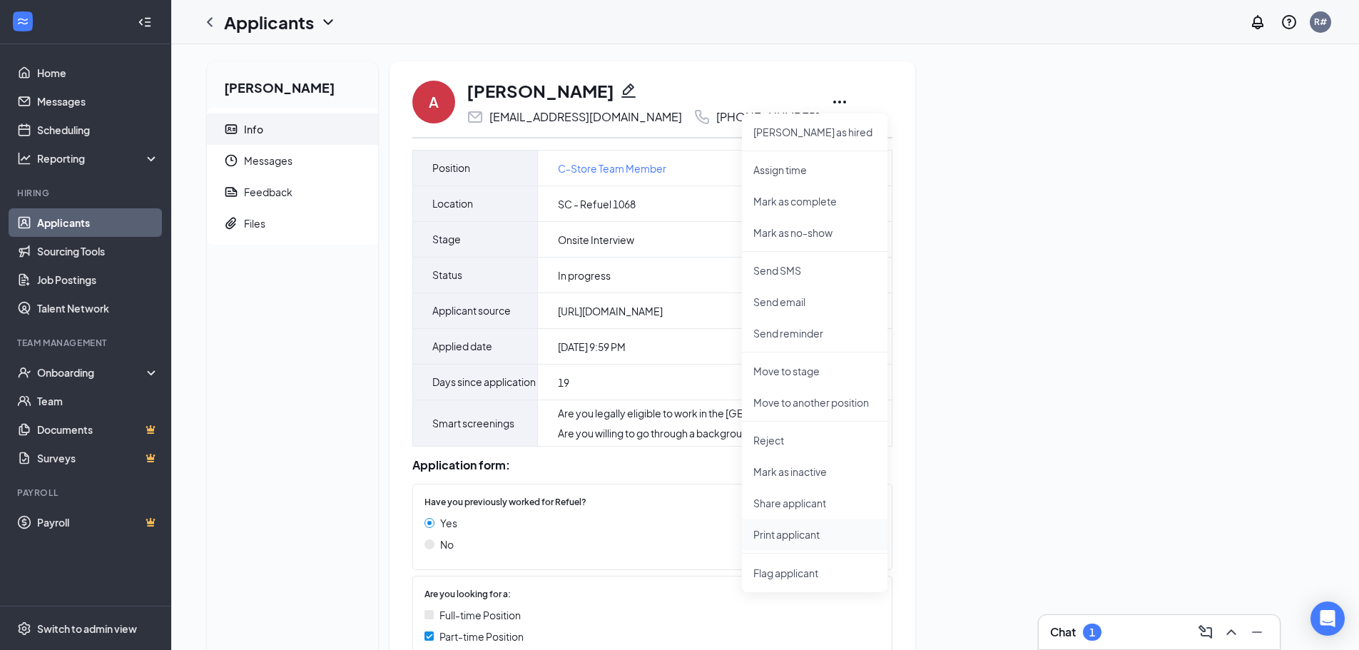
click at [793, 534] on p "Print applicant" at bounding box center [814, 534] width 123 height 14
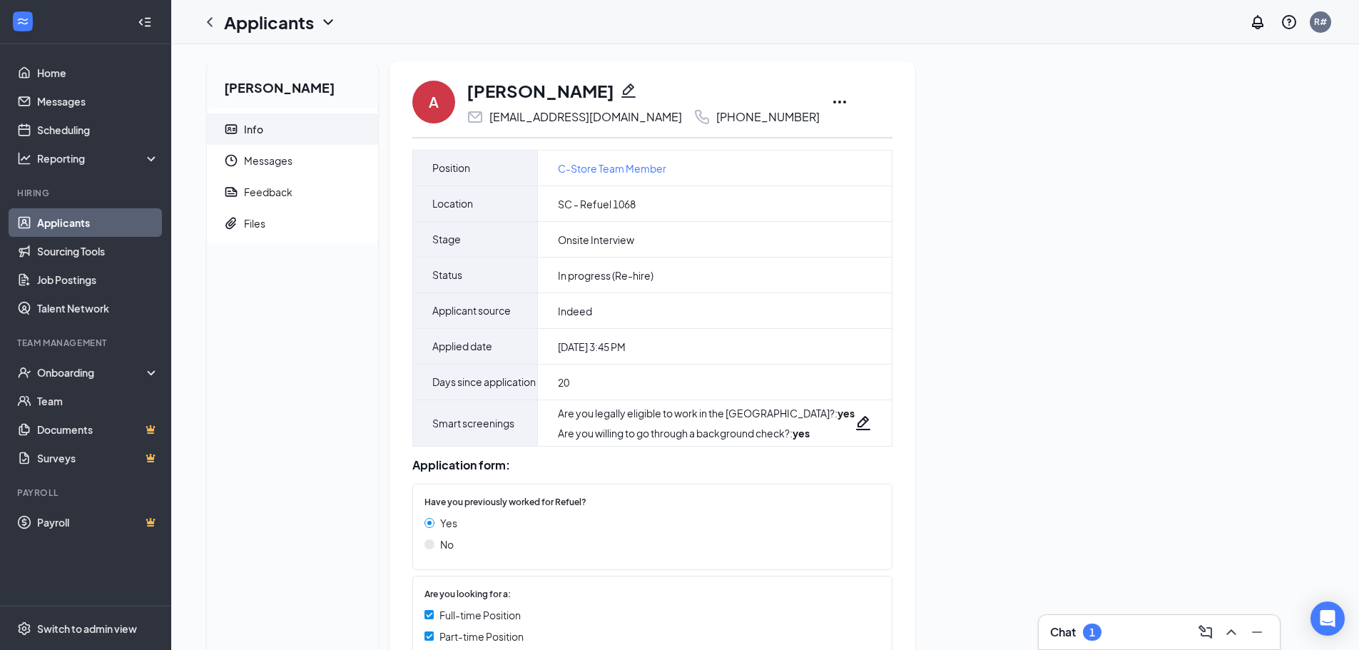
click at [831, 99] on icon "Ellipses" at bounding box center [839, 101] width 17 height 17
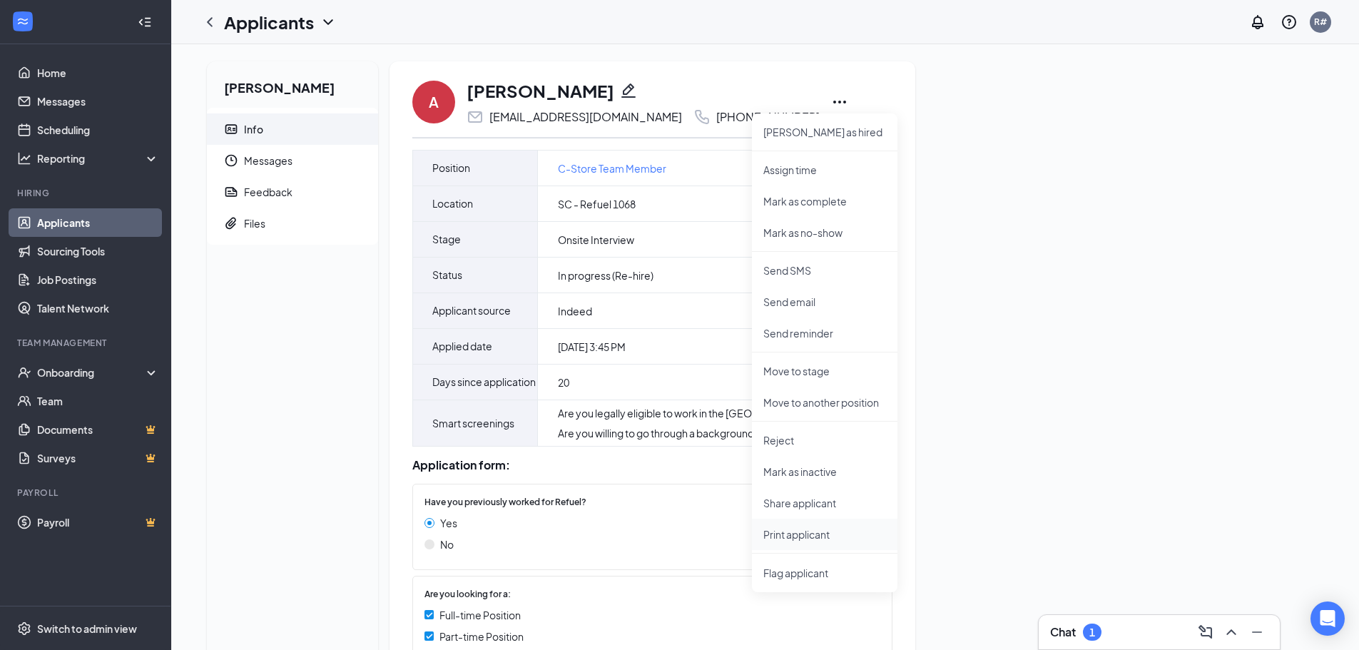
click at [785, 535] on p "Print applicant" at bounding box center [824, 534] width 123 height 14
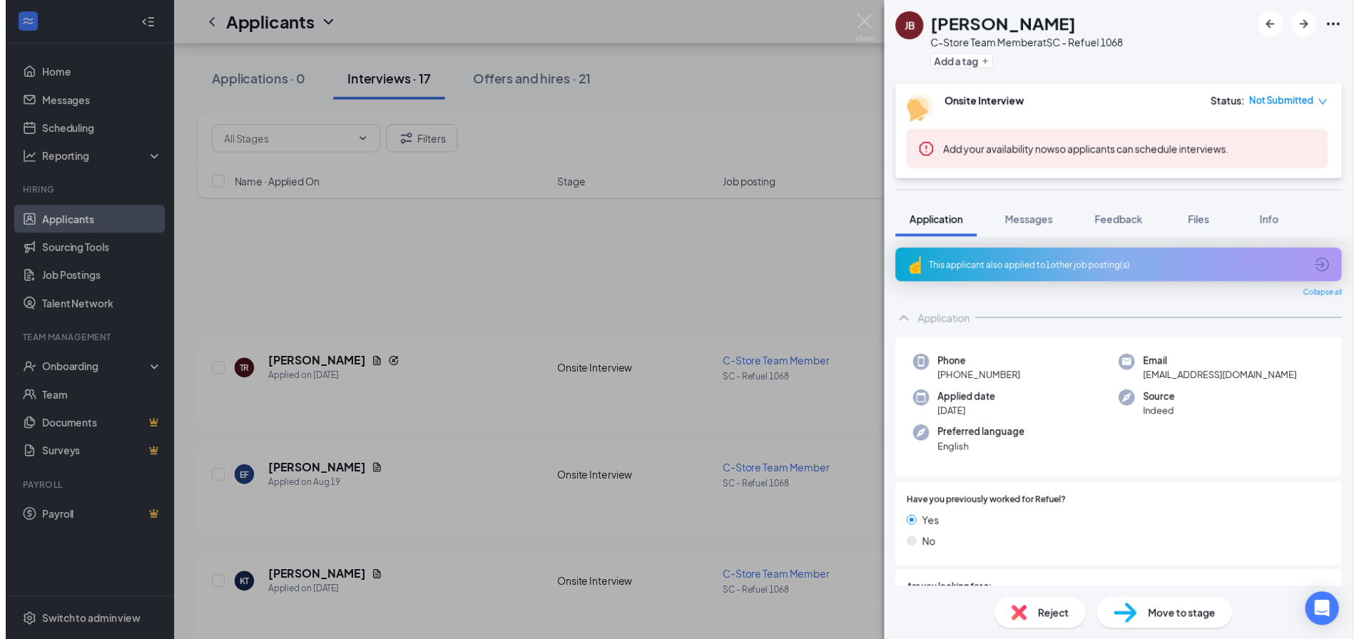
scroll to position [1213, 0]
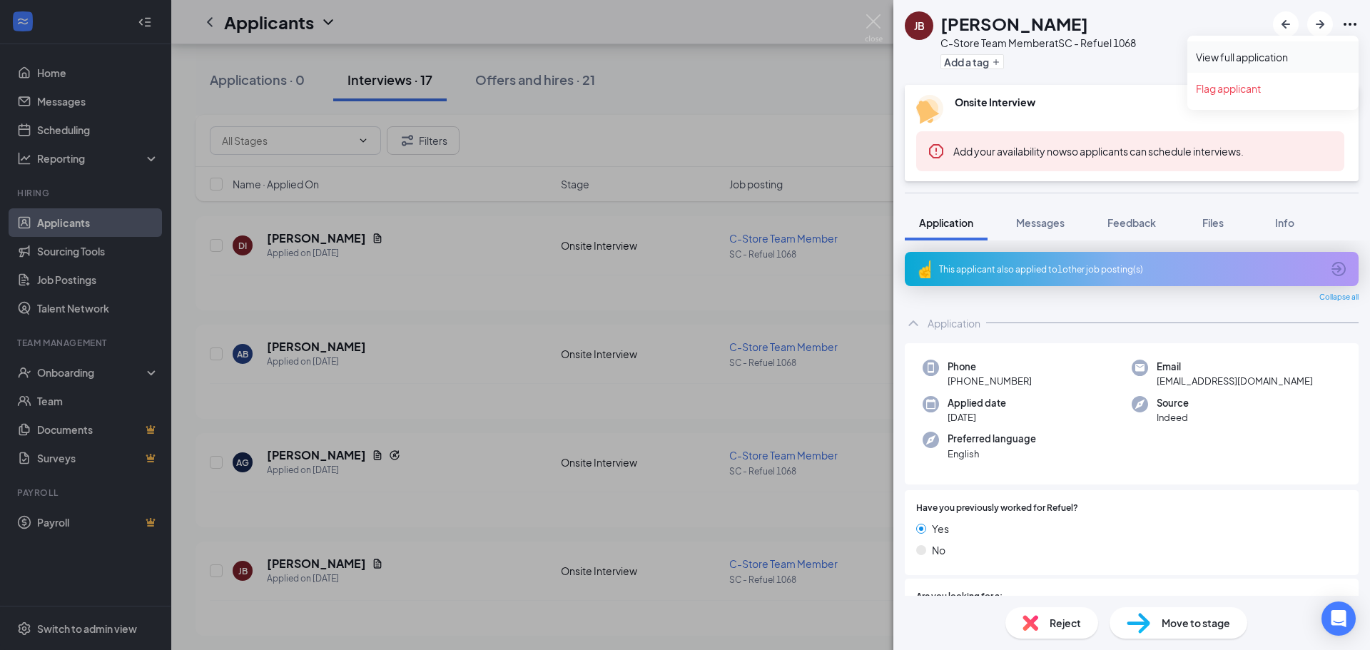
click at [1276, 58] on link "View full application" at bounding box center [1273, 57] width 154 height 14
click at [477, 427] on div "JB Jordan Brunson C-Store Team Member at SC - Refuel 1068 Add a tag Onsite Inte…" at bounding box center [685, 325] width 1370 height 650
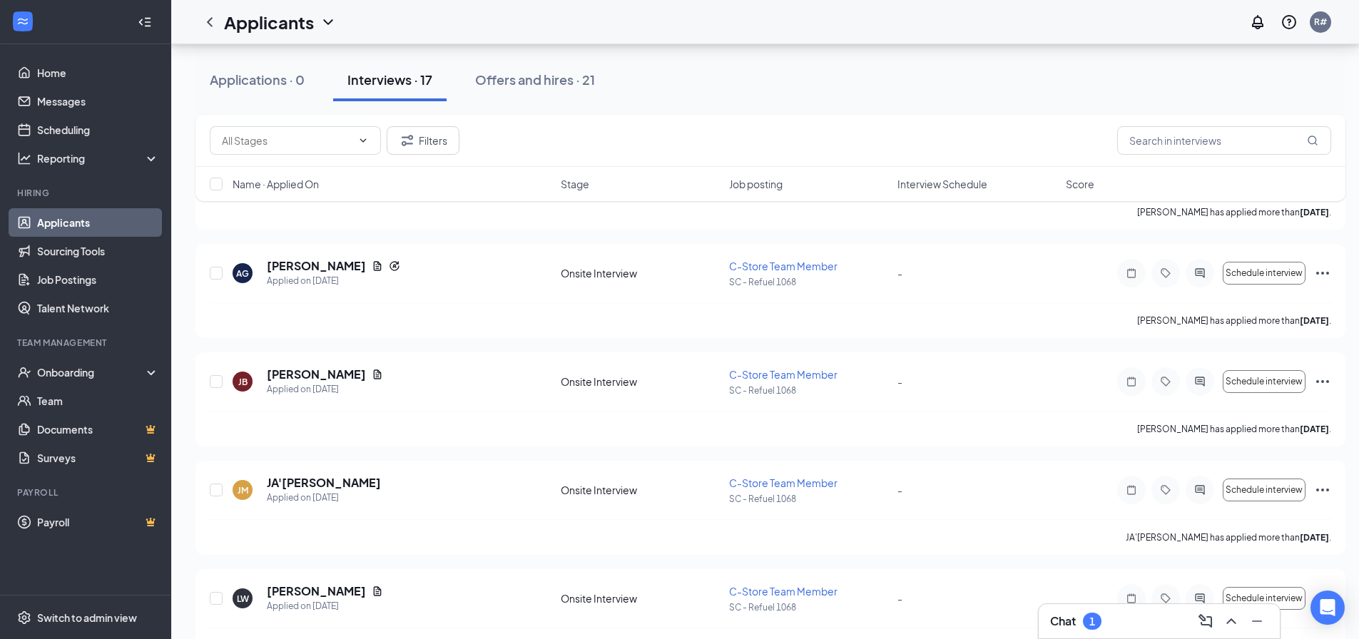
scroll to position [1427, 0]
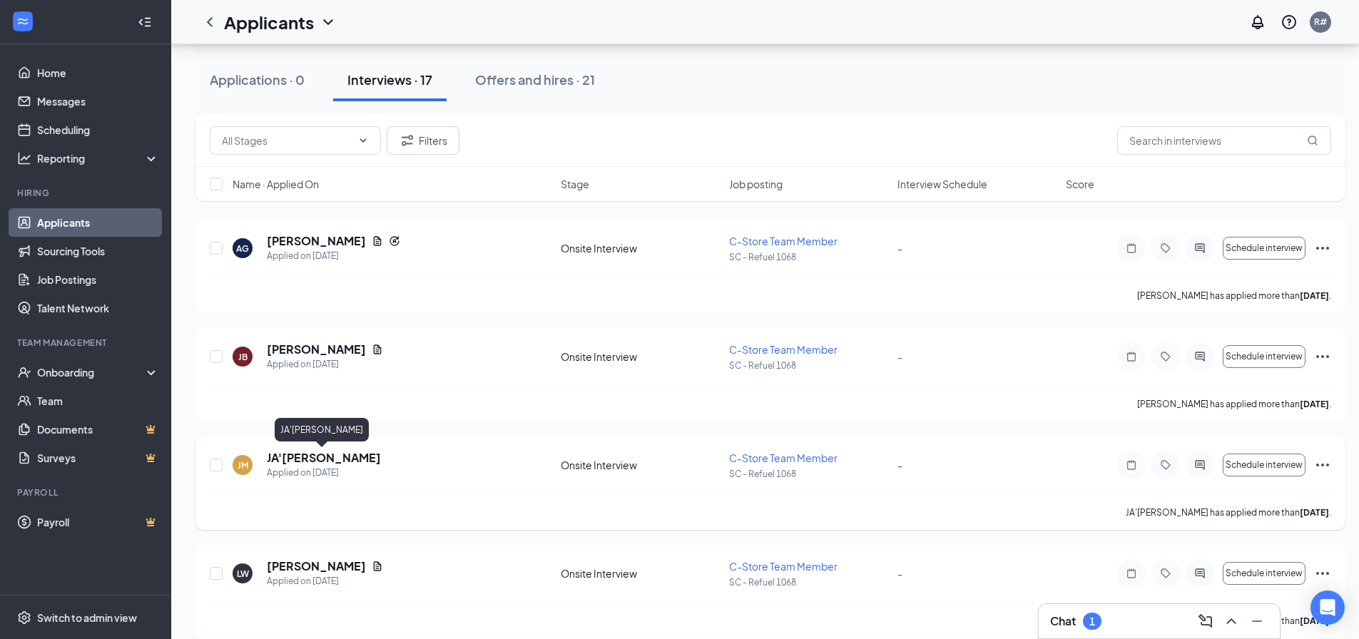
click at [347, 460] on h5 "JA'MESHA MACK" at bounding box center [324, 458] width 114 height 16
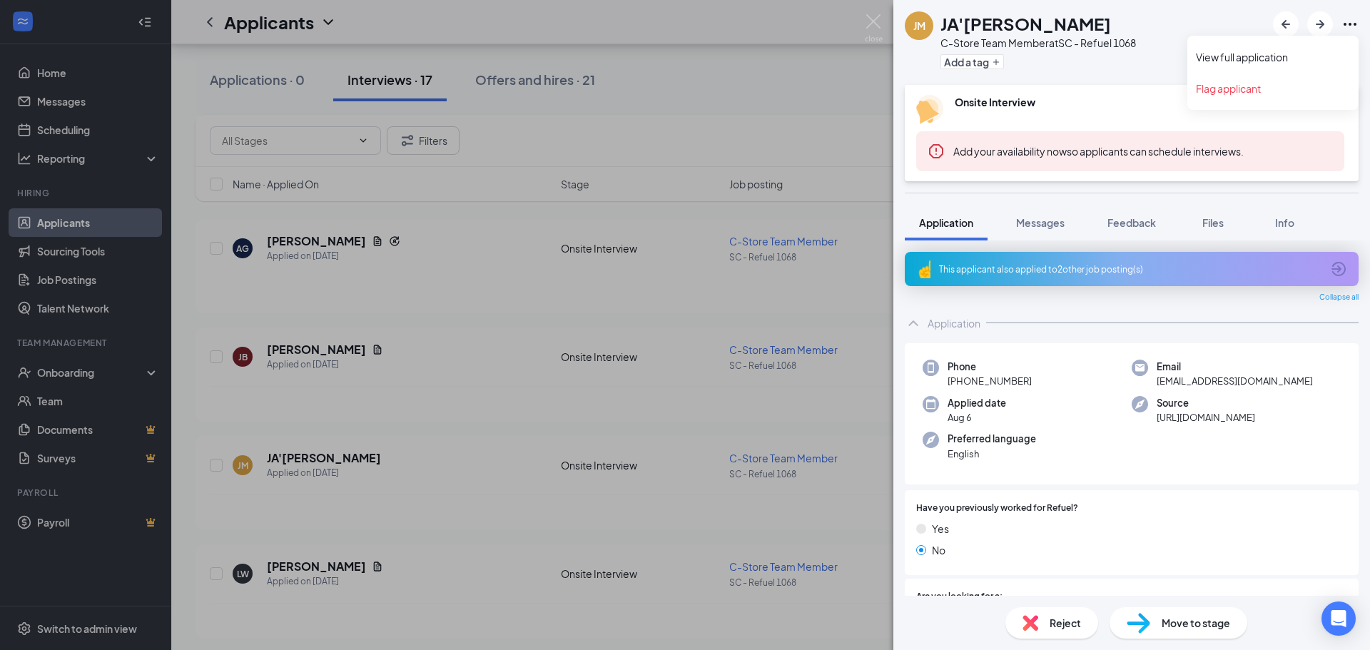
click at [1355, 26] on icon "Ellipses" at bounding box center [1349, 24] width 13 height 3
click at [1297, 64] on link "View full application" at bounding box center [1273, 57] width 154 height 14
click at [467, 378] on div "JM JA'MESHA MACK C-Store Team Member at SC - Refuel 1068 Add a tag Onsite Inter…" at bounding box center [685, 325] width 1370 height 650
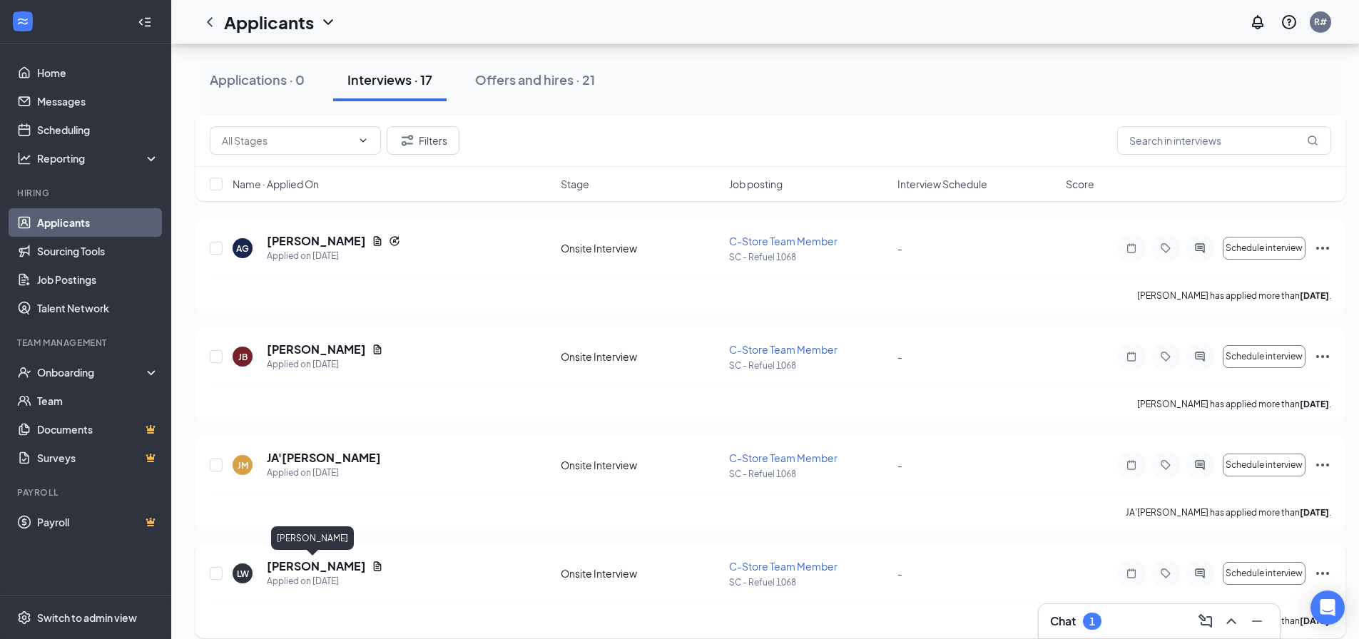
click at [291, 569] on h5 "Larriel White" at bounding box center [316, 567] width 99 height 16
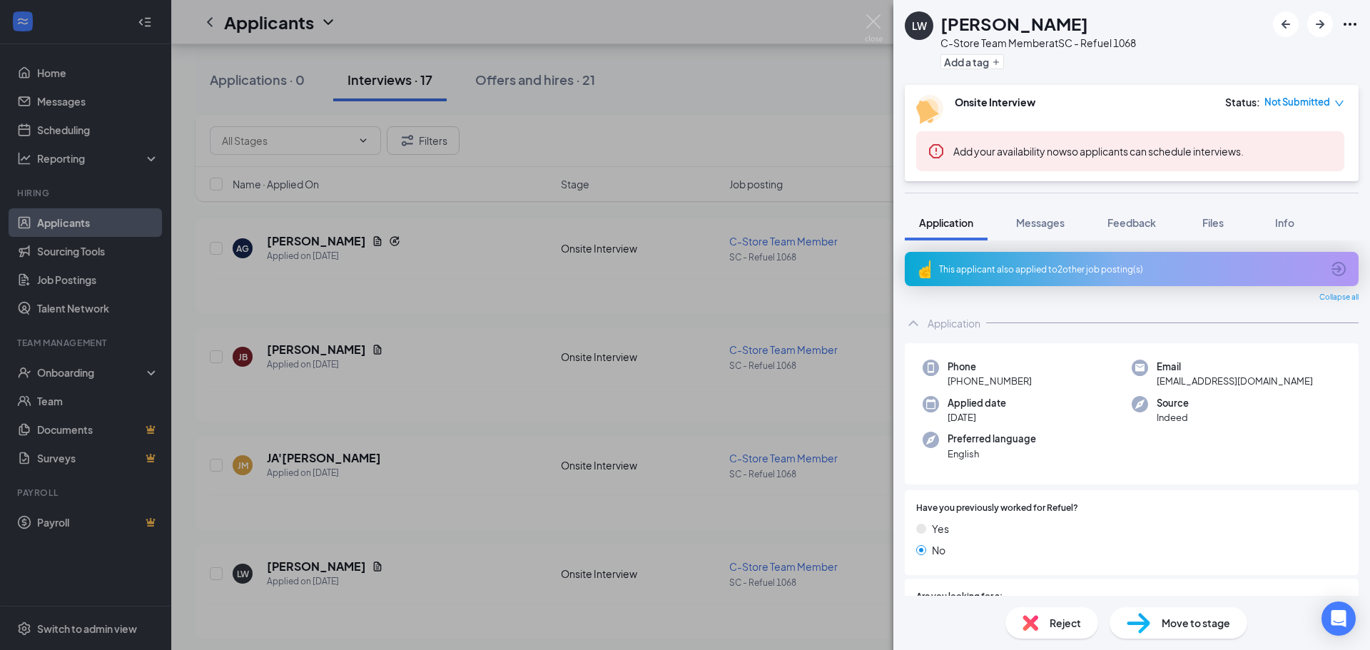
click at [1349, 20] on icon "Ellipses" at bounding box center [1349, 24] width 17 height 17
click at [1353, 19] on icon "Ellipses" at bounding box center [1349, 24] width 17 height 17
click at [1278, 58] on link "View full application" at bounding box center [1273, 57] width 154 height 14
click at [505, 533] on div "LW Larriel White C-Store Team Member at SC - Refuel 1068 Add a tag Onsite Inter…" at bounding box center [685, 325] width 1370 height 650
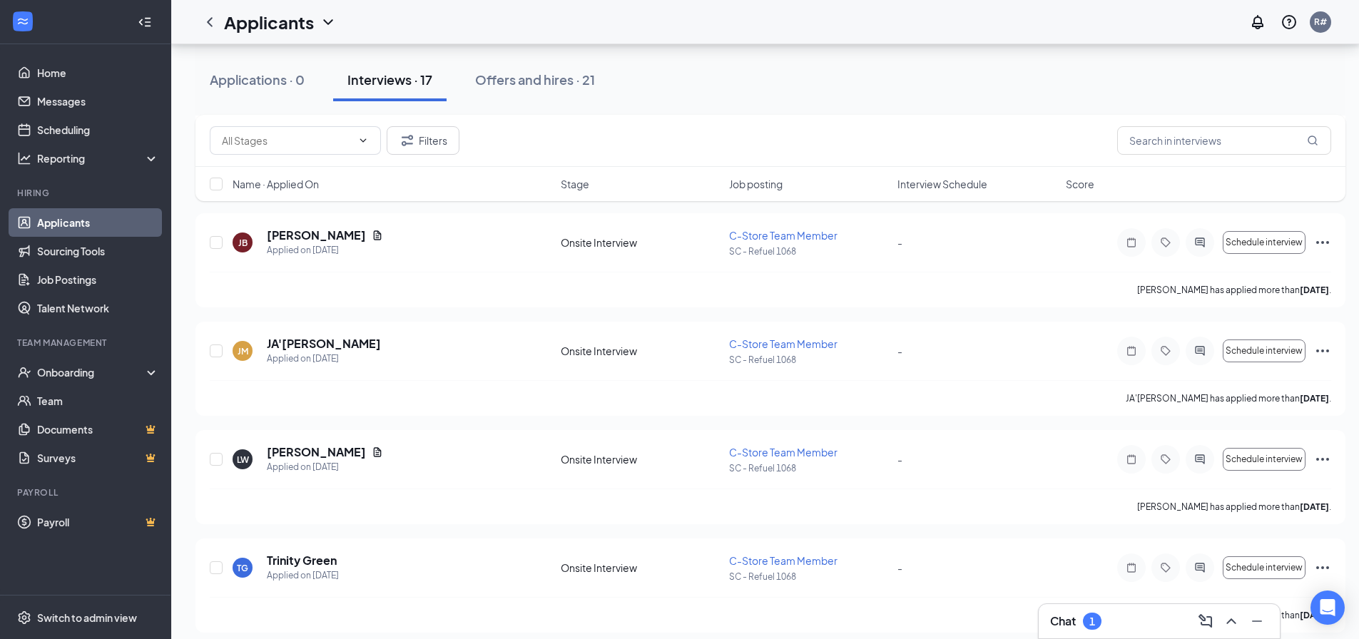
scroll to position [1552, 0]
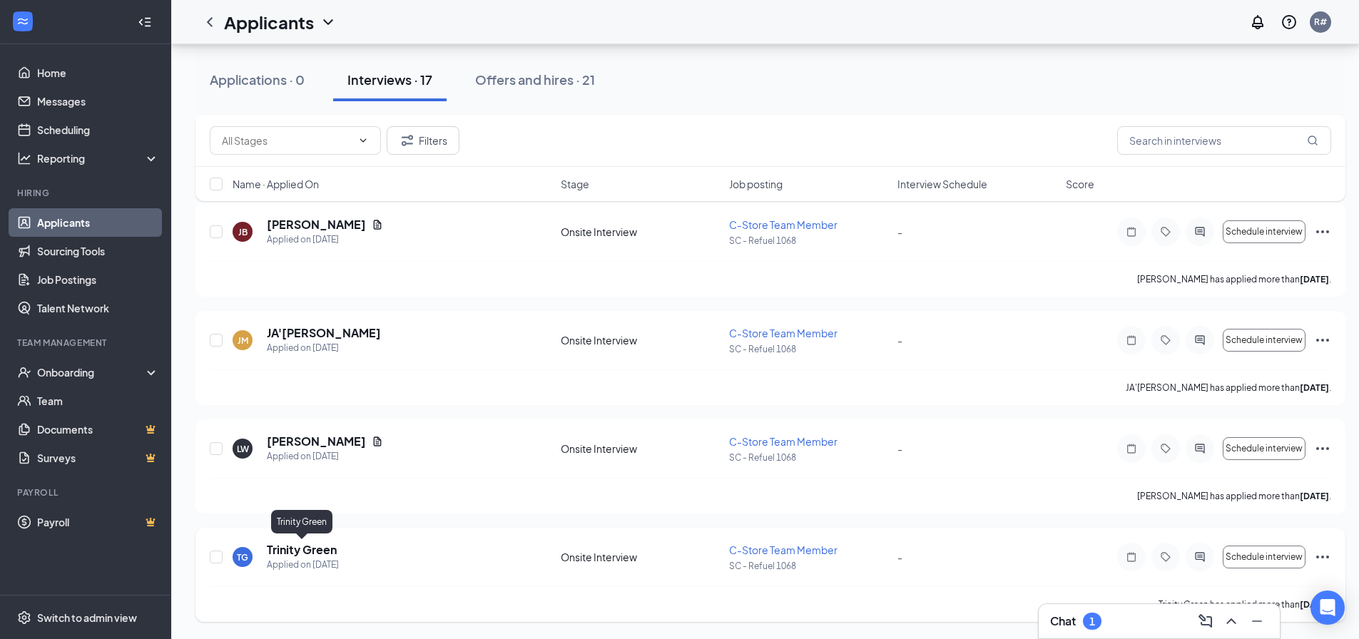
click at [308, 545] on h5 "Trinity Green" at bounding box center [302, 550] width 70 height 16
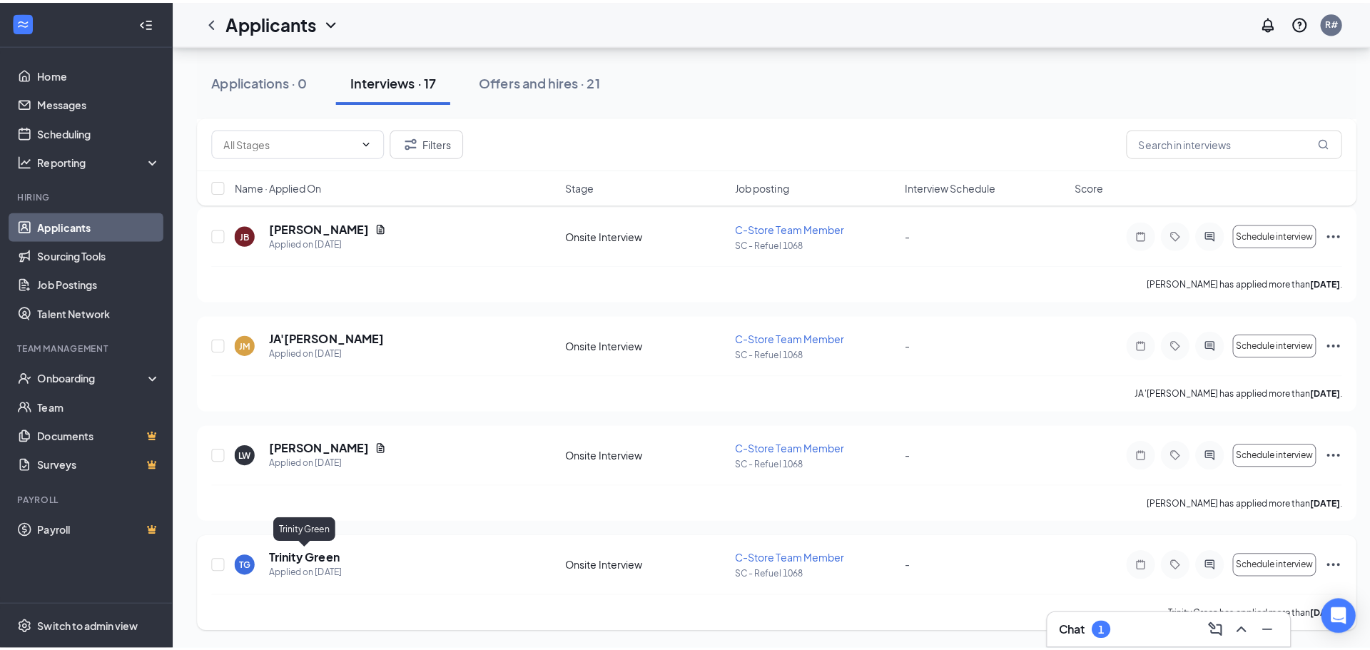
scroll to position [1541, 0]
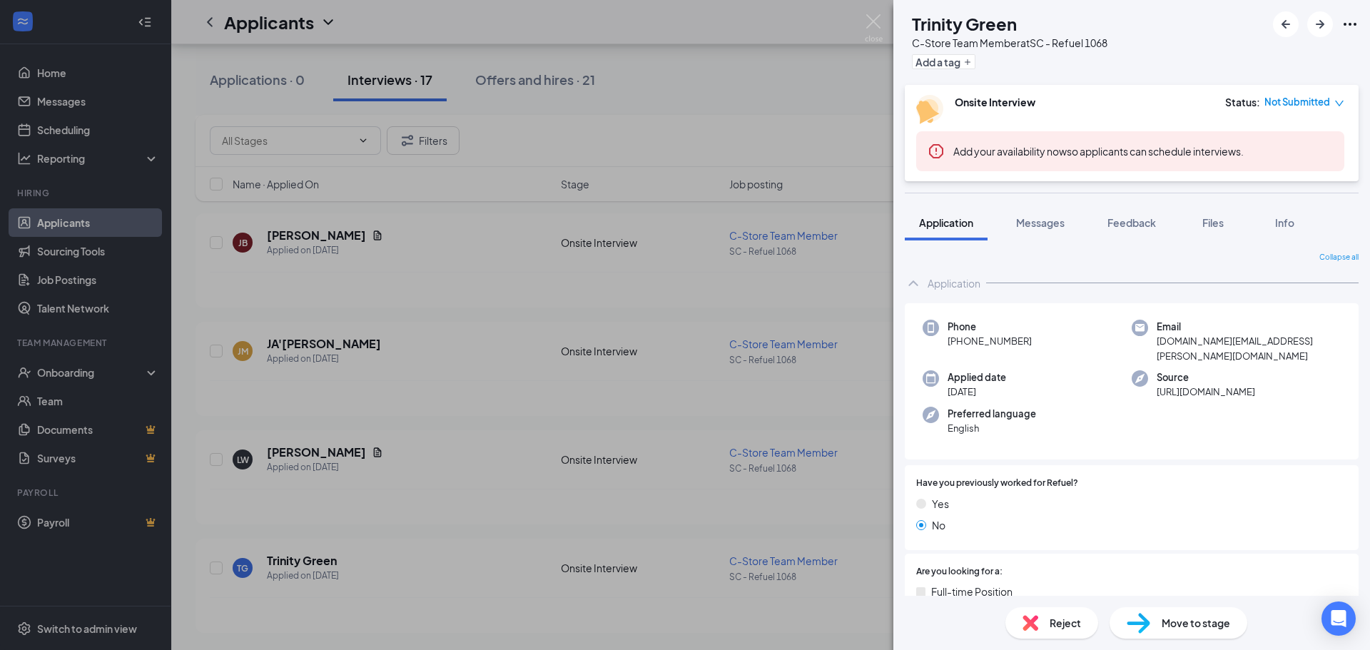
click at [1347, 24] on icon "Ellipses" at bounding box center [1349, 24] width 17 height 17
click at [1273, 56] on link "View full application" at bounding box center [1273, 57] width 154 height 14
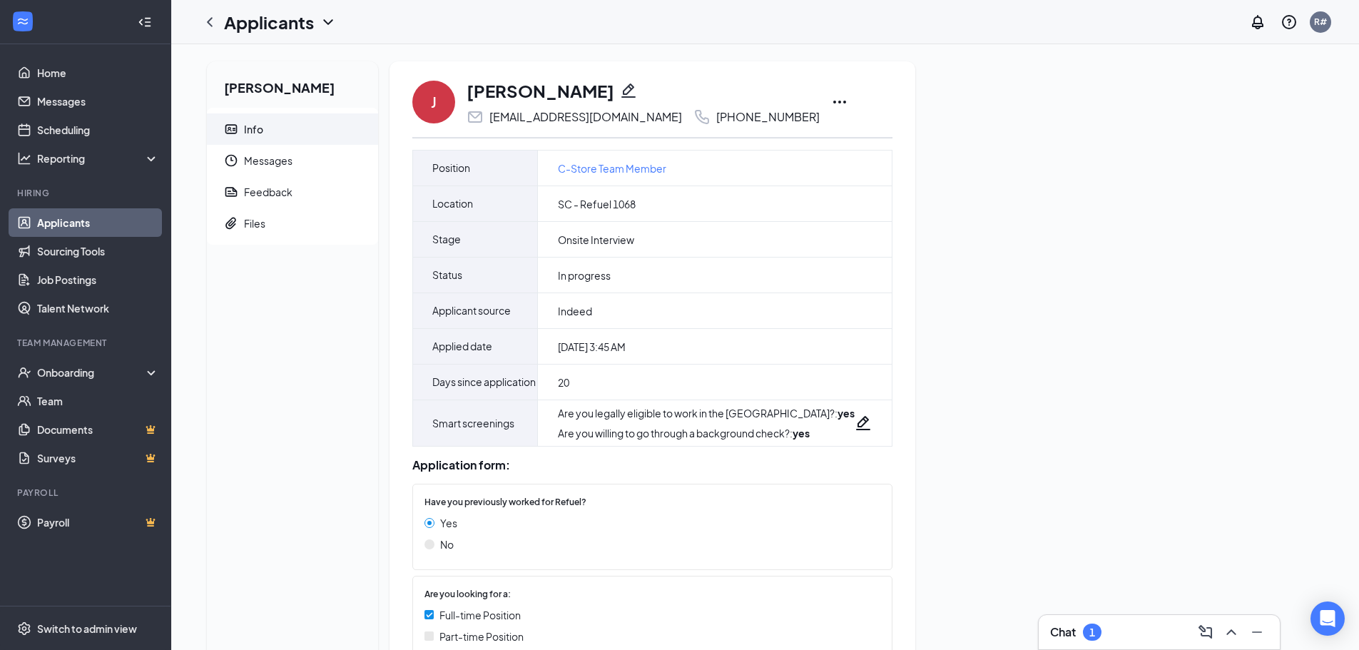
click at [831, 99] on icon "Ellipses" at bounding box center [839, 101] width 17 height 17
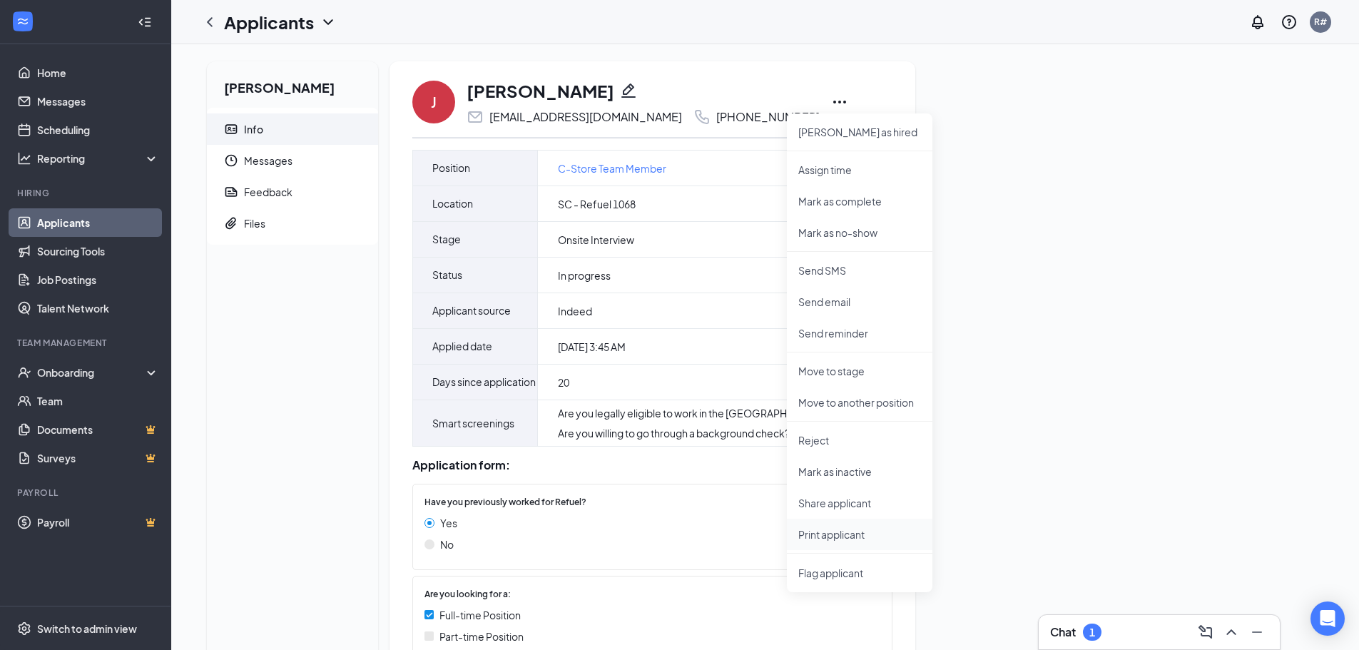
click at [819, 531] on p "Print applicant" at bounding box center [859, 534] width 123 height 14
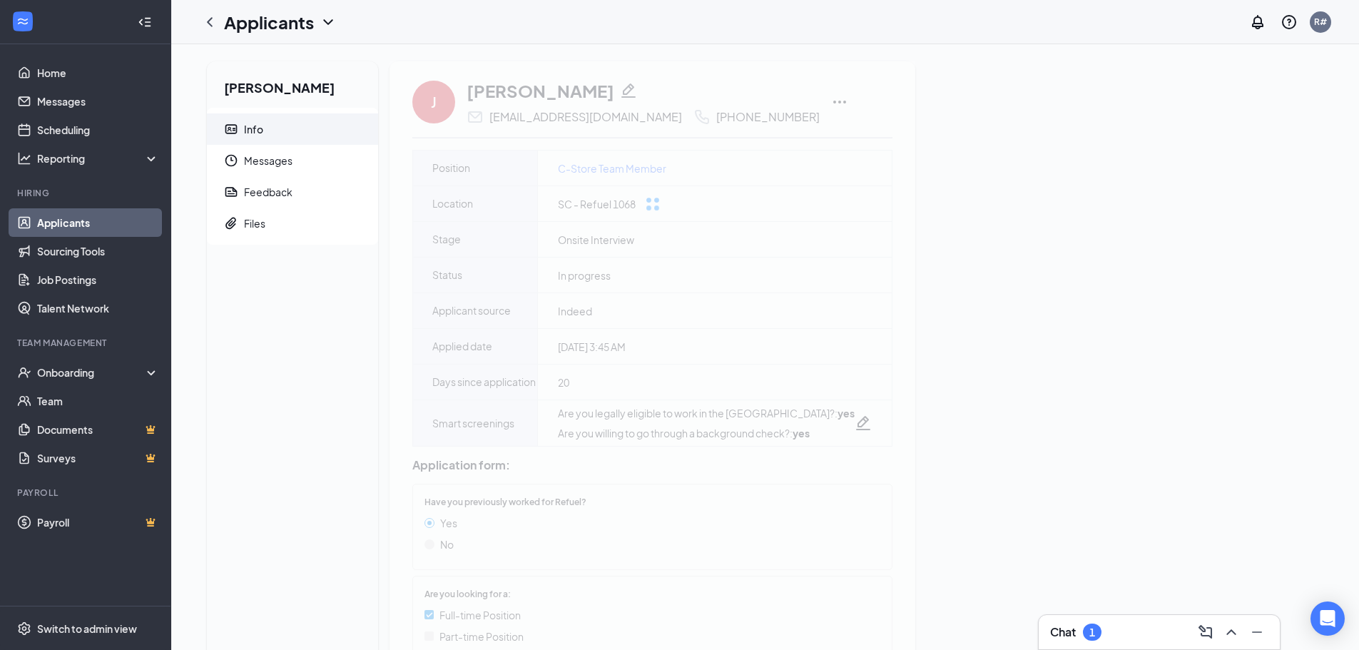
click at [1142, 80] on div "[PERSON_NAME] Info Messages Feedback Files J [PERSON_NAME] [EMAIL_ADDRESS][DOMA…" at bounding box center [764, 657] width 1139 height 1192
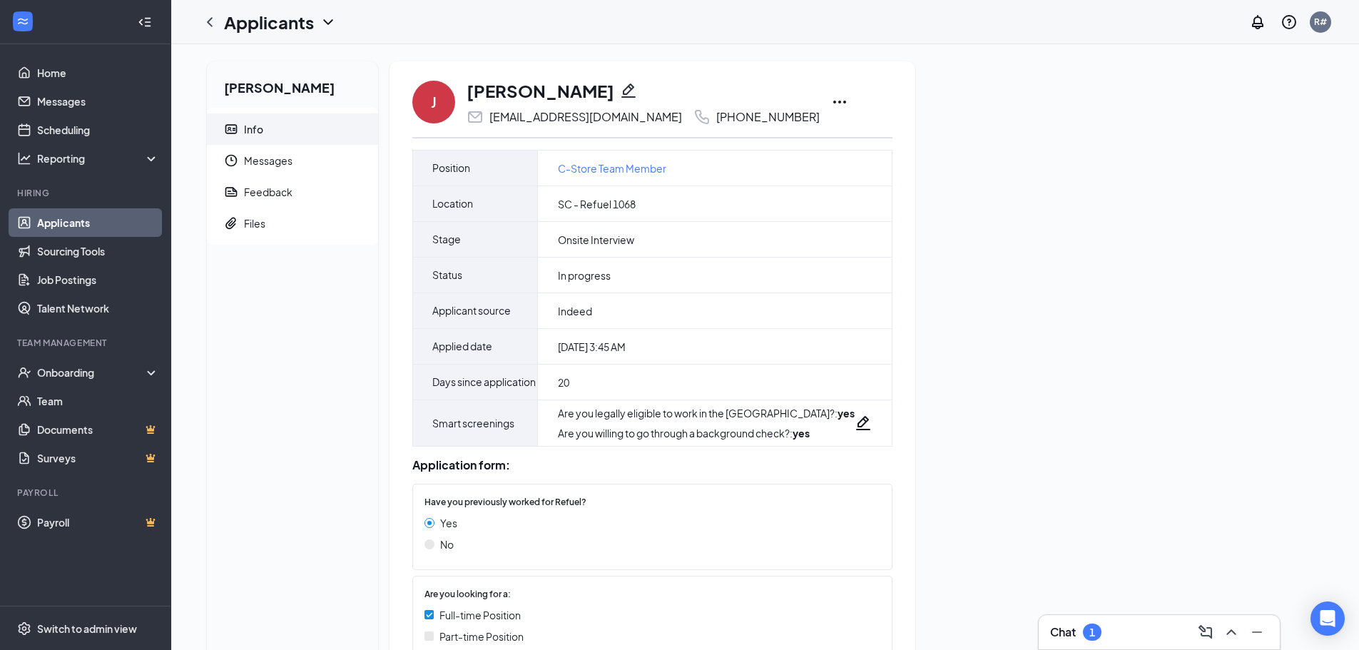
click at [831, 101] on icon "Ellipses" at bounding box center [839, 101] width 17 height 17
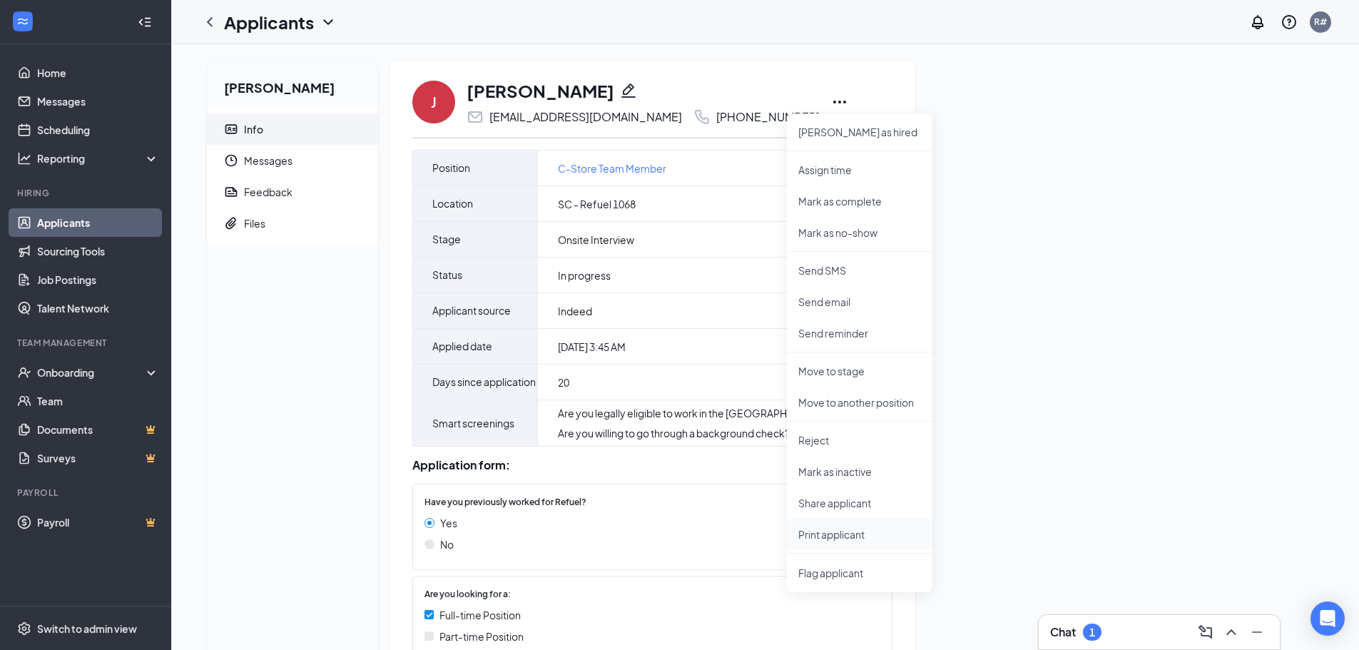
click at [843, 544] on li "Print applicant" at bounding box center [860, 534] width 146 height 31
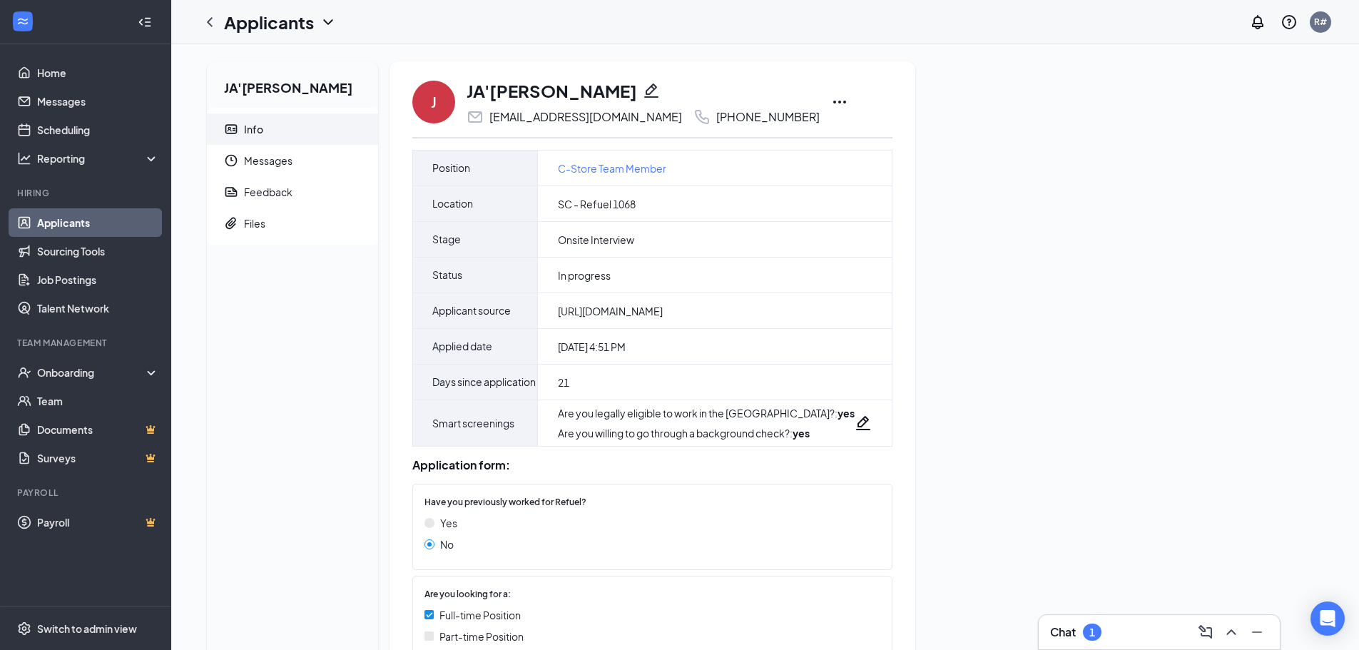
click at [831, 101] on icon "Ellipses" at bounding box center [839, 101] width 17 height 17
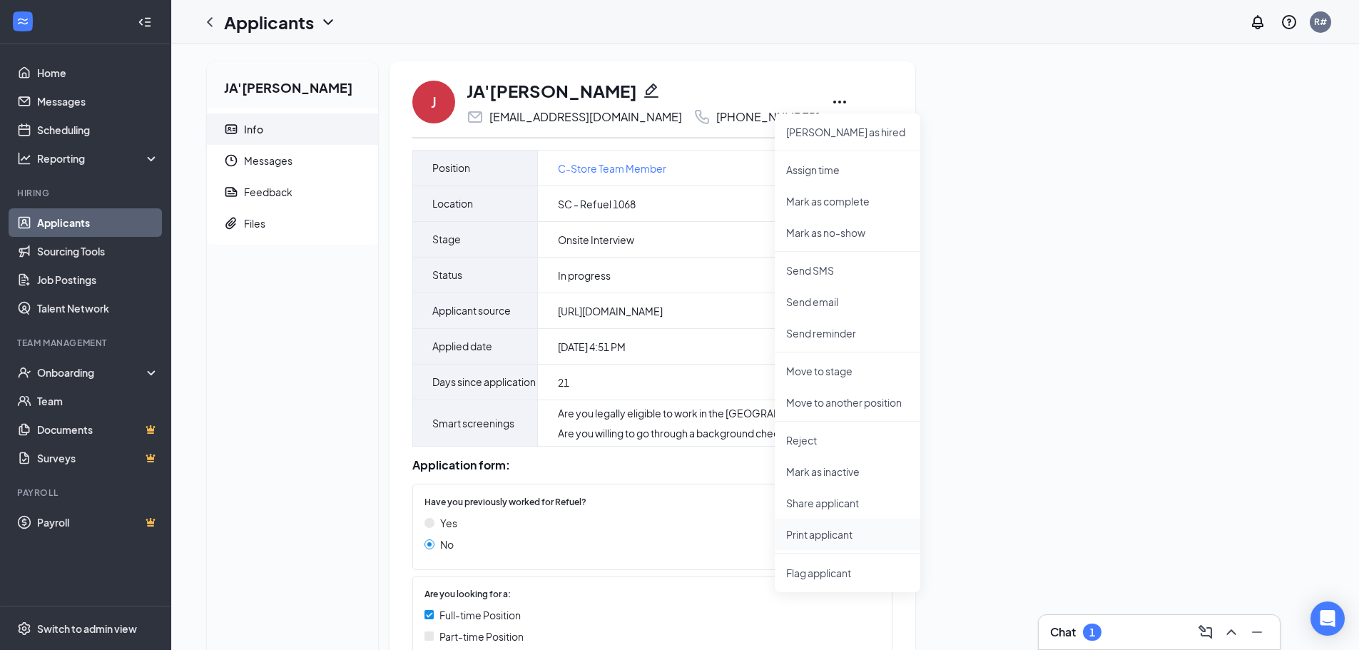
click at [818, 536] on p "Print applicant" at bounding box center [847, 534] width 123 height 14
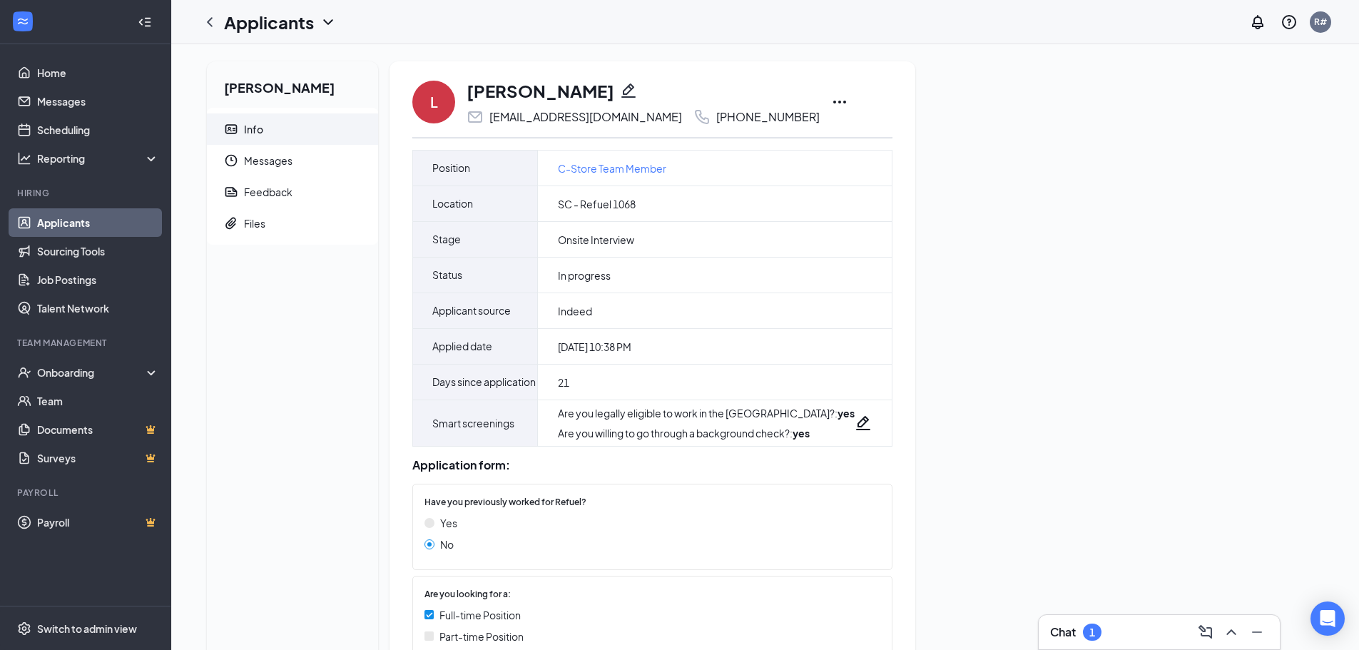
click at [831, 103] on icon "Ellipses" at bounding box center [839, 101] width 17 height 17
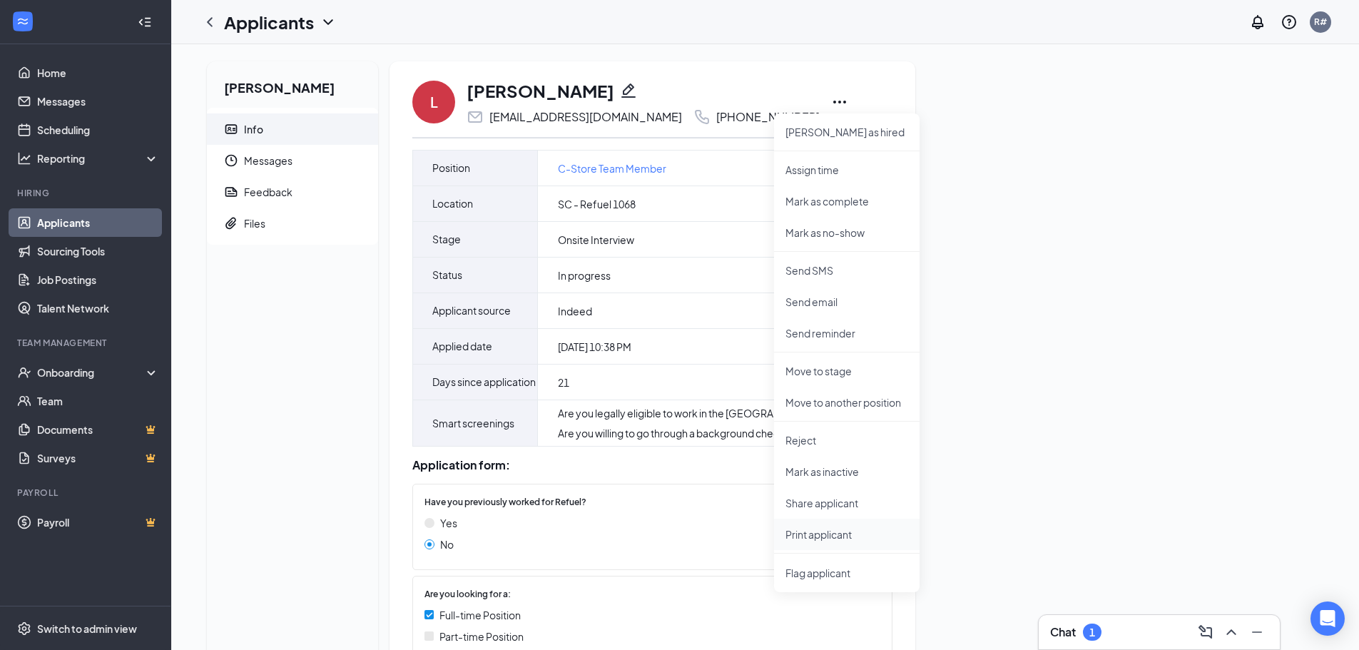
click at [834, 531] on p "Print applicant" at bounding box center [846, 534] width 123 height 14
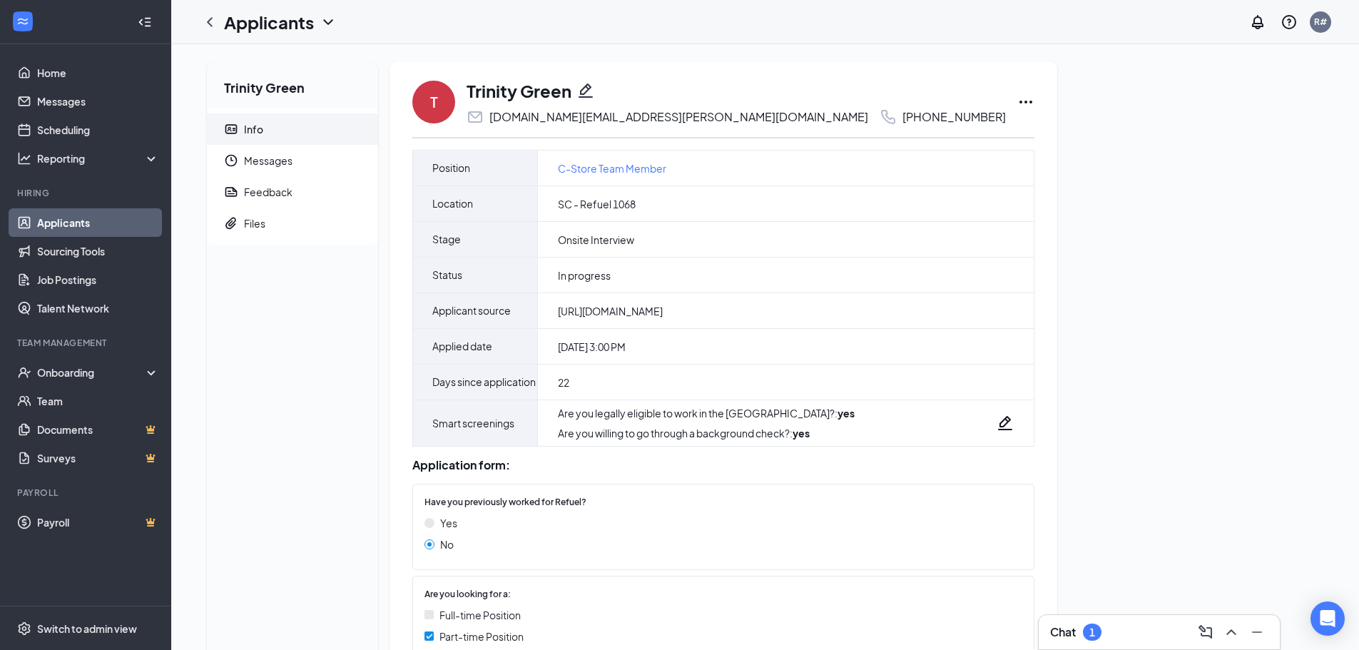
click at [1017, 102] on icon "Ellipses" at bounding box center [1025, 101] width 17 height 17
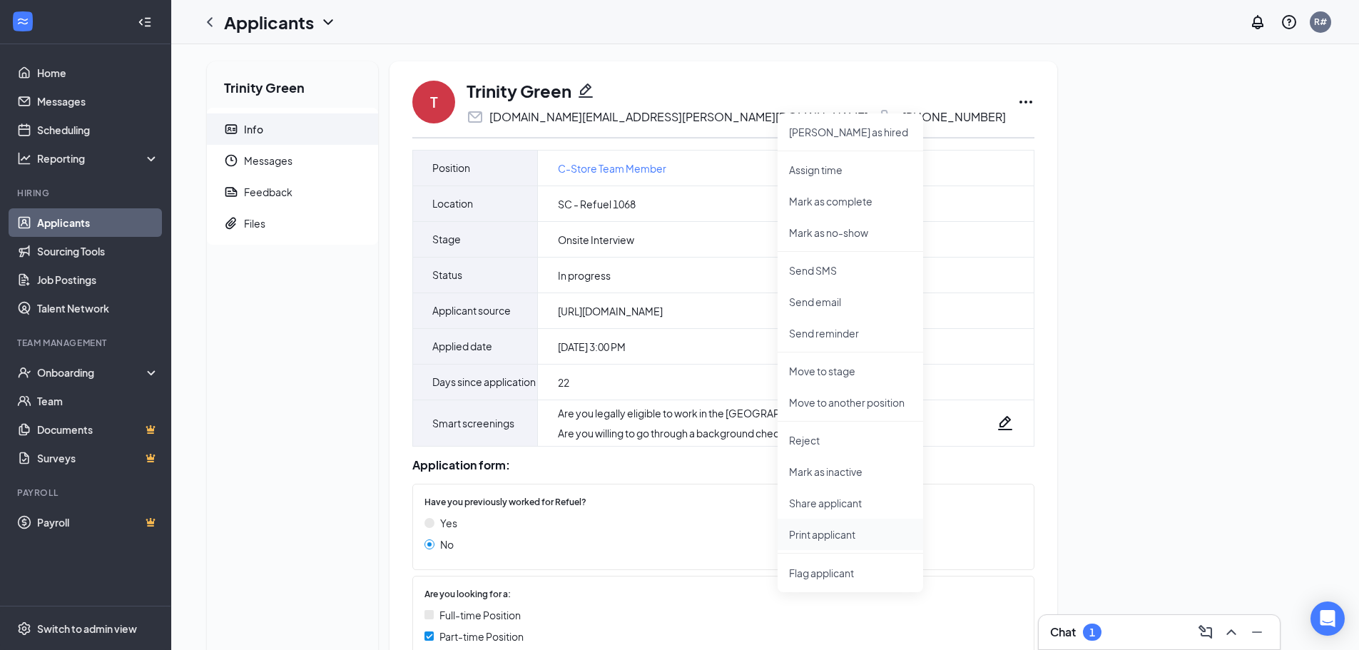
click at [810, 533] on p "Print applicant" at bounding box center [850, 534] width 123 height 14
